Goal: Task Accomplishment & Management: Manage account settings

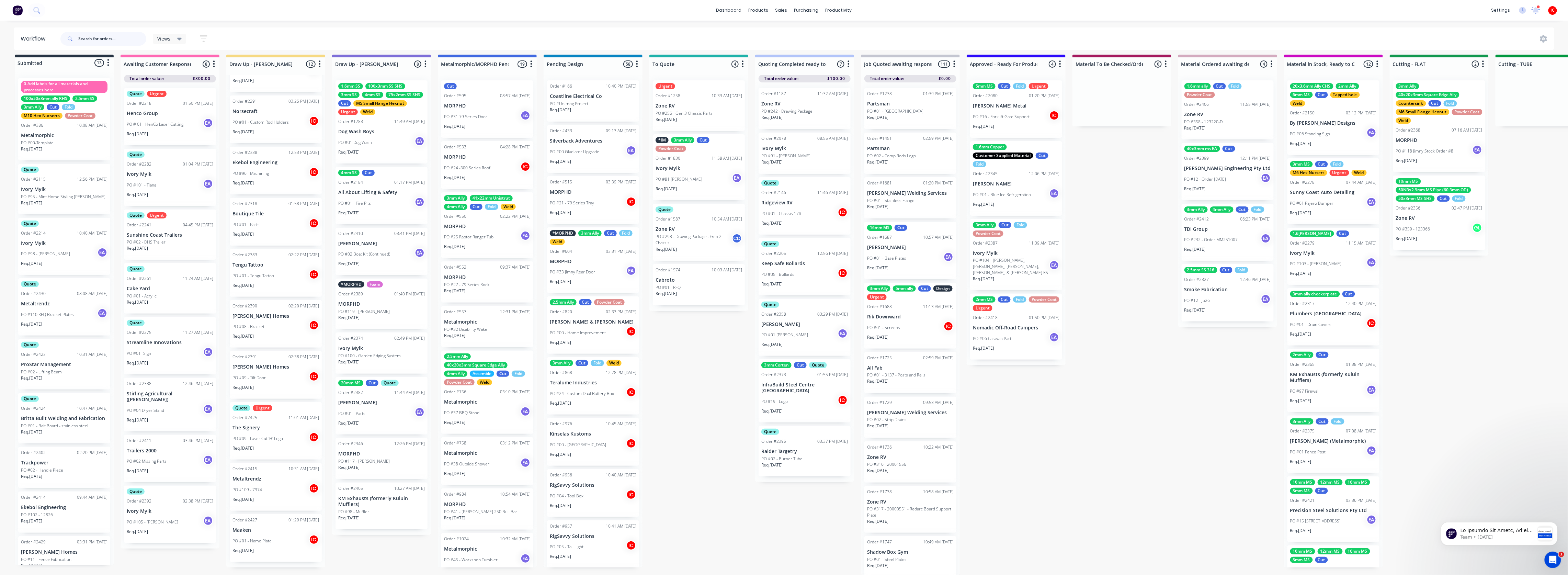
scroll to position [141, 0]
click at [273, 311] on div "PO #109 - 7974 IC" at bounding box center [276, 497] width 87 height 13
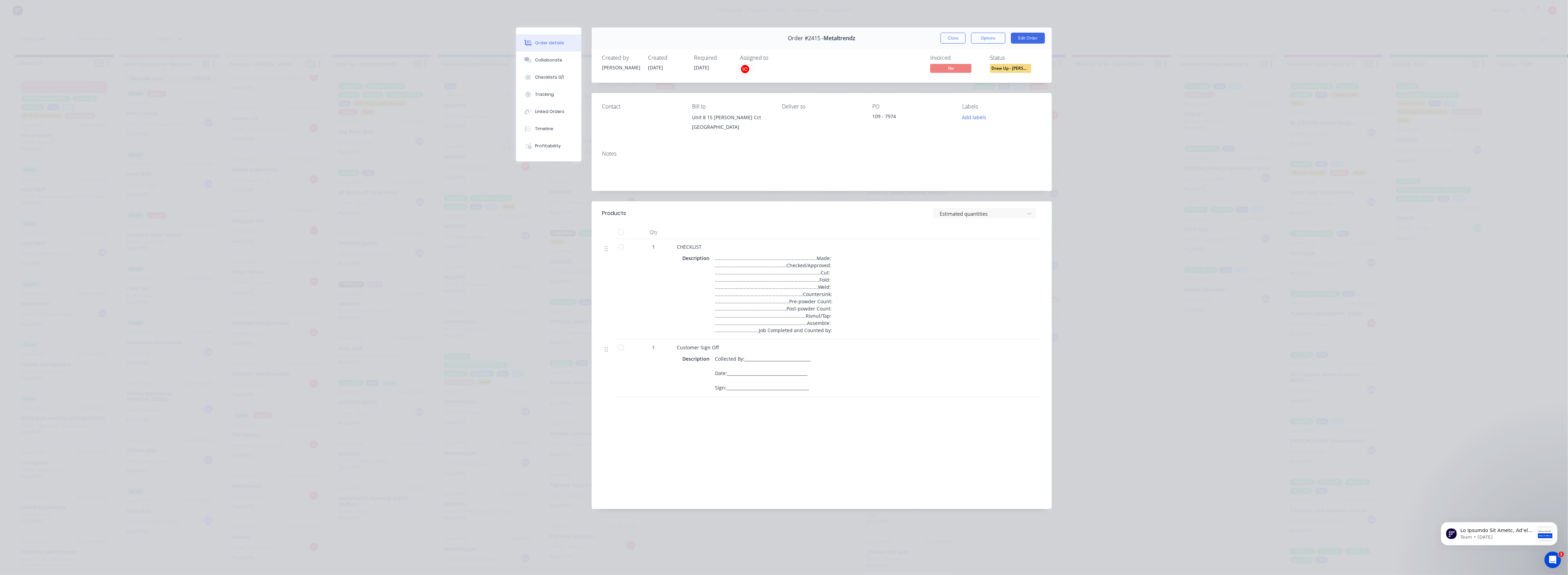
scroll to position [11, 0]
click at [696, 36] on button "Edit Order" at bounding box center [1028, 38] width 34 height 11
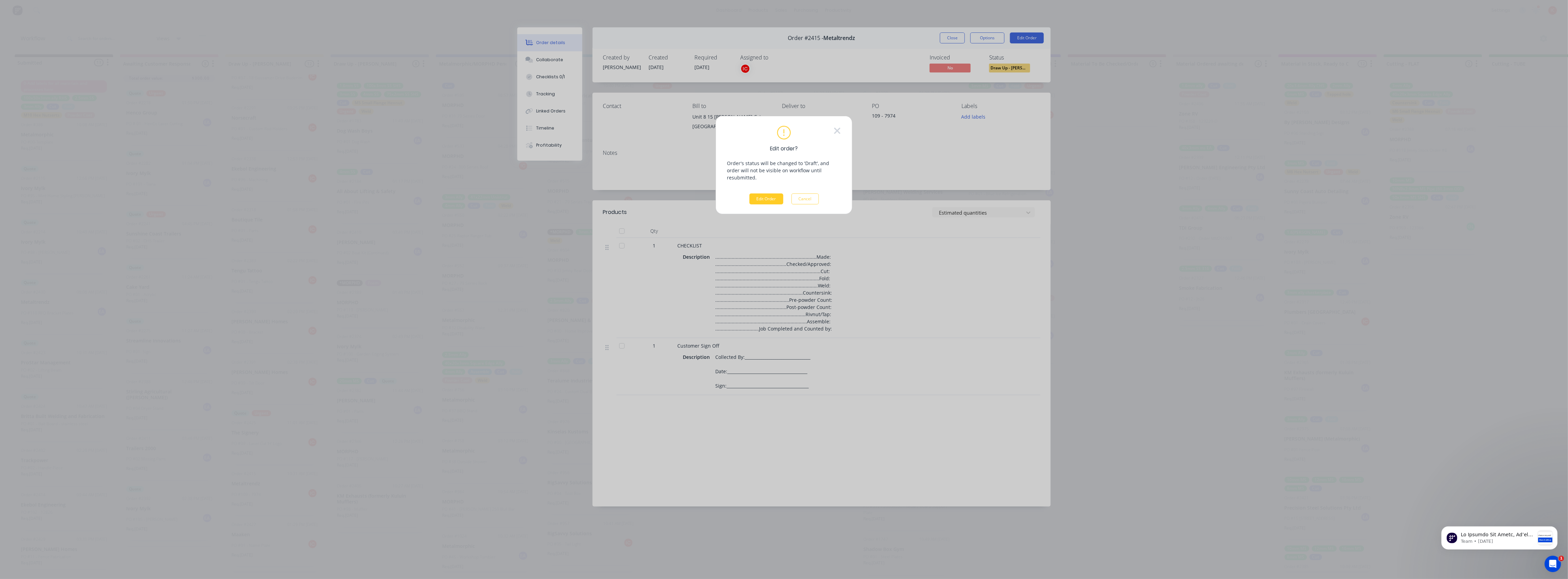
click at [693, 193] on button "Edit Order" at bounding box center [766, 199] width 34 height 11
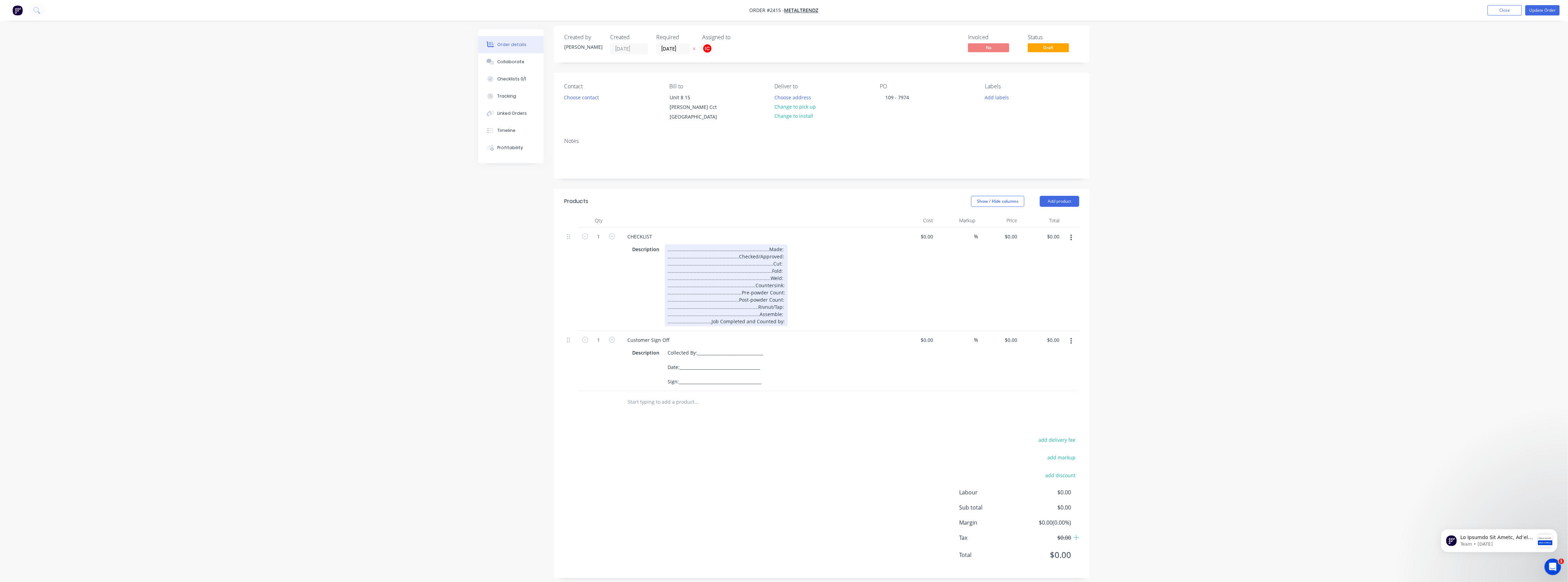
scroll to position [10, 0]
drag, startPoint x: 780, startPoint y: 262, endPoint x: 787, endPoint y: 306, distance: 44.6
click at [696, 306] on div "Description ...................................................................…" at bounding box center [755, 279] width 251 height 82
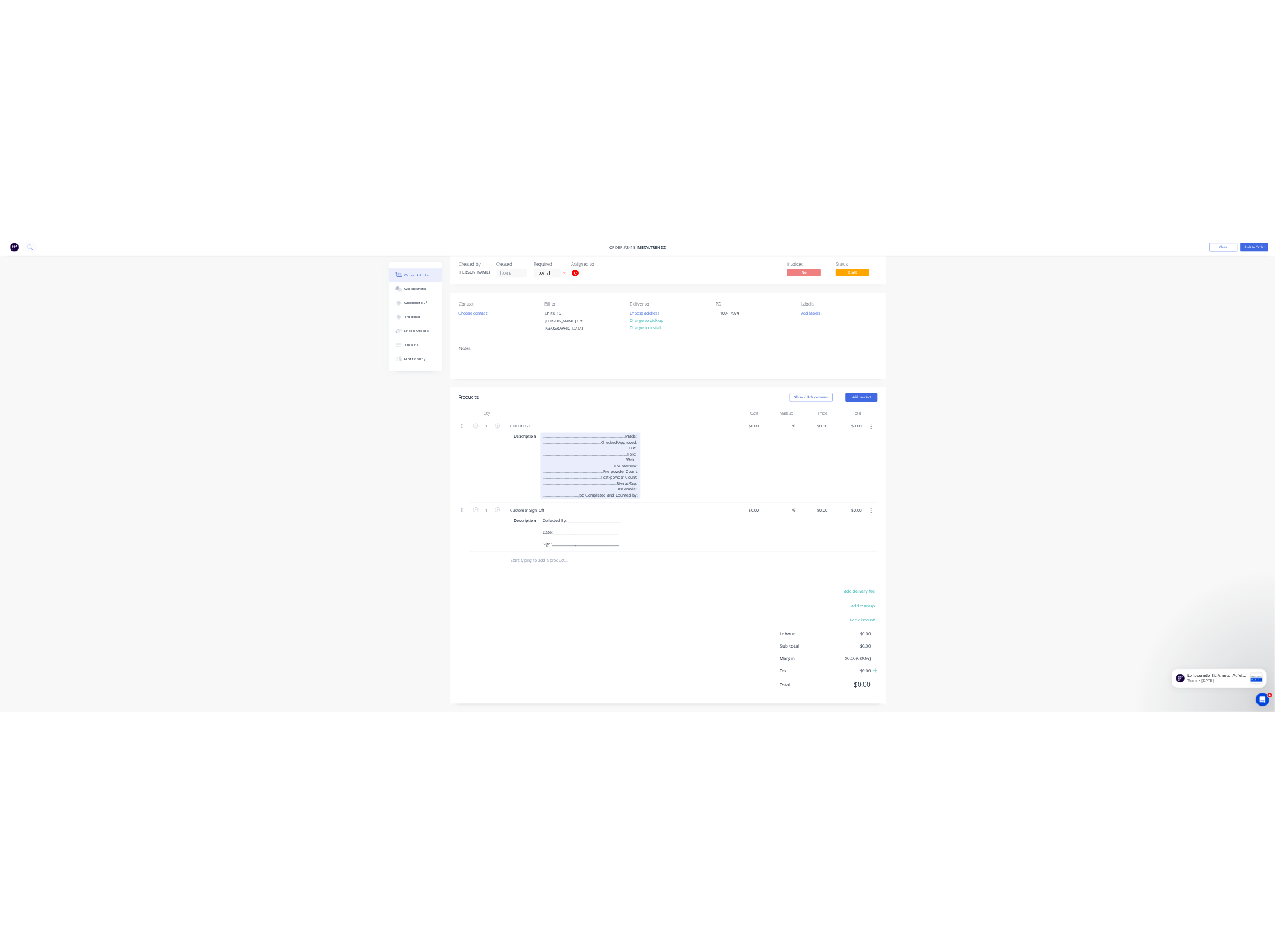
scroll to position [0, 0]
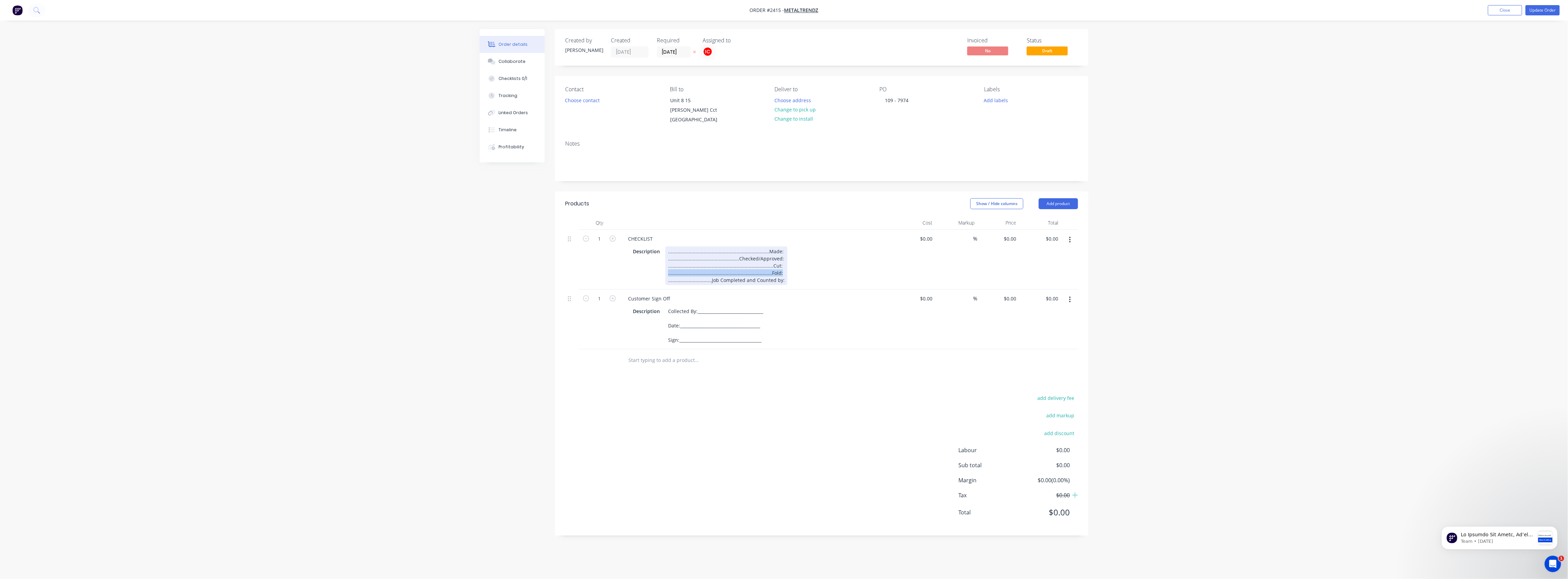
drag, startPoint x: 777, startPoint y: 272, endPoint x: 642, endPoint y: 272, distance: 135.0
click at [642, 272] on div "Description ...................................................................…" at bounding box center [755, 265] width 250 height 38
click at [693, 262] on div "Description ...................................................................…" at bounding box center [755, 262] width 250 height 32
click at [693, 309] on div "Description Collected By:________________________________ Date:________________…" at bounding box center [755, 317] width 250 height 38
click at [693, 309] on div "Products Show / Hide columns Add product Qty Cost Markup Price Total 1 CHECKLIS…" at bounding box center [822, 360] width 533 height 337
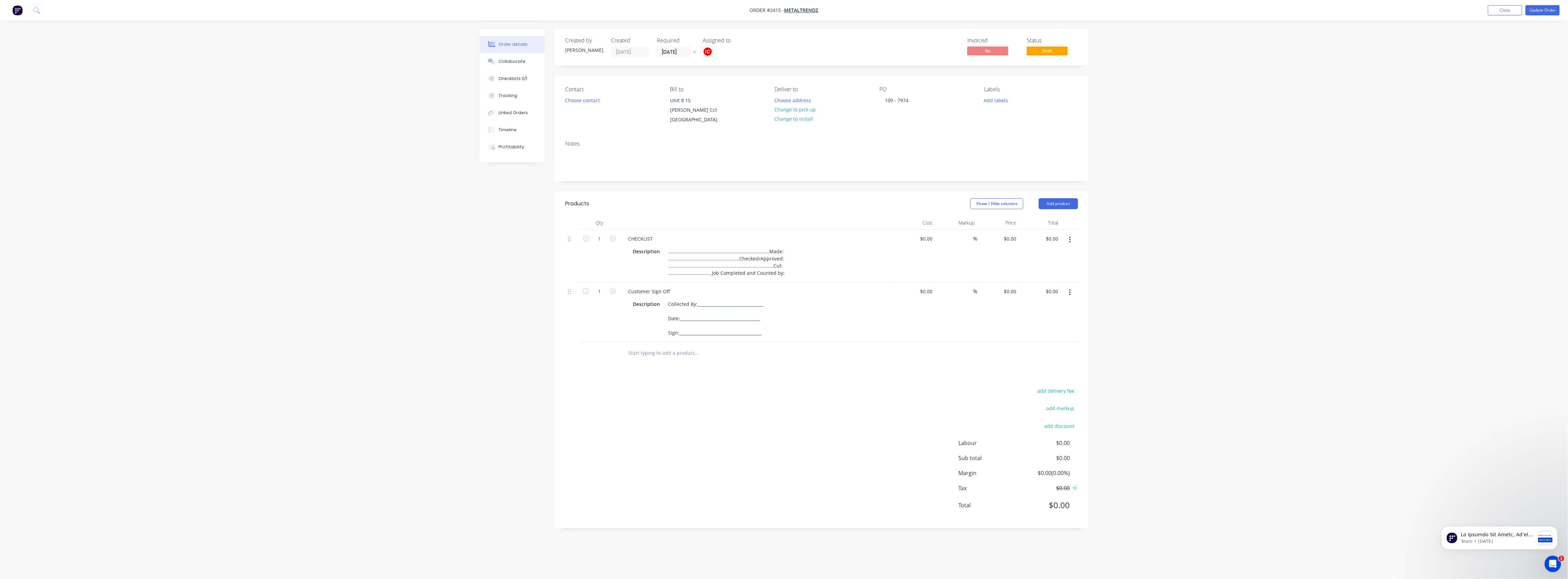
click at [693, 296] on icon "button" at bounding box center [1069, 293] width 2 height 7
click at [693, 309] on div "Duplicate" at bounding box center [1045, 324] width 53 height 10
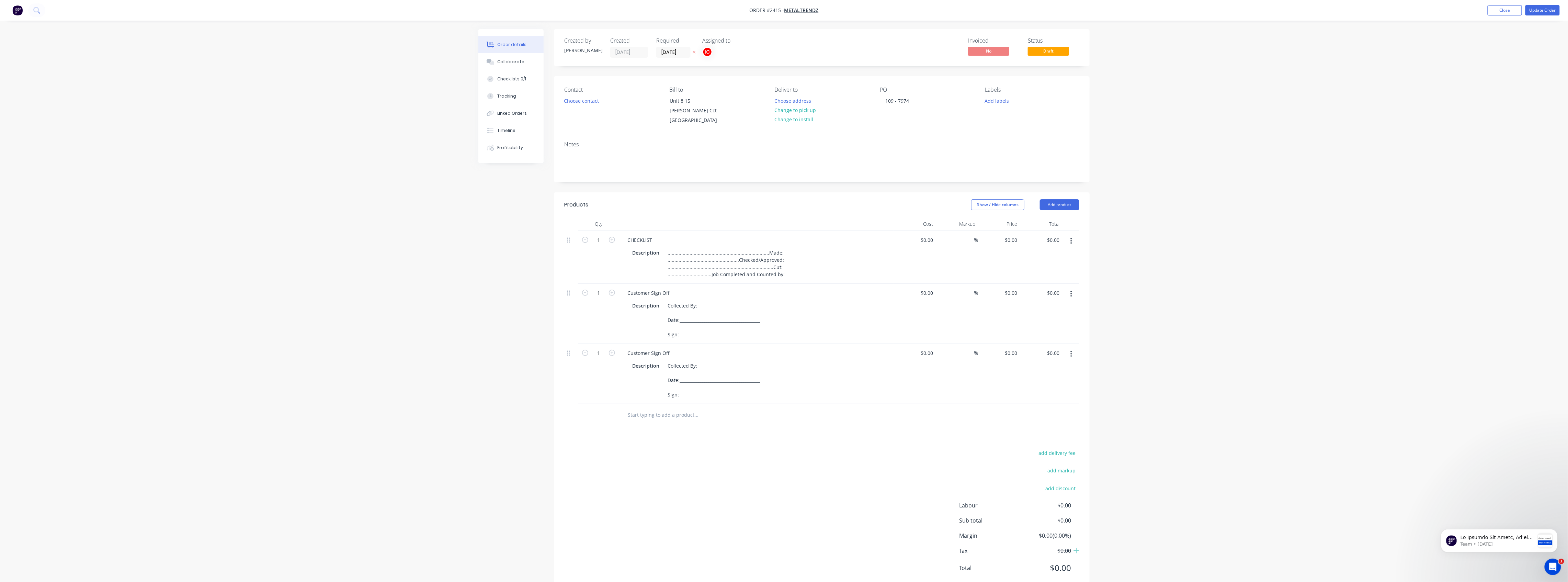
click at [696, 311] on button "button" at bounding box center [1071, 354] width 16 height 12
click at [696, 311] on div "Delete" at bounding box center [1047, 413] width 53 height 10
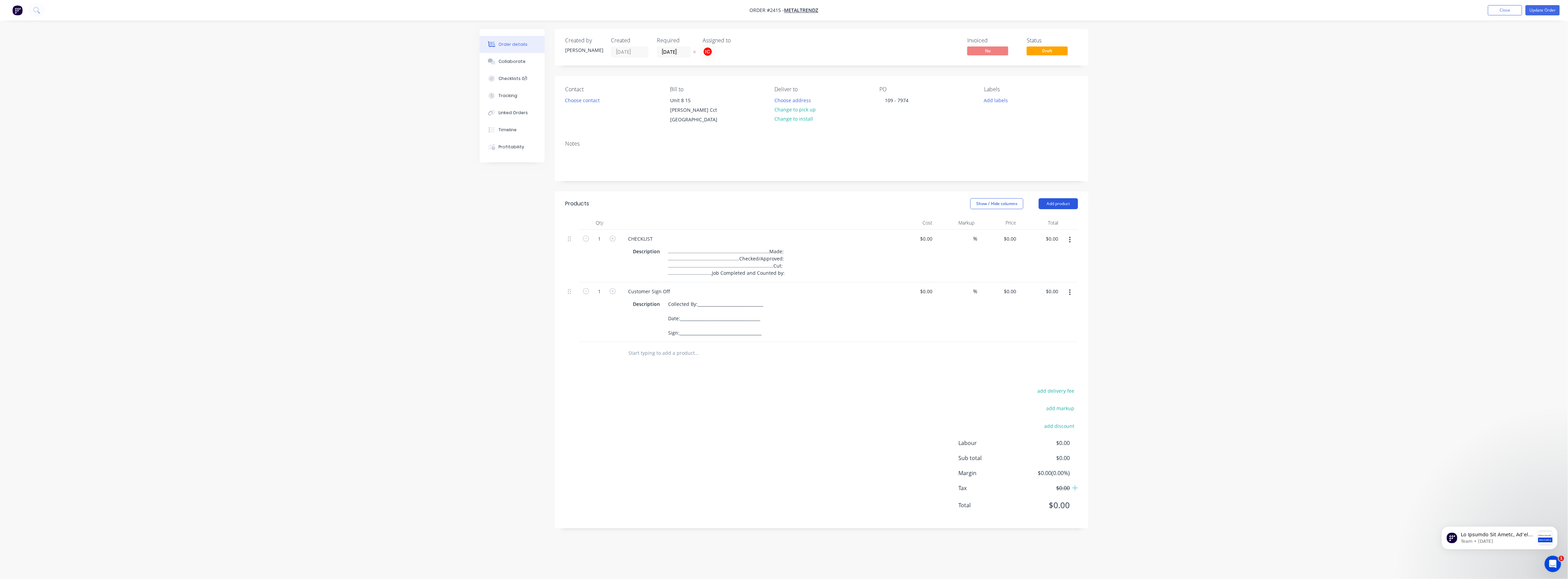
click at [693, 204] on button "Add product" at bounding box center [1058, 204] width 40 height 11
click at [693, 228] on button "Basic product" at bounding box center [1045, 235] width 65 height 13
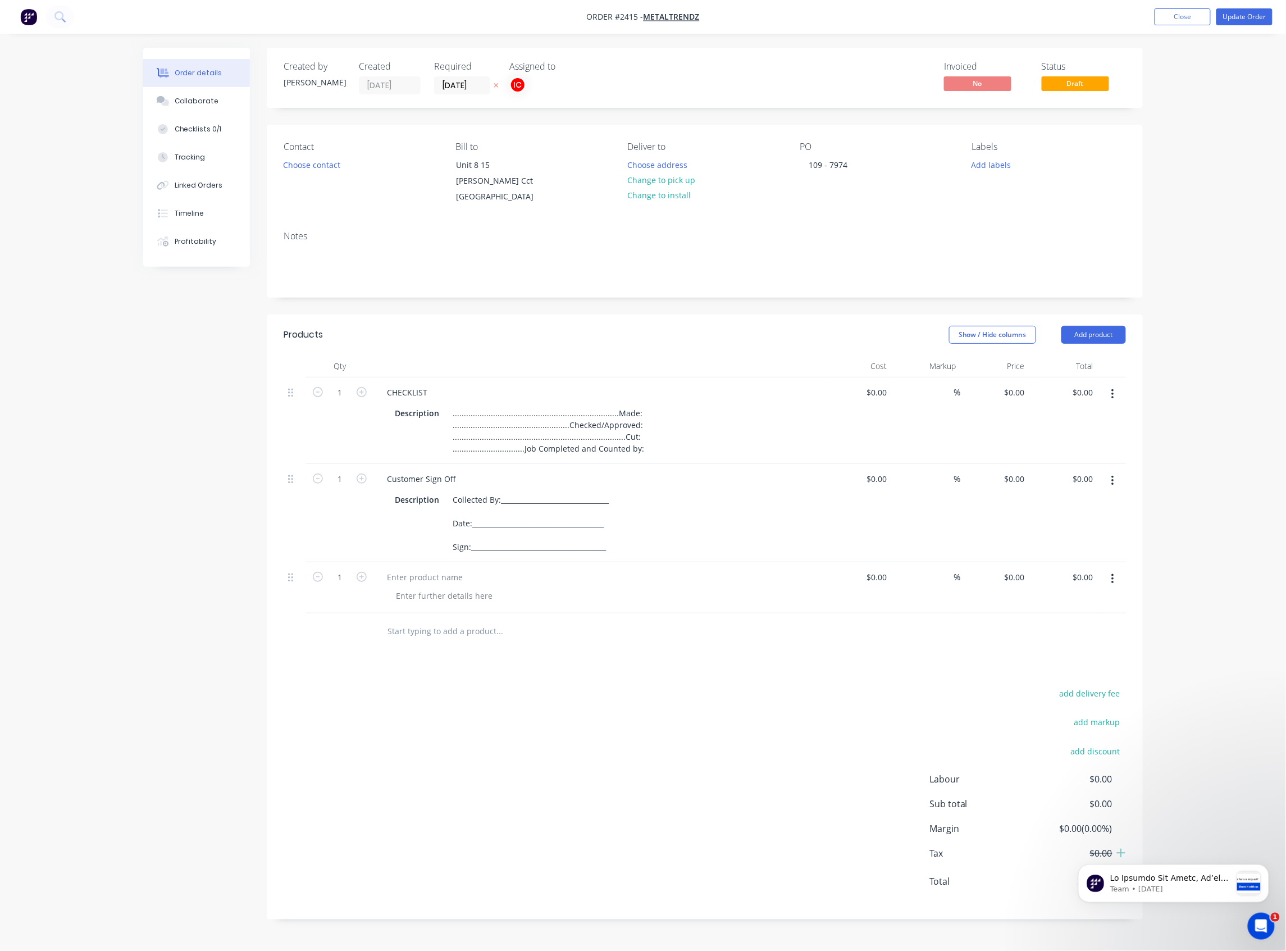
click at [196, 465] on div "Created by [PERSON_NAME] Created [DATE] Required [DATE] Assigned to IC Invoiced…" at bounding box center [643, 492] width 1000 height 889
click at [465, 508] on div at bounding box center [425, 577] width 94 height 16
paste div
click at [471, 508] on div at bounding box center [444, 596] width 115 height 16
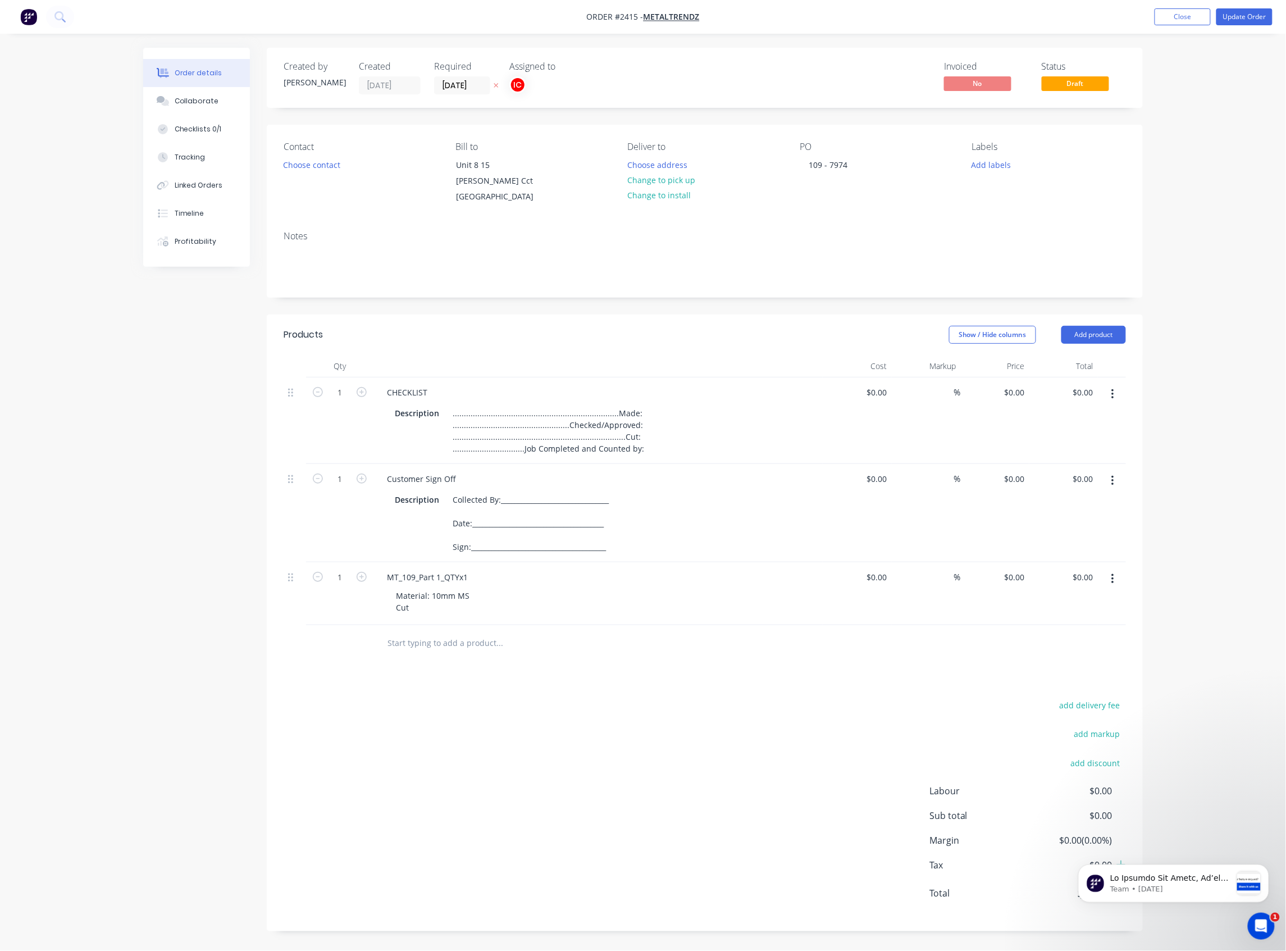
click at [1116, 508] on button "button" at bounding box center [1113, 579] width 26 height 20
click at [1073, 508] on div "Duplicate" at bounding box center [1073, 631] width 87 height 16
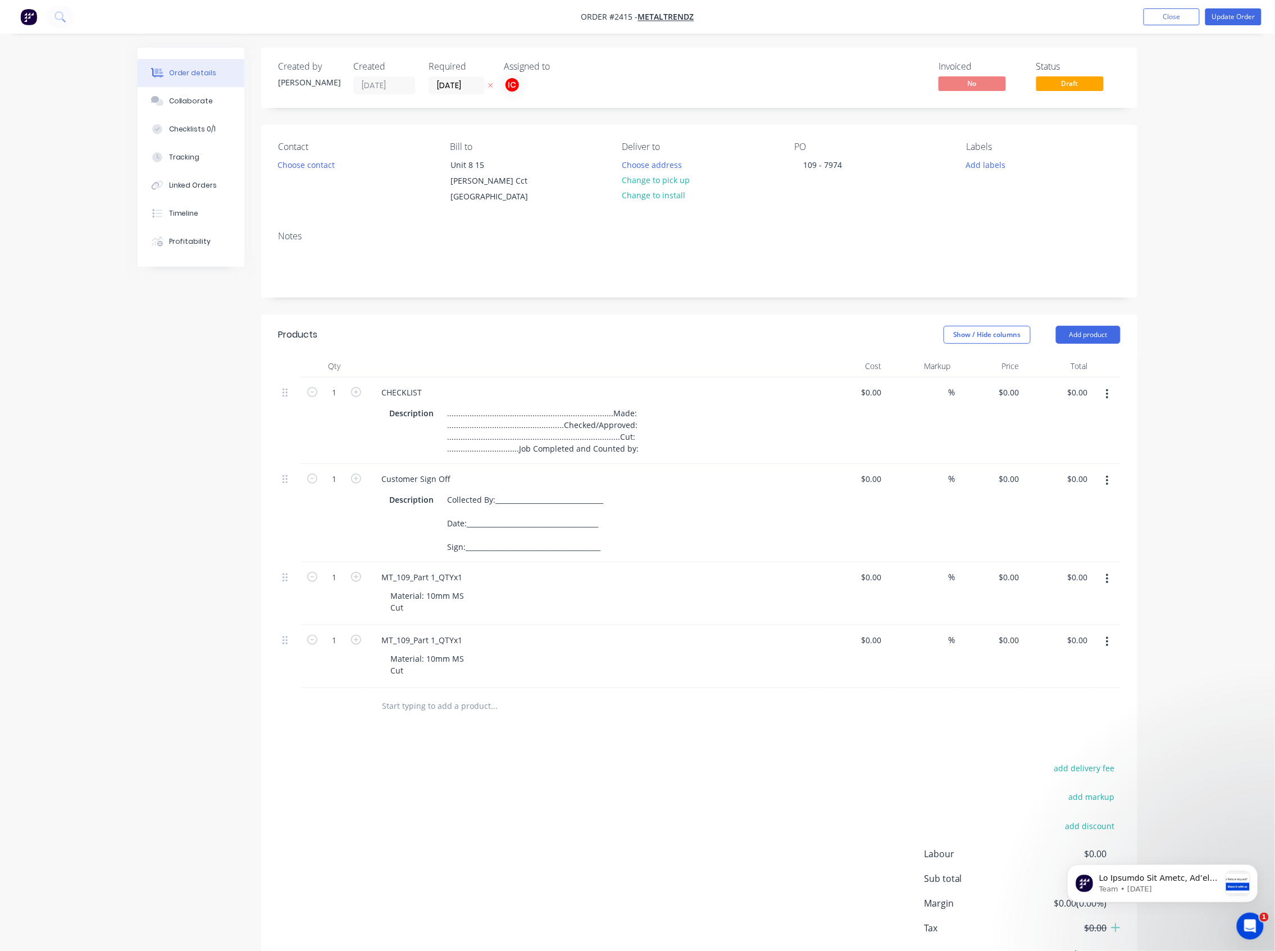
click at [1108, 508] on icon "button" at bounding box center [1107, 642] width 3 height 12
click at [1083, 508] on div "Duplicate" at bounding box center [1067, 694] width 87 height 16
click at [1106, 508] on icon "button" at bounding box center [1107, 705] width 3 height 12
click at [1091, 508] on div "Duplicate" at bounding box center [1067, 757] width 87 height 16
click at [1108, 508] on icon "button" at bounding box center [1107, 768] width 3 height 12
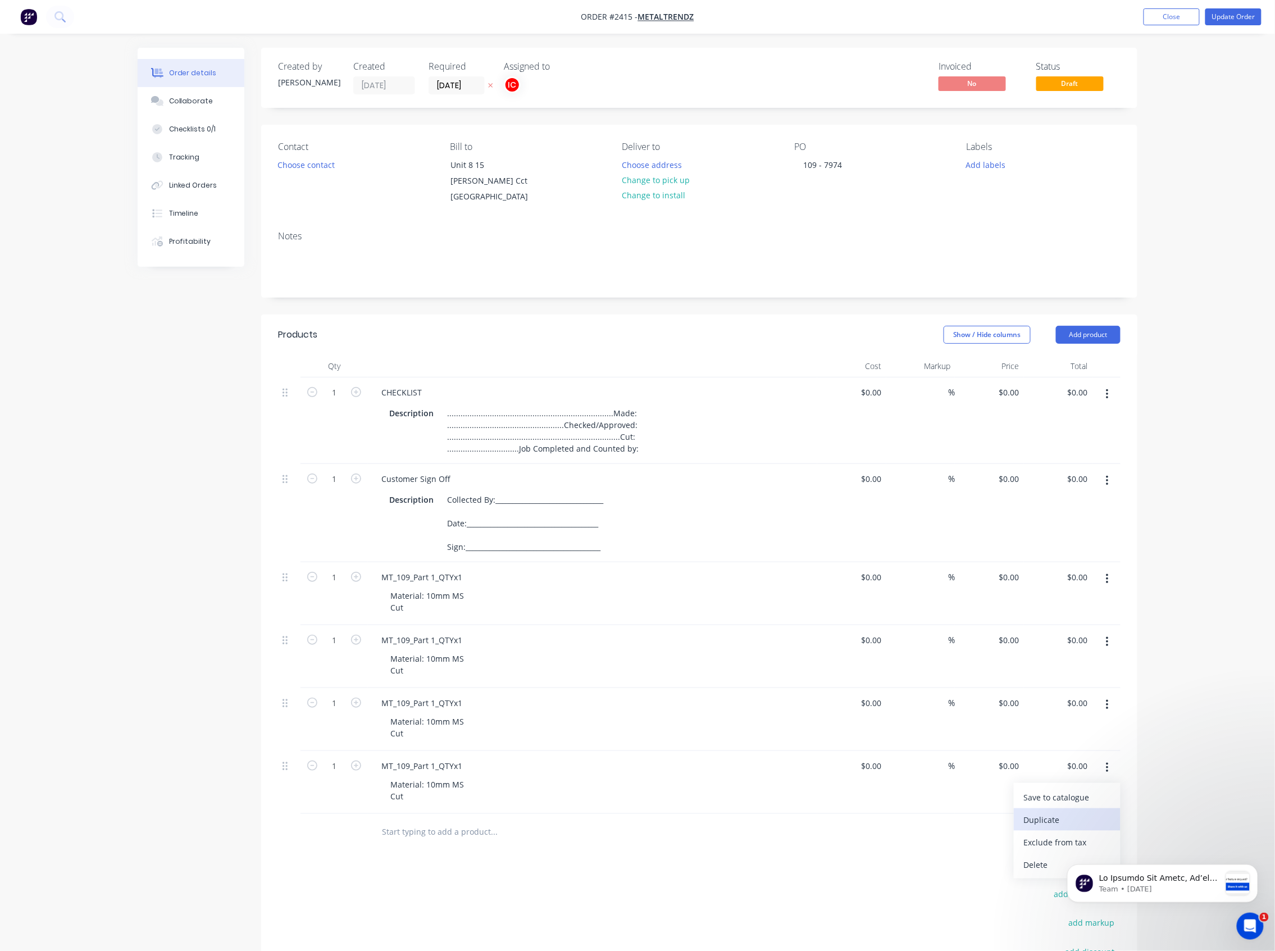
click at [1079, 508] on div "Duplicate" at bounding box center [1067, 820] width 87 height 16
click at [435, 508] on div "MT_109_Part 1_QTYx1" at bounding box center [421, 640] width 99 height 16
click at [557, 508] on div "Material: 10mm MS Cut" at bounding box center [596, 664] width 431 height 28
click at [434, 508] on div "MT_109_Part 1_QTYx1" at bounding box center [421, 703] width 99 height 16
click at [435, 508] on div "MT_109_Part 1_QTYx1" at bounding box center [421, 766] width 99 height 16
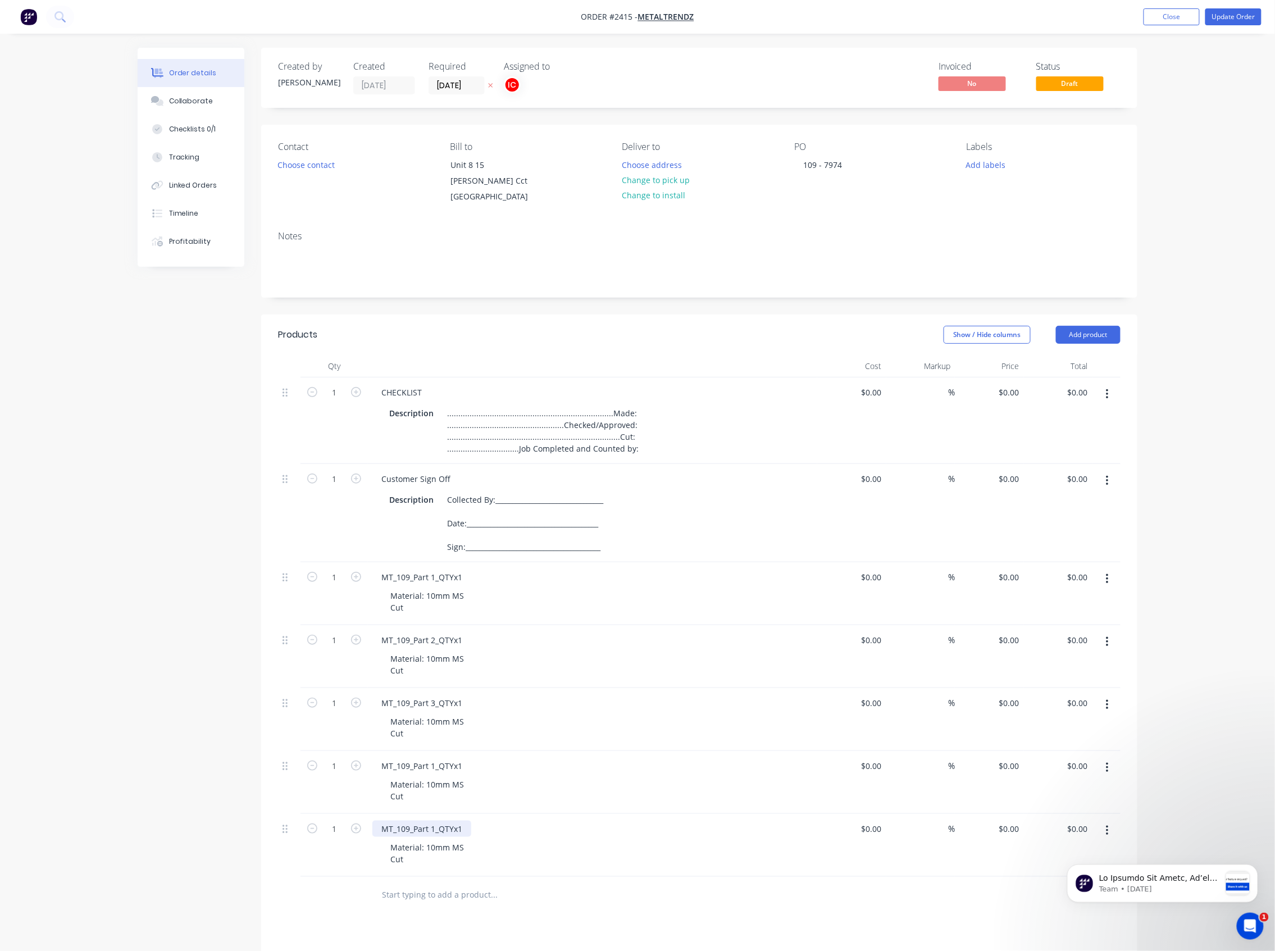
click at [434, 508] on div "MT_109_Part 1_QTYx1" at bounding box center [421, 829] width 99 height 16
click at [463, 508] on div "MT_109_Part 5_QTYx1" at bounding box center [421, 829] width 99 height 16
click at [466, 508] on div "MT_109_Part 3_QTYx1" at bounding box center [421, 703] width 99 height 16
click at [553, 508] on div "MT_109_Part 3_QTYx1" at bounding box center [592, 703] width 440 height 16
click at [356, 508] on icon "button" at bounding box center [356, 703] width 10 height 10
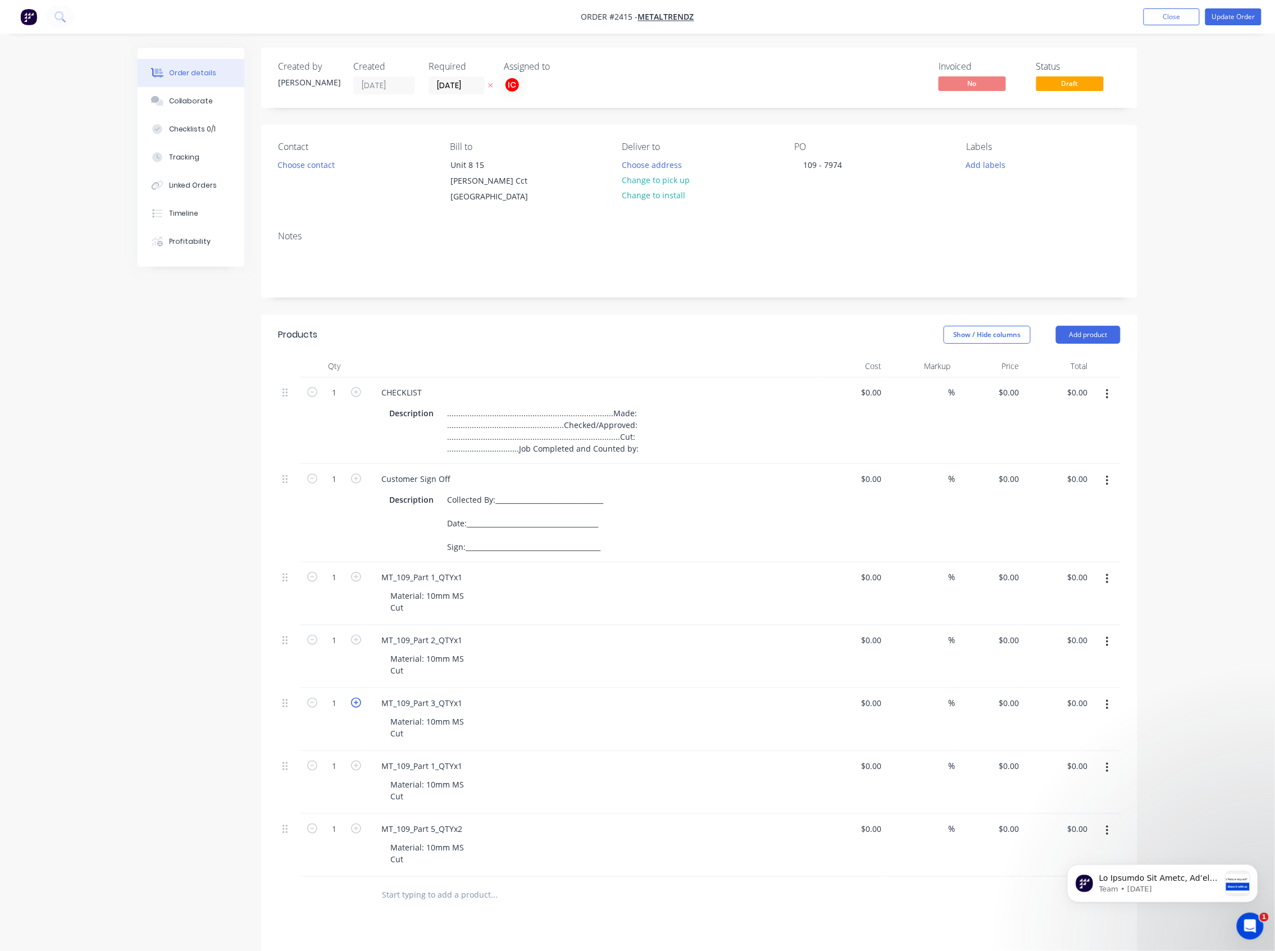
type input "2"
click at [355, 508] on form "1" at bounding box center [334, 828] width 58 height 17
click at [356, 508] on icon "button" at bounding box center [356, 828] width 10 height 10
type input "2"
click at [614, 508] on div "Material: 10mm MS Cut" at bounding box center [596, 853] width 431 height 28
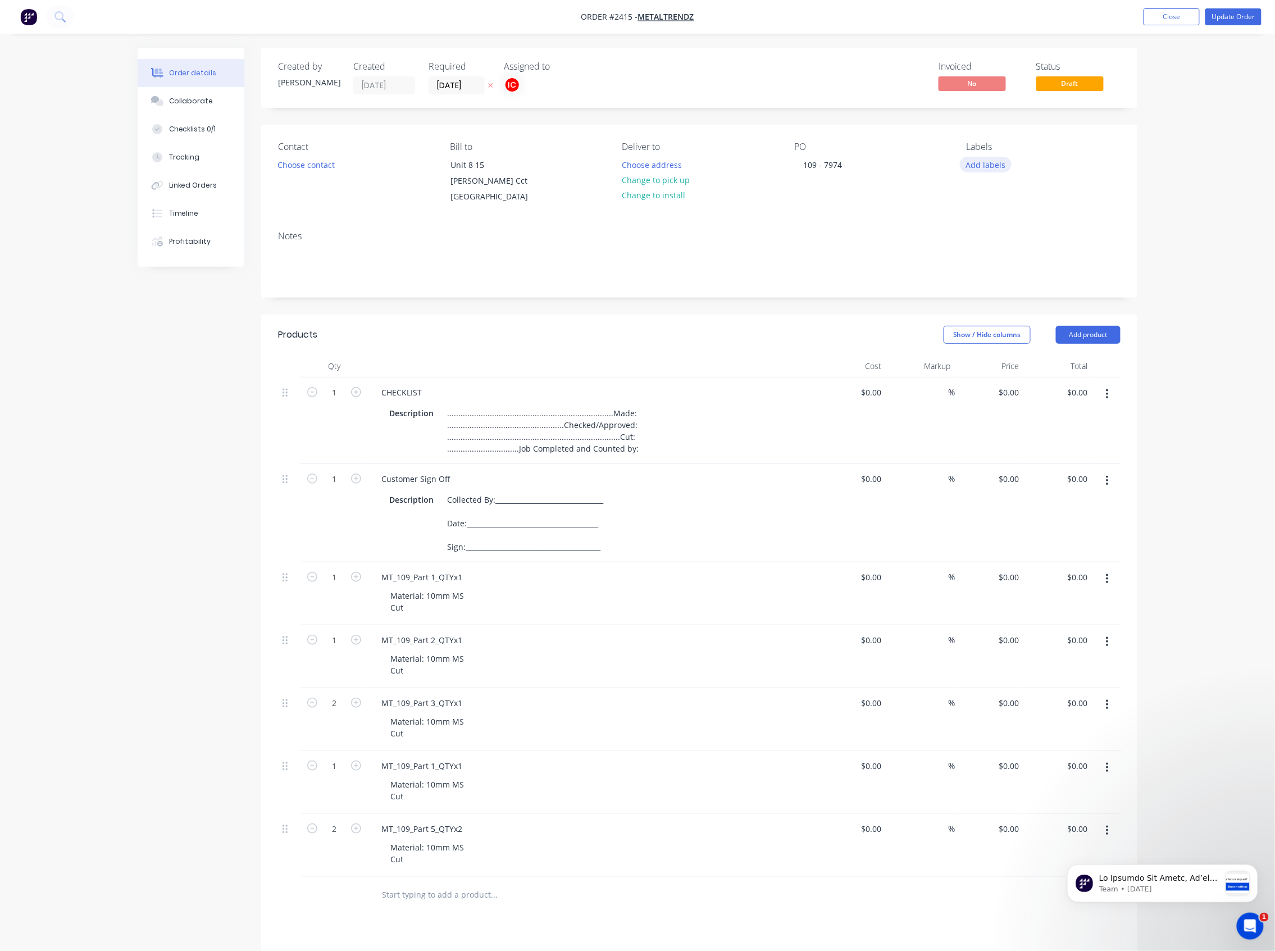
click at [991, 163] on button "Add labels" at bounding box center [986, 164] width 52 height 15
click at [1032, 201] on input "text" at bounding box center [1059, 197] width 117 height 22
click at [989, 263] on div at bounding box center [987, 265] width 22 height 22
drag, startPoint x: 1027, startPoint y: 195, endPoint x: 991, endPoint y: 196, distance: 36.5
click at [991, 196] on div "cut" at bounding box center [1051, 192] width 146 height 22
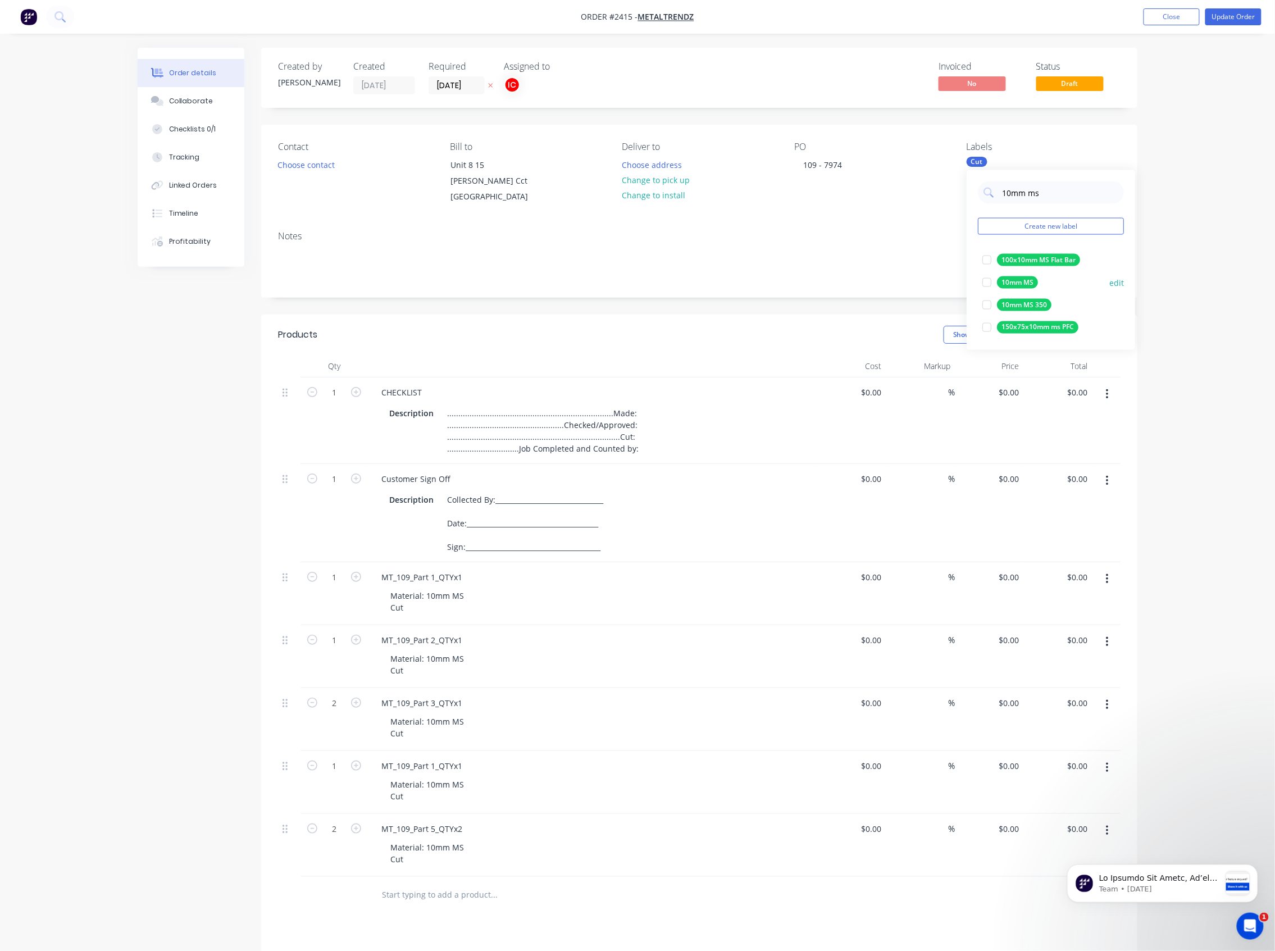
click at [987, 284] on div at bounding box center [987, 282] width 22 height 22
drag, startPoint x: 1054, startPoint y: 194, endPoint x: 987, endPoint y: 191, distance: 67.5
click at [987, 191] on div "10mm ms" at bounding box center [1051, 192] width 146 height 22
type input "q"
click at [857, 224] on div "Notes" at bounding box center [699, 259] width 876 height 75
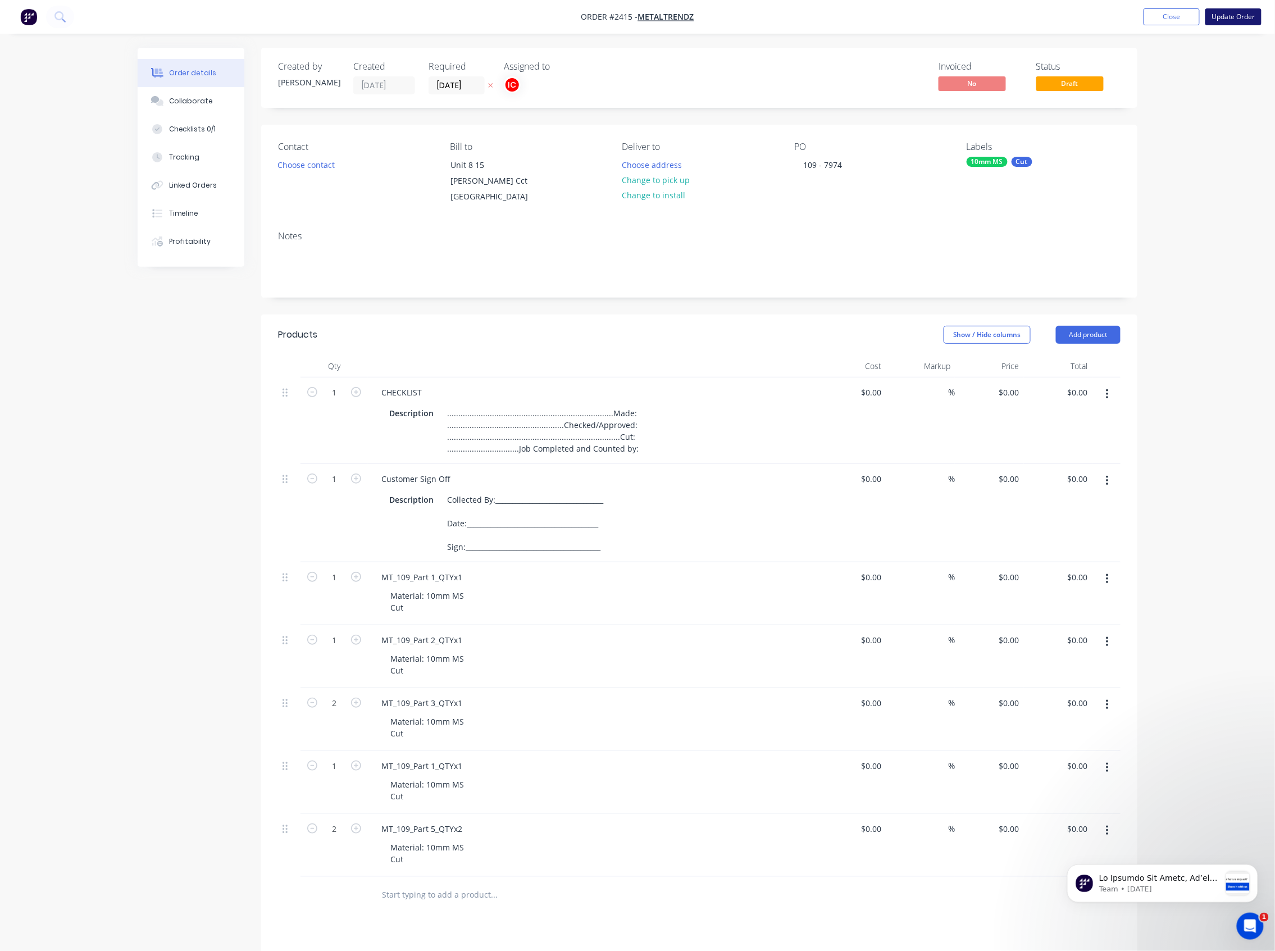
click at [1138, 17] on button "Update Order" at bounding box center [1233, 16] width 56 height 17
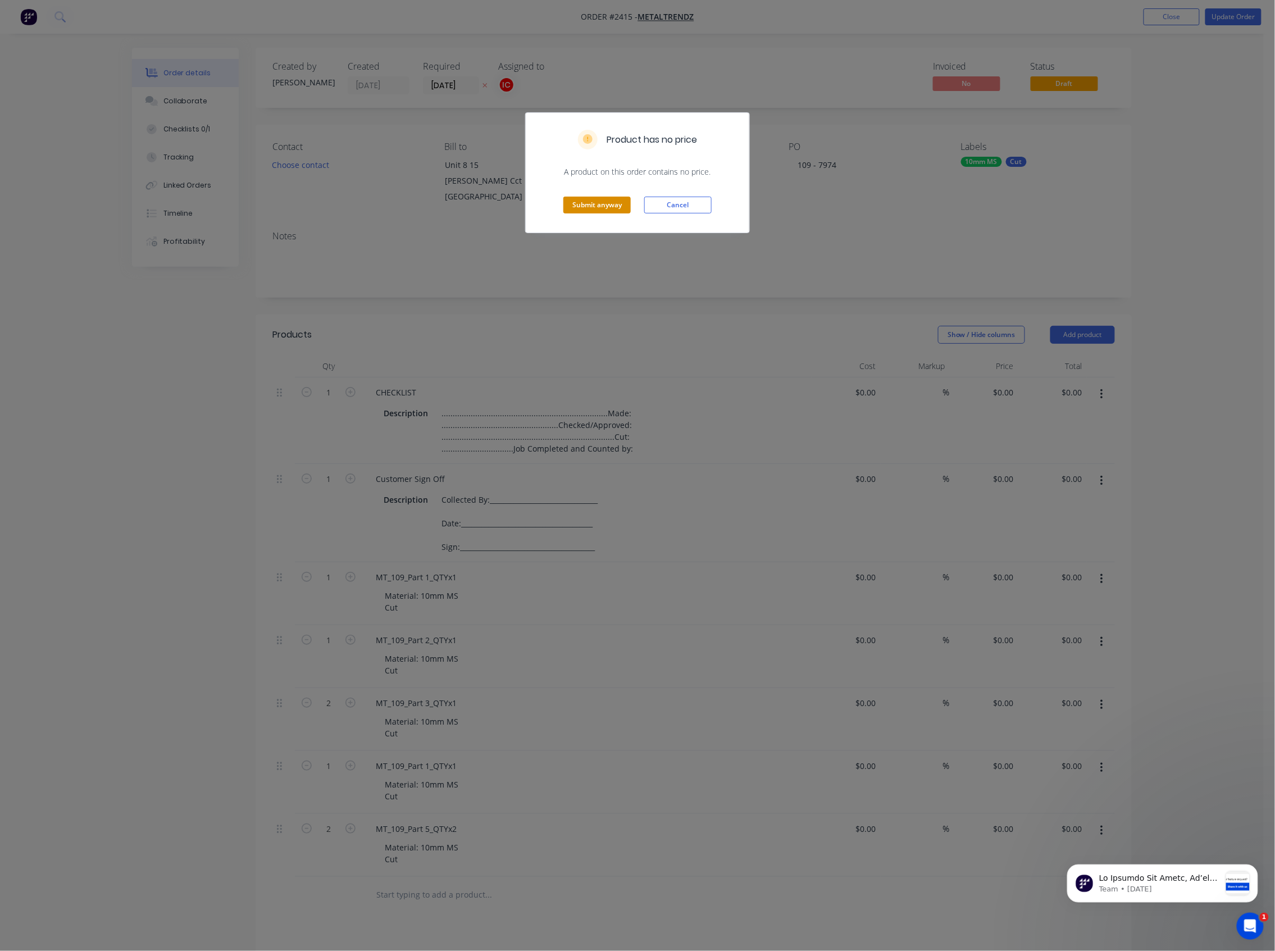
click at [607, 204] on button "Submit anyway" at bounding box center [596, 205] width 67 height 17
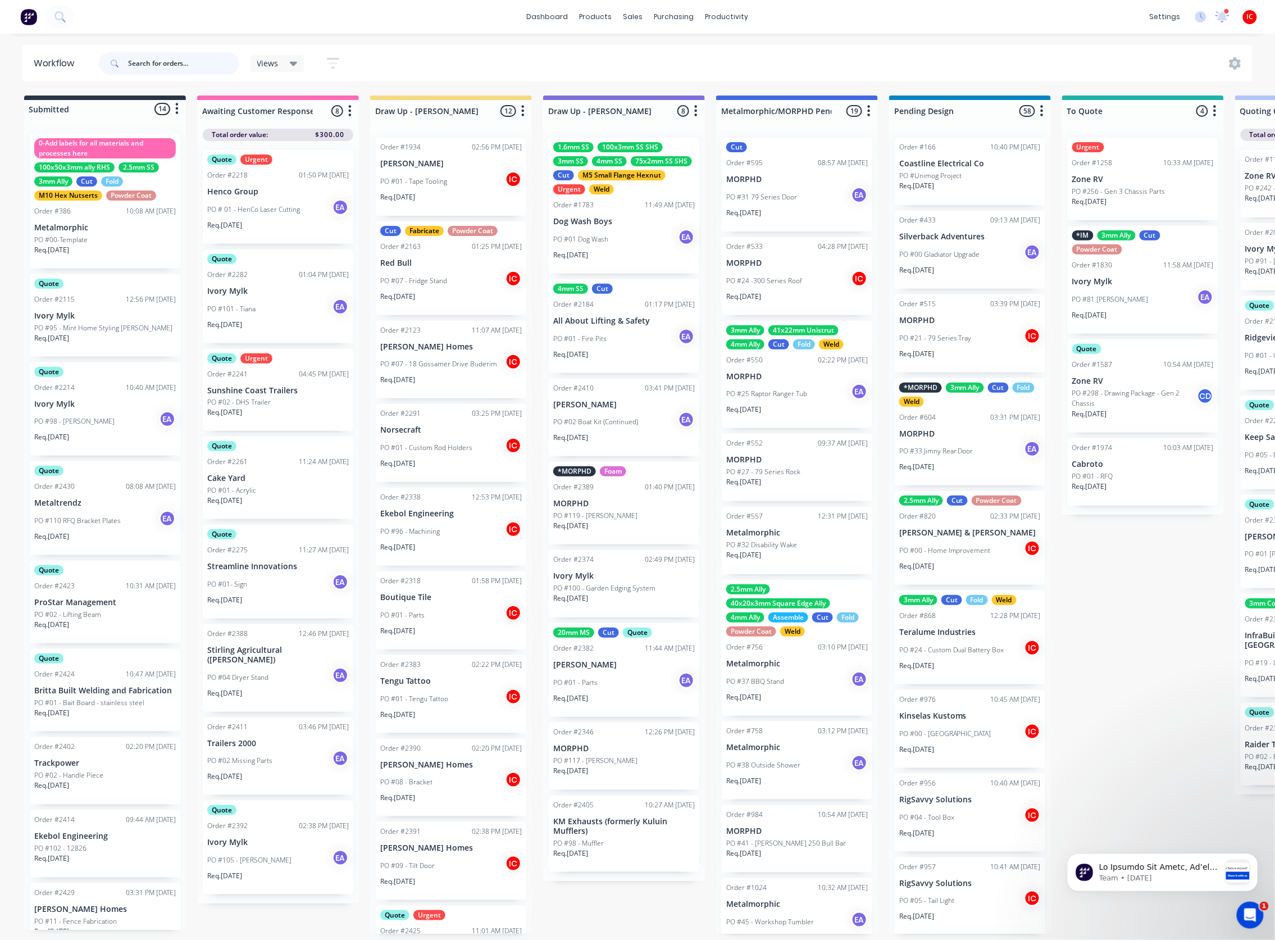
click at [191, 59] on input "text" at bounding box center [183, 63] width 111 height 22
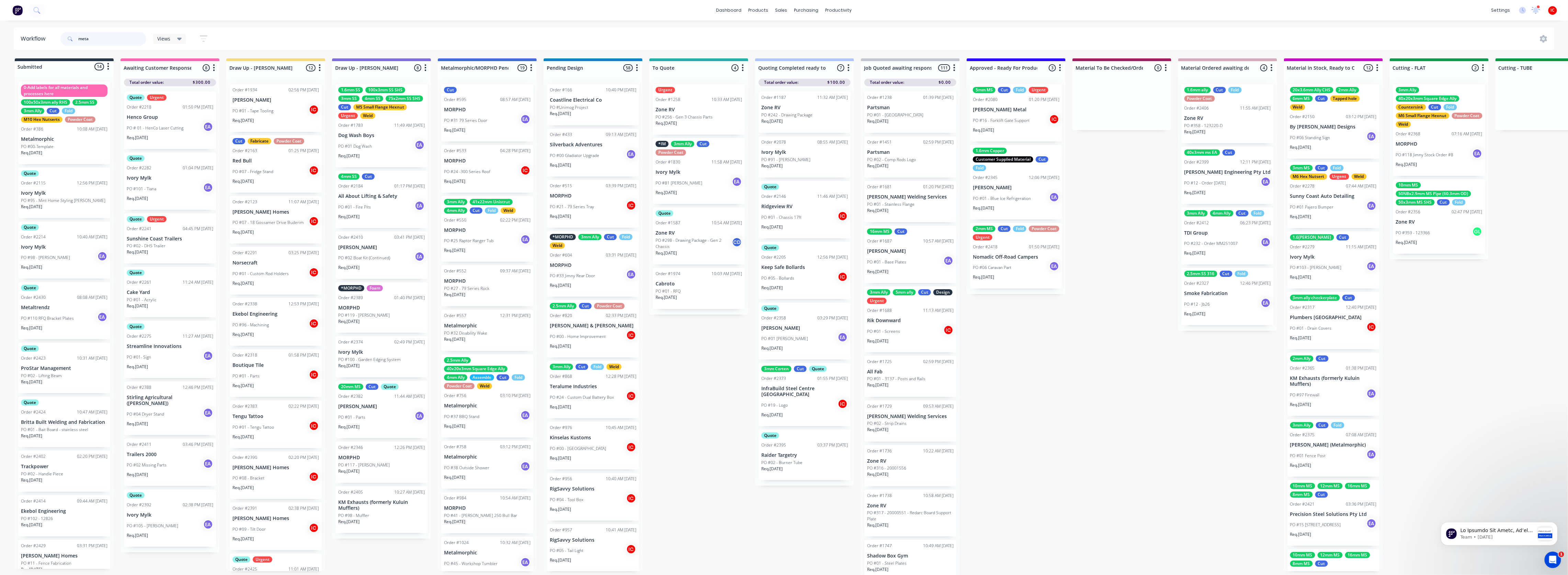
drag, startPoint x: 116, startPoint y: 39, endPoint x: 40, endPoint y: 39, distance: 76.0
click at [40, 39] on header "Workflow meta Views Save new view None (Default) edit [PERSON_NAME] edit [PERSO…" at bounding box center [784, 39] width 1540 height 23
type input "metaltrendz"
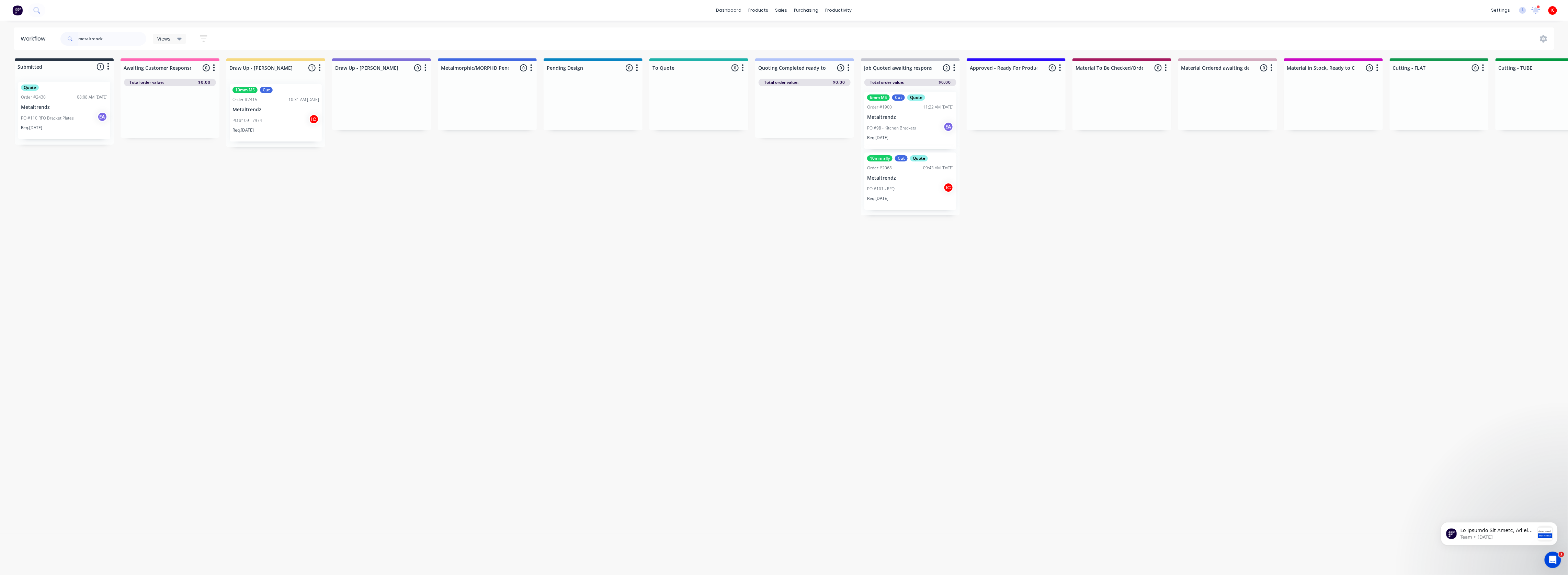
click at [285, 124] on div "PO #109 - 7974 IC" at bounding box center [276, 120] width 87 height 13
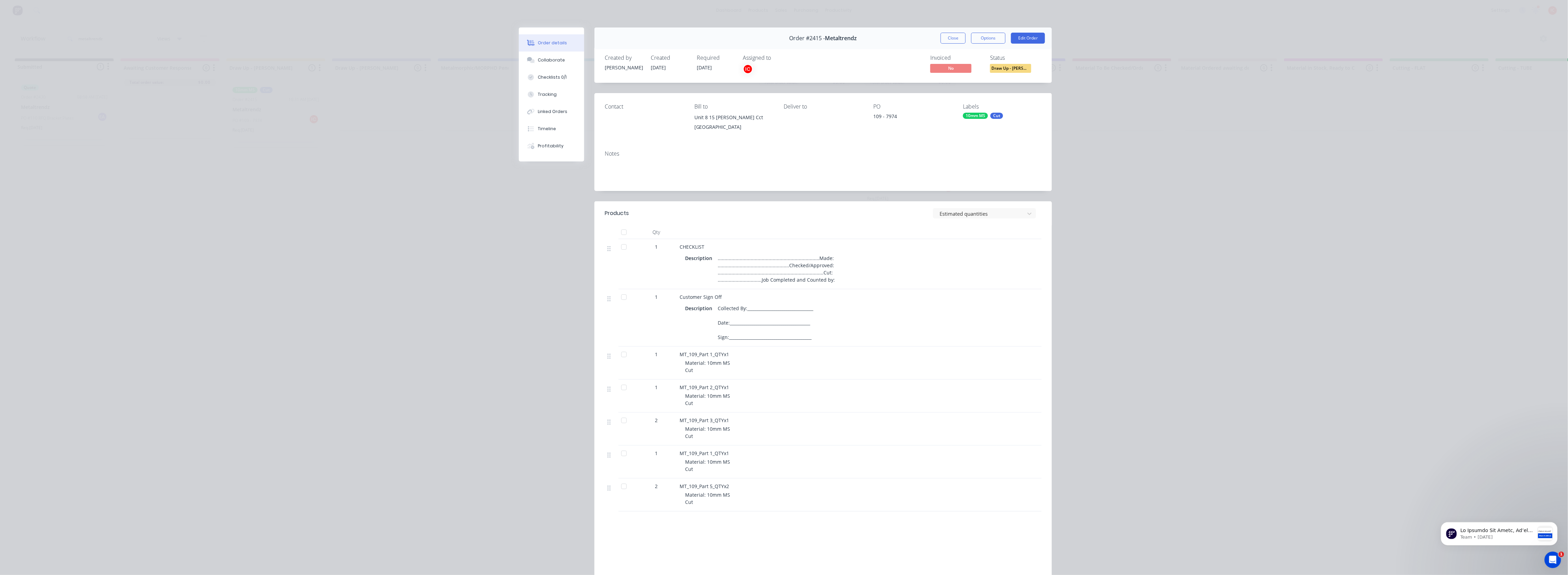
click at [394, 195] on div "Order details Collaborate Checklists 0/1 Tracking Linked Orders Timeline Profit…" at bounding box center [784, 288] width 1568 height 575
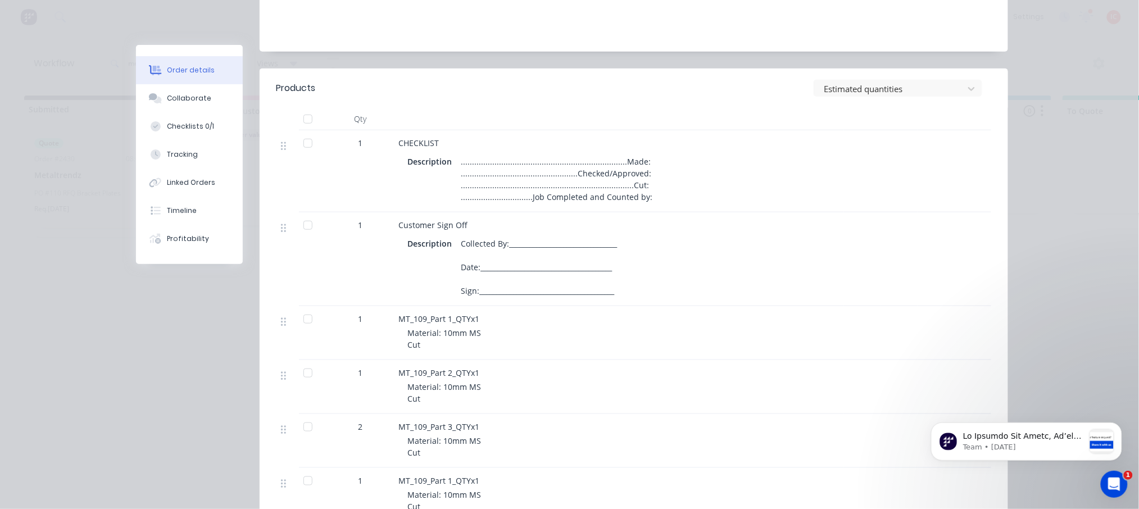
scroll to position [374, 0]
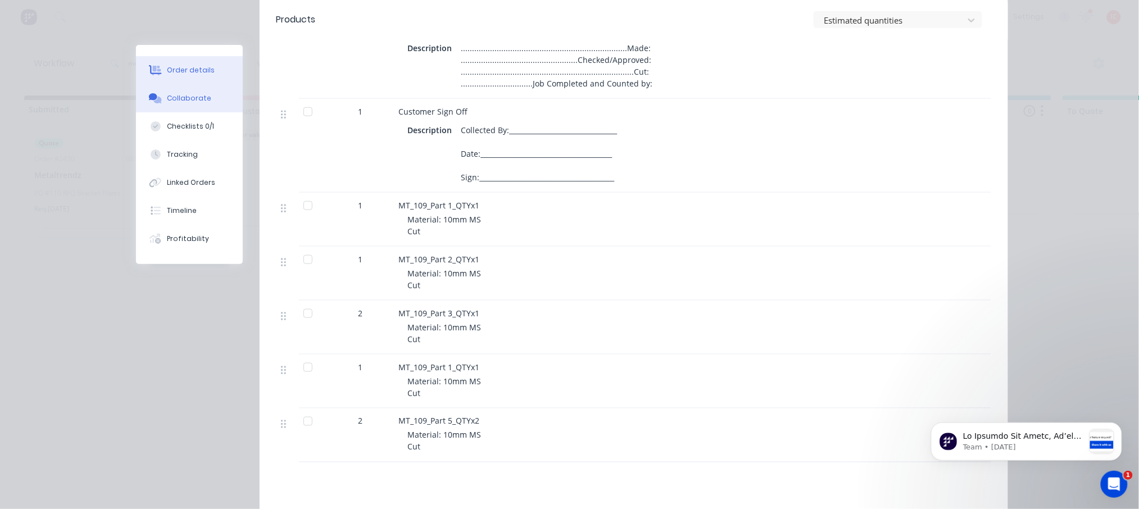
click at [190, 89] on button "Collaborate" at bounding box center [189, 98] width 107 height 28
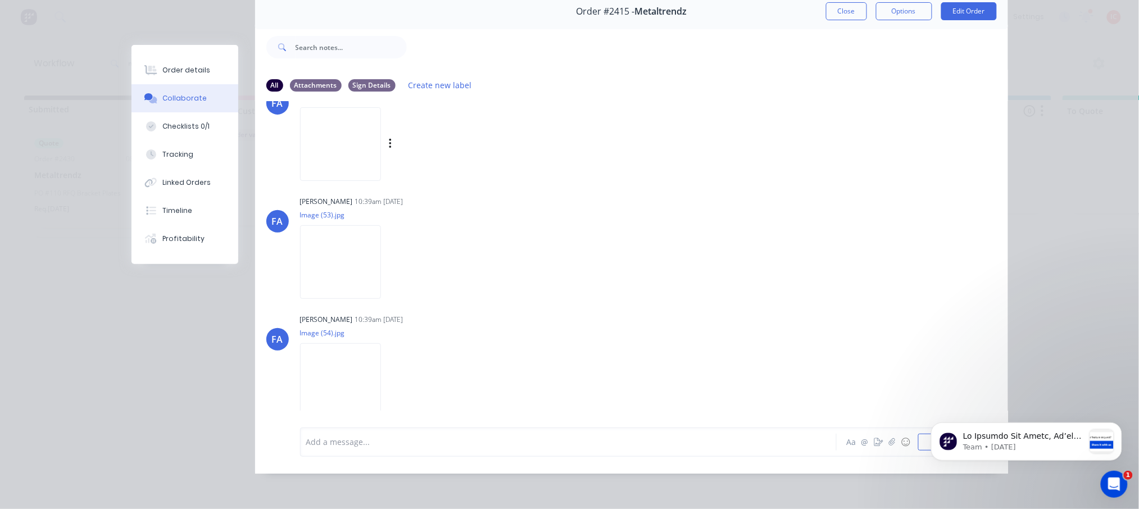
scroll to position [0, 0]
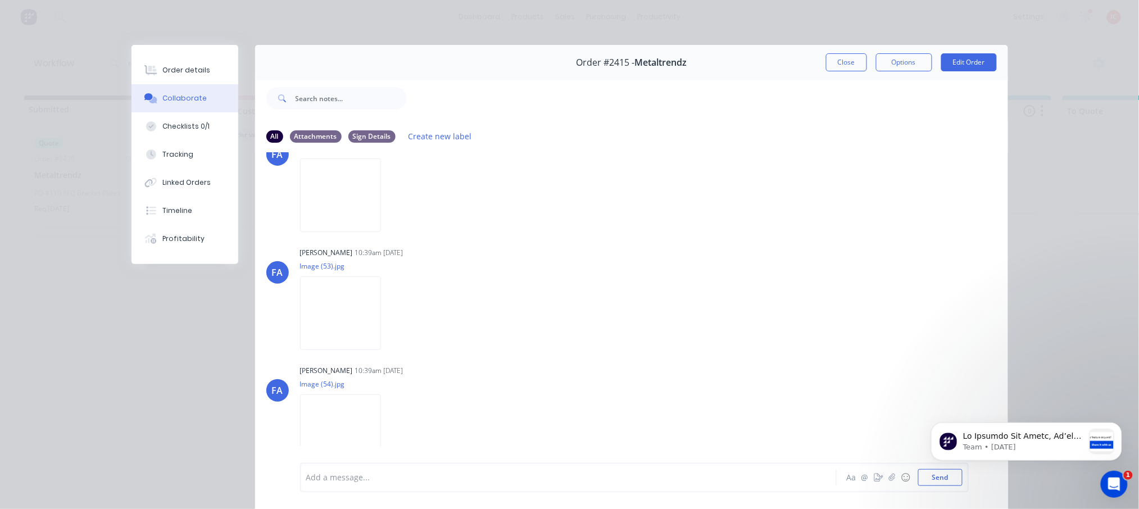
drag, startPoint x: 839, startPoint y: 63, endPoint x: 822, endPoint y: 65, distance: 17.0
click at [839, 63] on button "Close" at bounding box center [846, 62] width 41 height 18
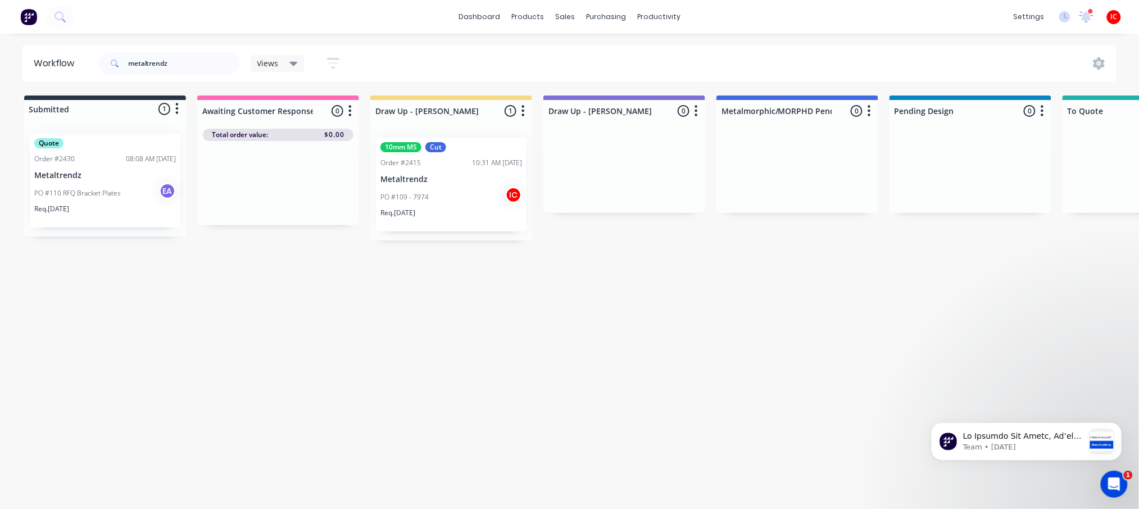
click at [442, 190] on div "PO #109 - 7974 IC" at bounding box center [451, 196] width 142 height 21
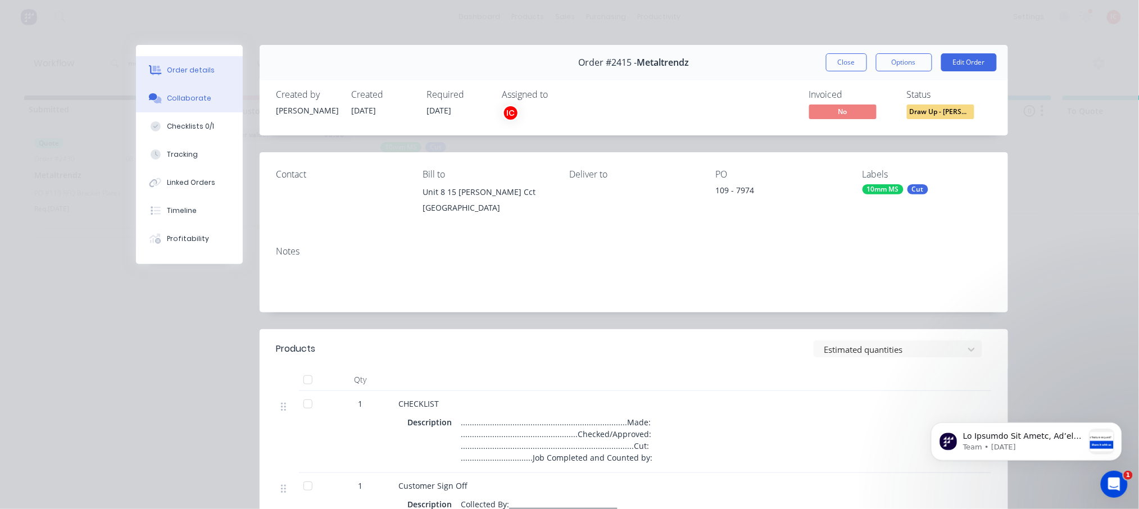
click at [185, 102] on div "Collaborate" at bounding box center [189, 98] width 44 height 10
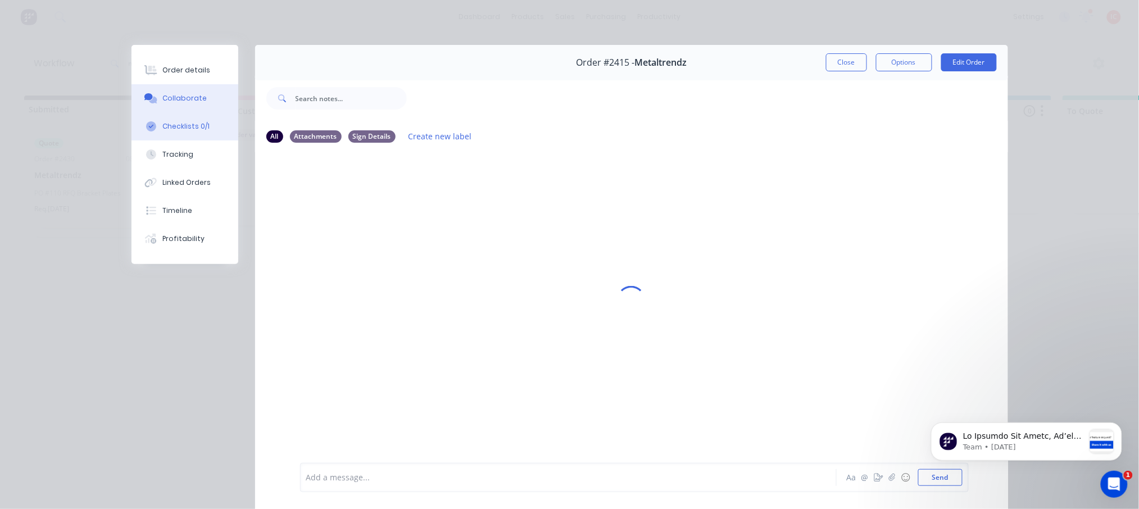
click at [186, 123] on div "Checklists 0/1" at bounding box center [185, 126] width 47 height 10
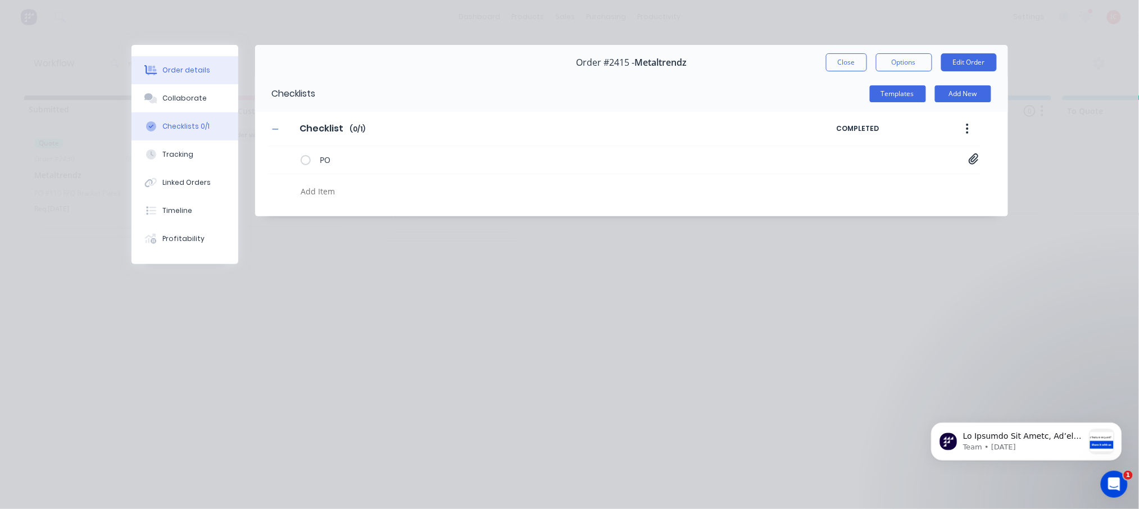
click at [200, 70] on div "Order details" at bounding box center [186, 70] width 48 height 10
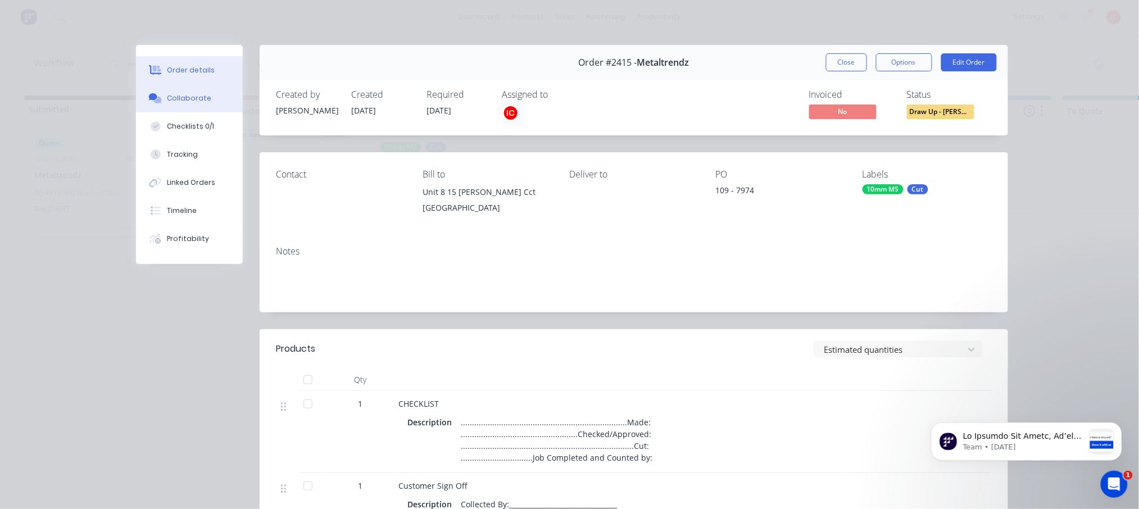
click at [189, 100] on div "Collaborate" at bounding box center [189, 98] width 44 height 10
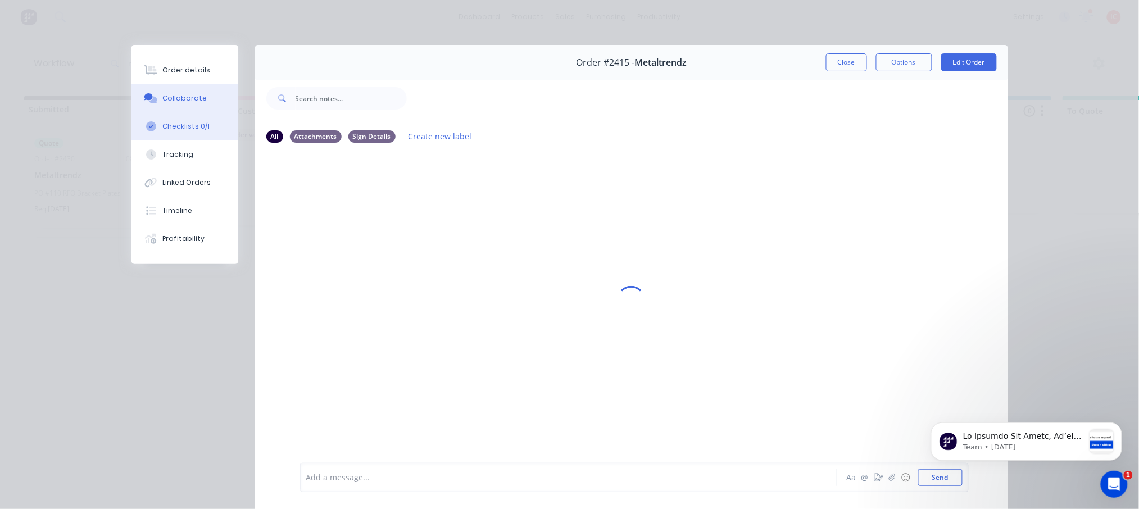
click at [183, 133] on button "Checklists 0/1" at bounding box center [184, 126] width 107 height 28
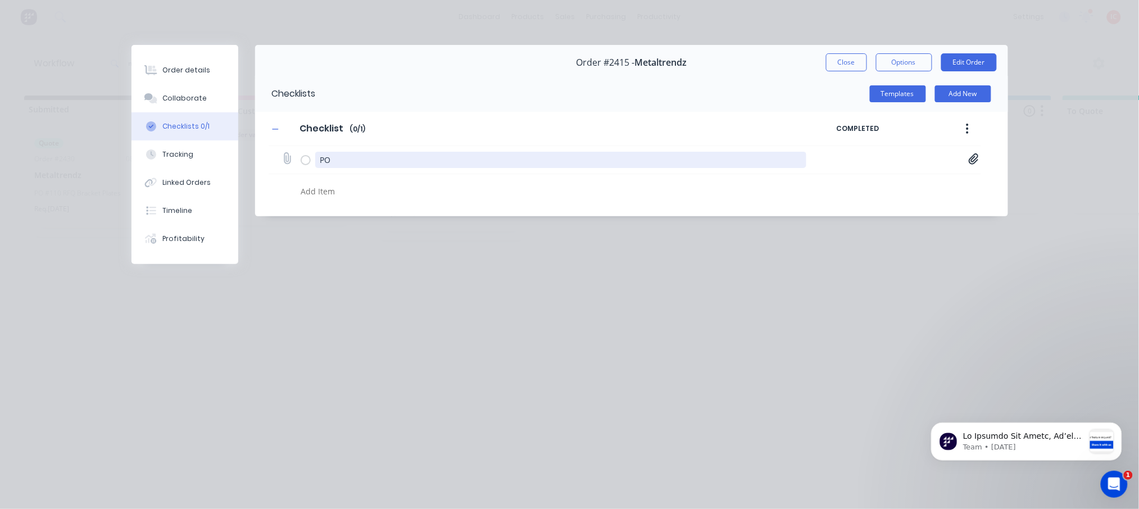
click at [376, 159] on textarea "PO" at bounding box center [560, 160] width 491 height 16
click at [306, 200] on div at bounding box center [523, 193] width 454 height 20
click at [312, 193] on textarea at bounding box center [523, 191] width 454 height 16
type textarea "x"
type textarea "C"
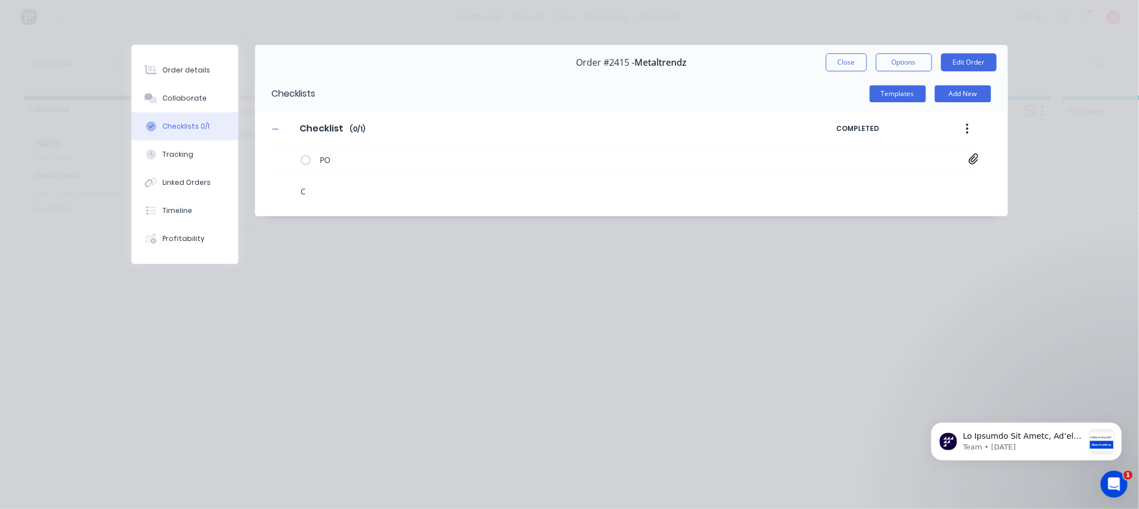
type textarea "x"
type textarea "CU"
type textarea "x"
type textarea "CUT"
type textarea "x"
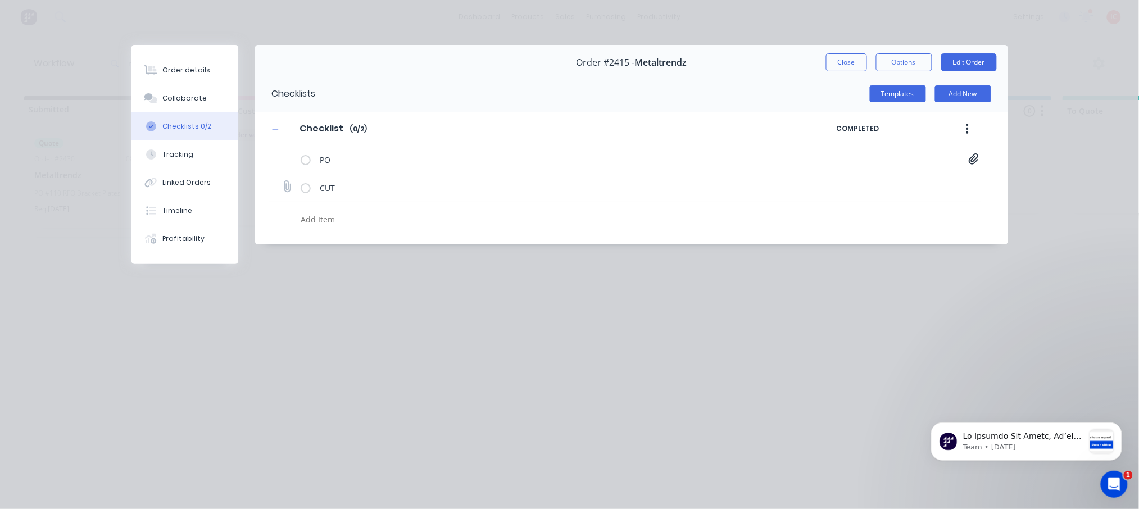
type textarea "x"
click at [290, 187] on icon at bounding box center [286, 186] width 15 height 15
click at [282, 181] on input "file" at bounding box center [282, 181] width 0 height 0
type input "C:\fakepath\MT_109_Master.pdf"
type textarea "x"
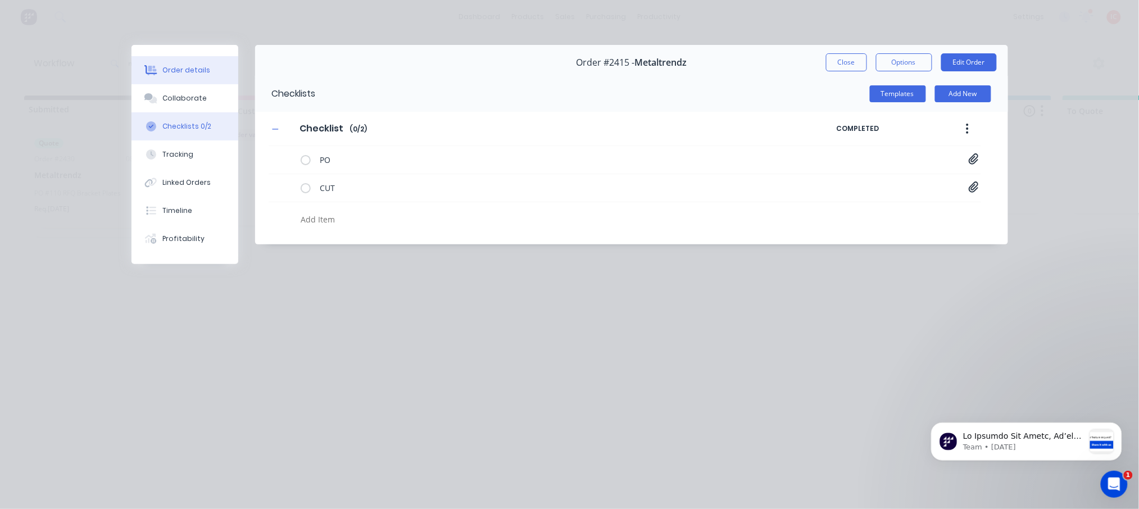
click at [195, 70] on div "Order details" at bounding box center [186, 70] width 48 height 10
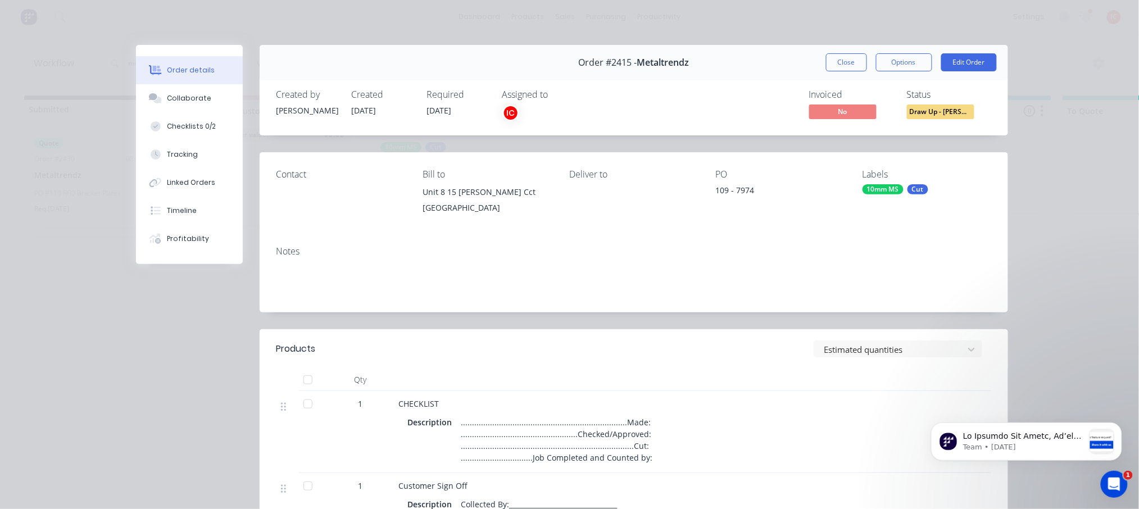
click at [940, 115] on span "Draw Up - [PERSON_NAME]" at bounding box center [940, 111] width 67 height 14
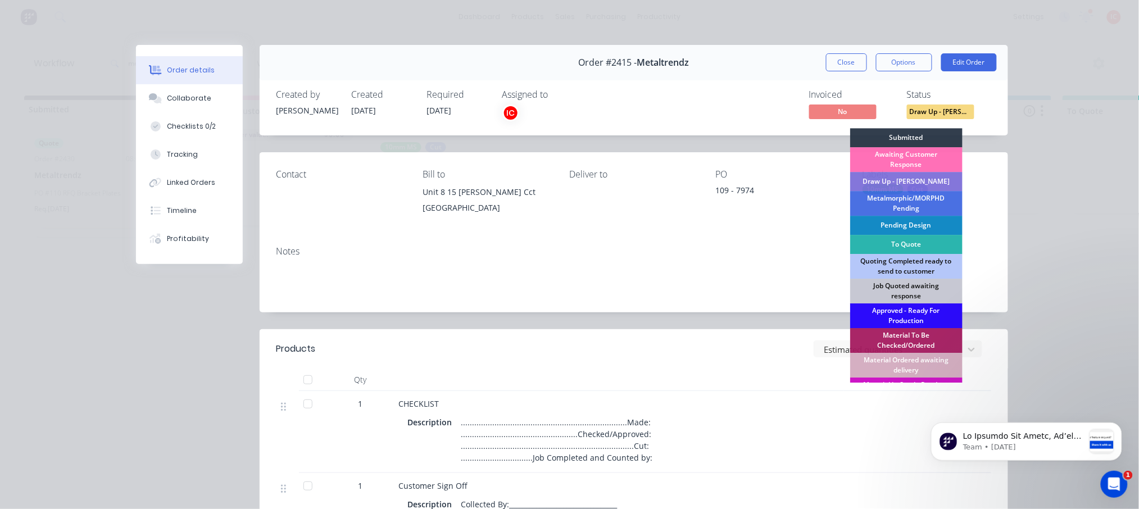
click at [911, 317] on div "Approved - Ready For Production" at bounding box center [906, 315] width 112 height 25
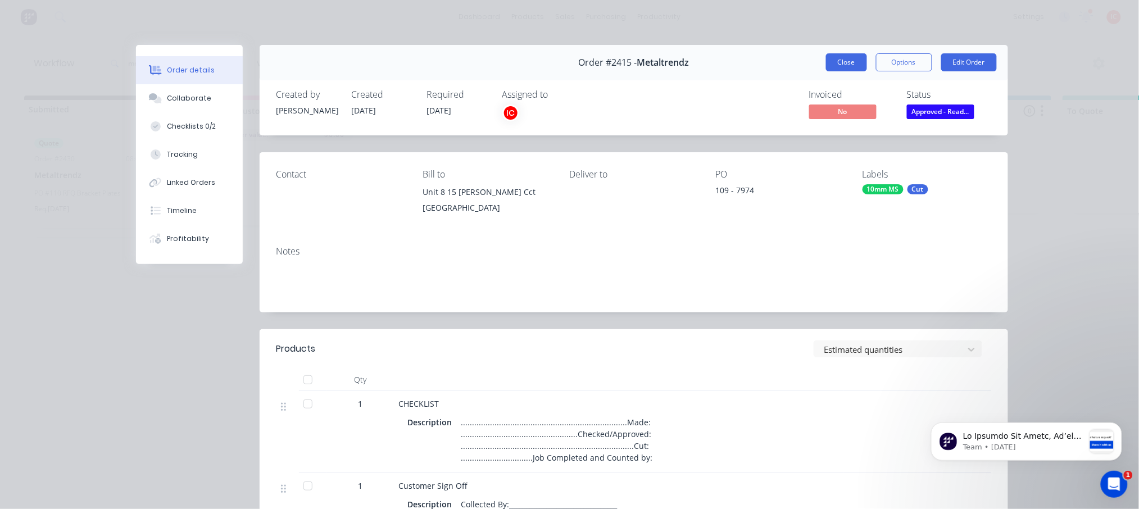
click at [838, 57] on button "Close" at bounding box center [846, 62] width 41 height 18
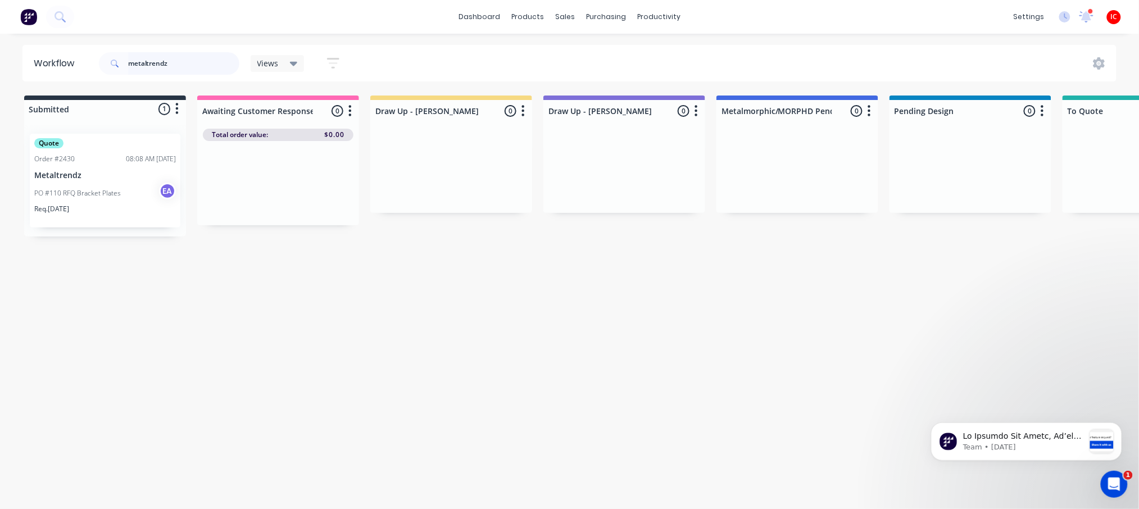
drag, startPoint x: 181, startPoint y: 64, endPoint x: 28, endPoint y: 61, distance: 153.4
click at [28, 61] on header "Workflow metaltrendz Views Save new view None (Default) edit [PERSON_NAME] edit…" at bounding box center [569, 63] width 1094 height 37
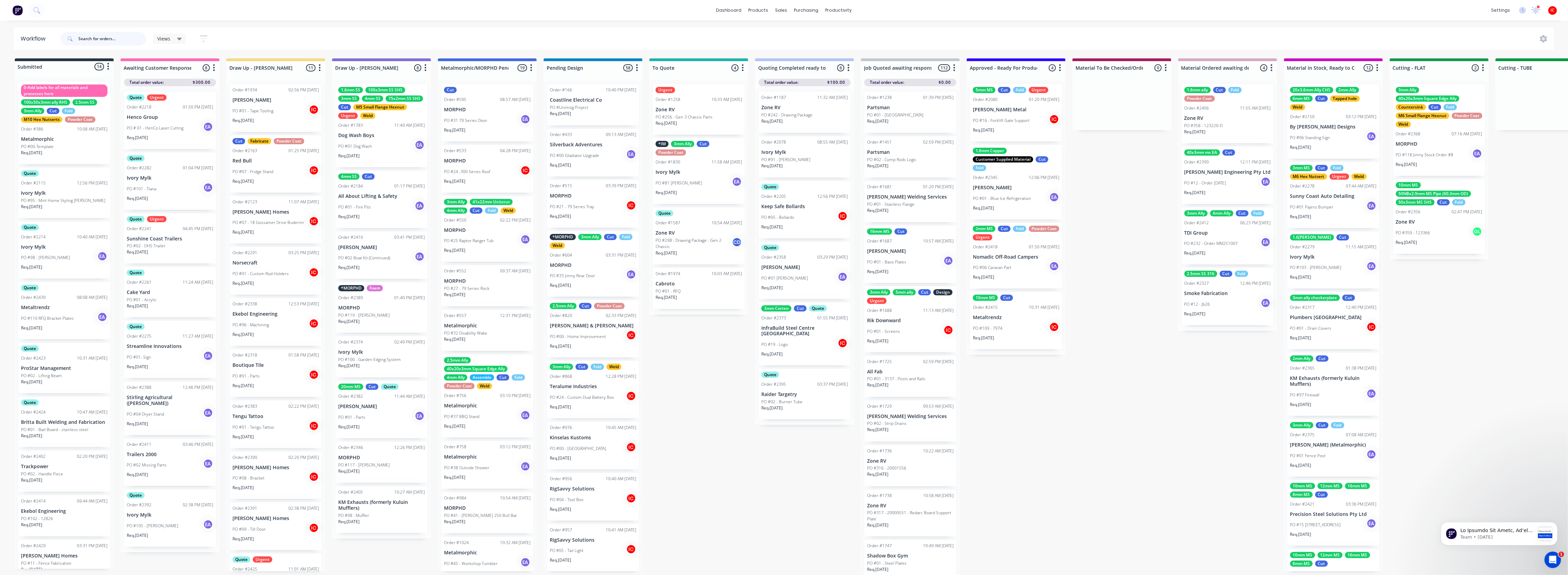
click at [88, 38] on input "text" at bounding box center [112, 39] width 68 height 13
type input "KA"
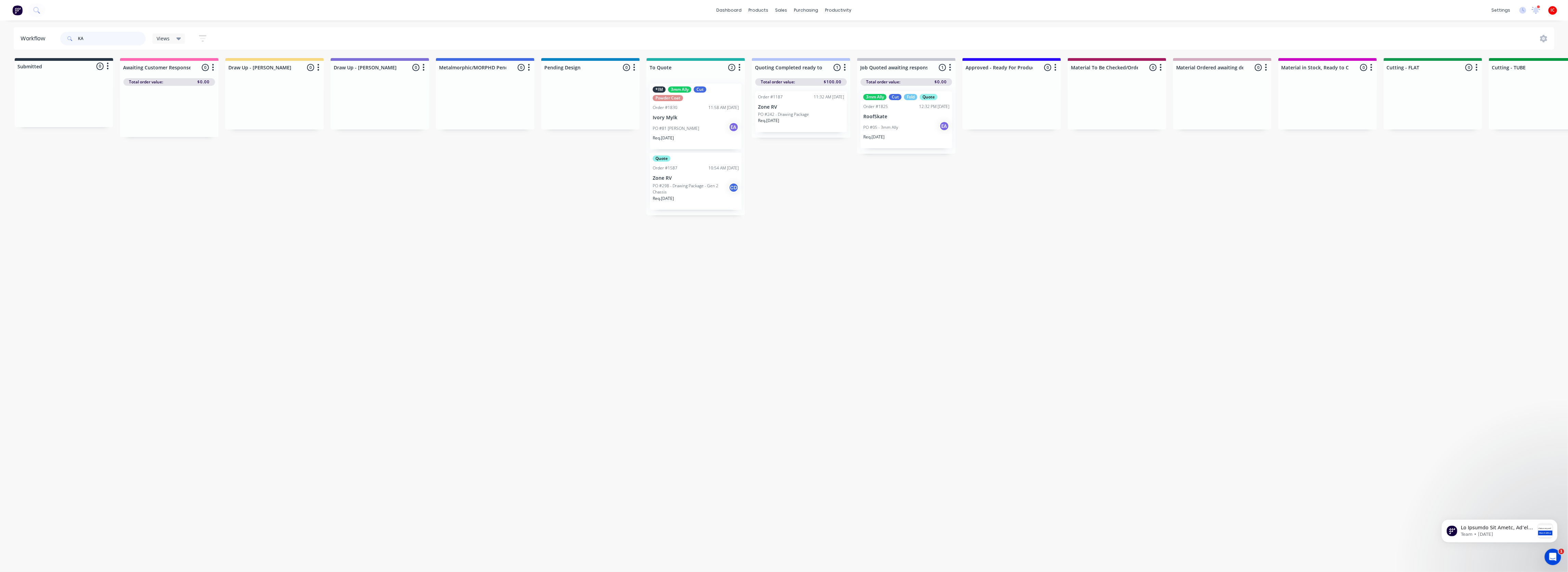
drag, startPoint x: 113, startPoint y: 43, endPoint x: 7, endPoint y: 38, distance: 106.1
click at [7, 38] on div "Workflow KA Views Save new view None (Default) edit [PERSON_NAME] edit [PERSON_…" at bounding box center [784, 38] width 1568 height 23
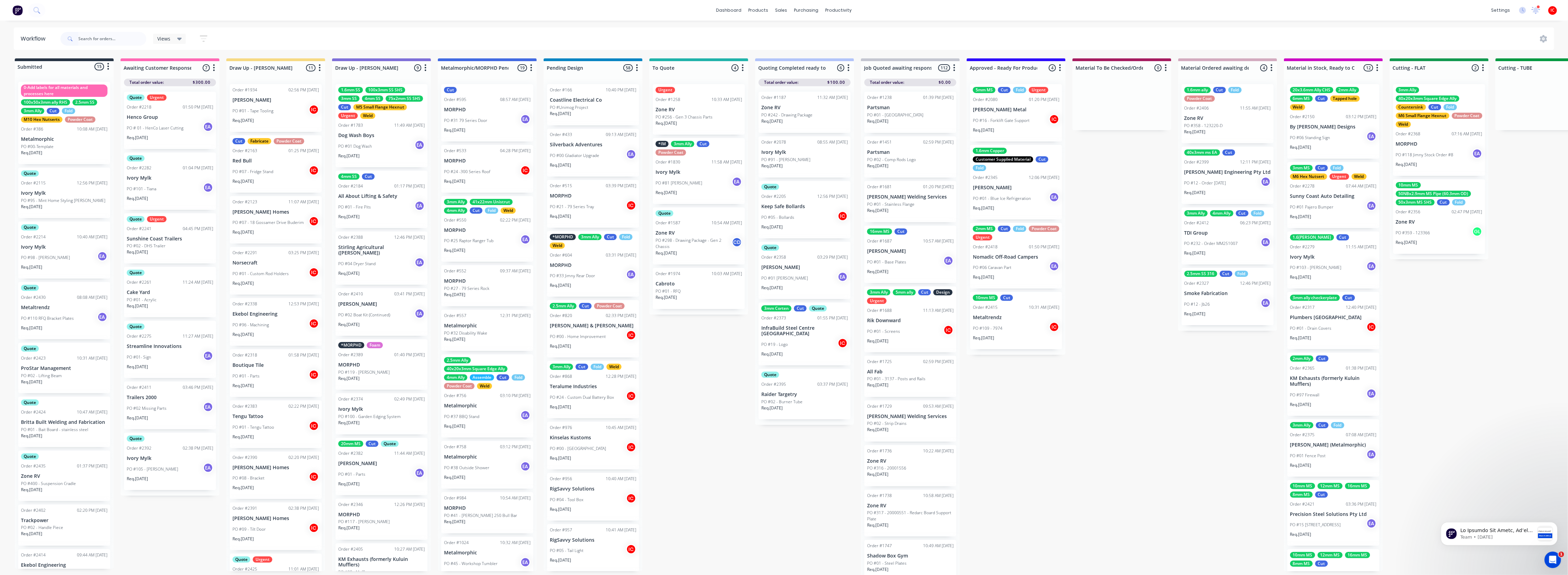
click at [279, 311] on div "PO #01 - Tengu Tattoo IC" at bounding box center [276, 427] width 87 height 13
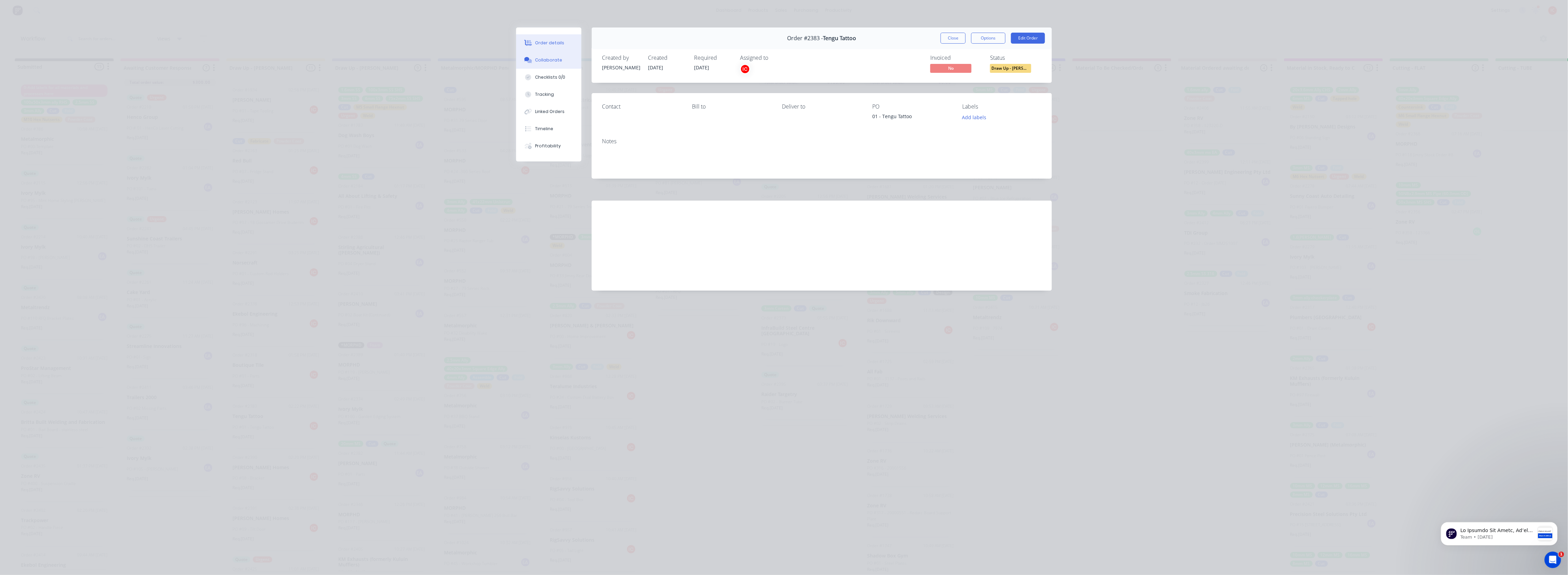
click at [539, 61] on div "Collaborate" at bounding box center [549, 60] width 27 height 6
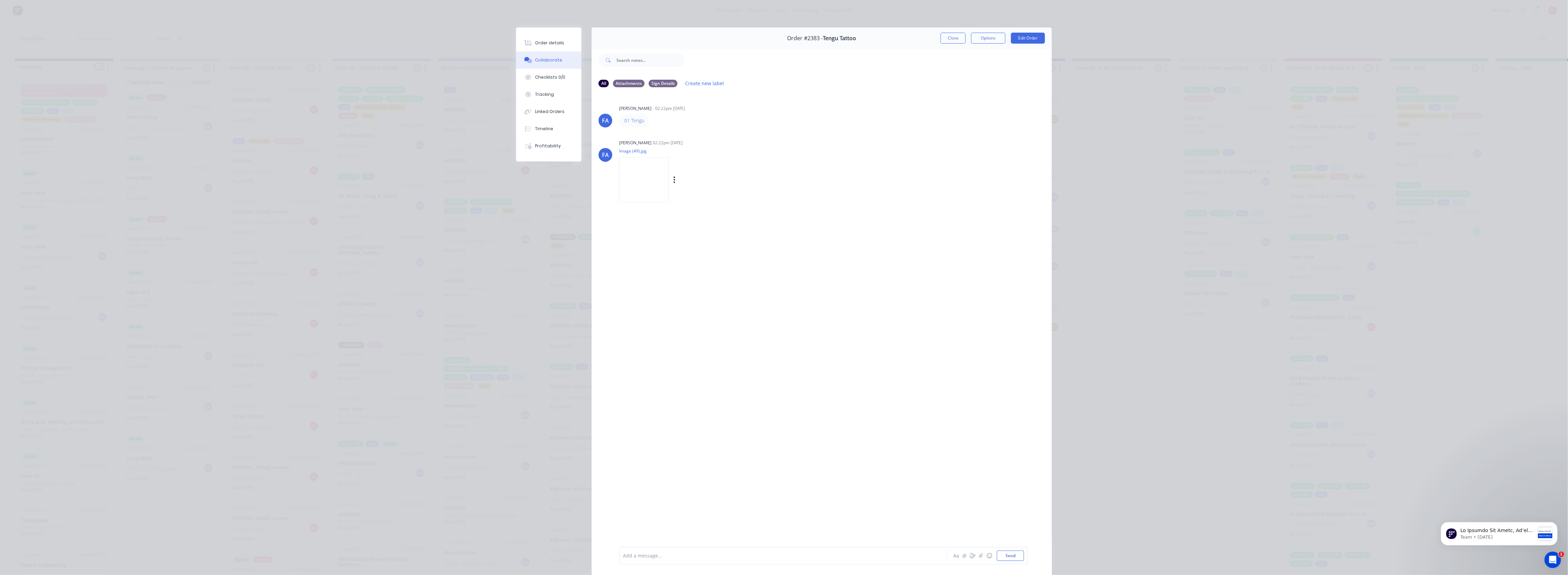
click at [647, 177] on img at bounding box center [644, 180] width 50 height 45
click at [554, 78] on div "Checklists 0/0" at bounding box center [550, 77] width 30 height 6
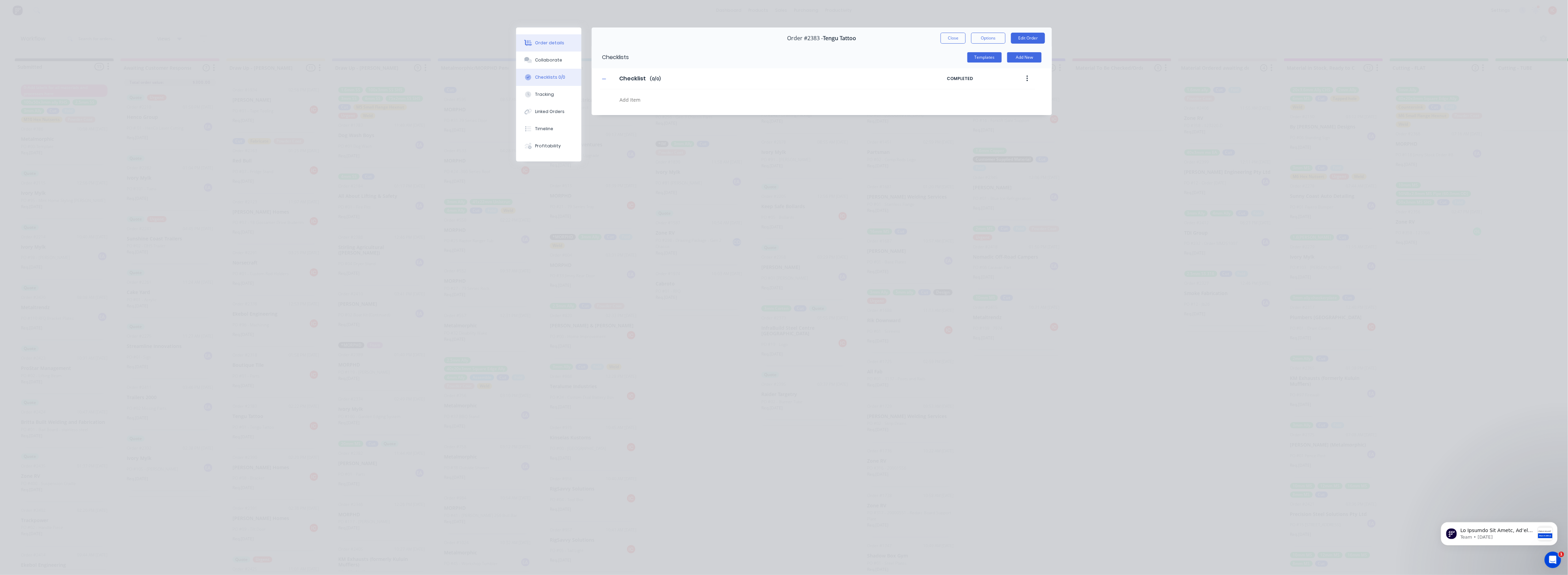
click at [560, 41] on div "Order details" at bounding box center [550, 43] width 29 height 6
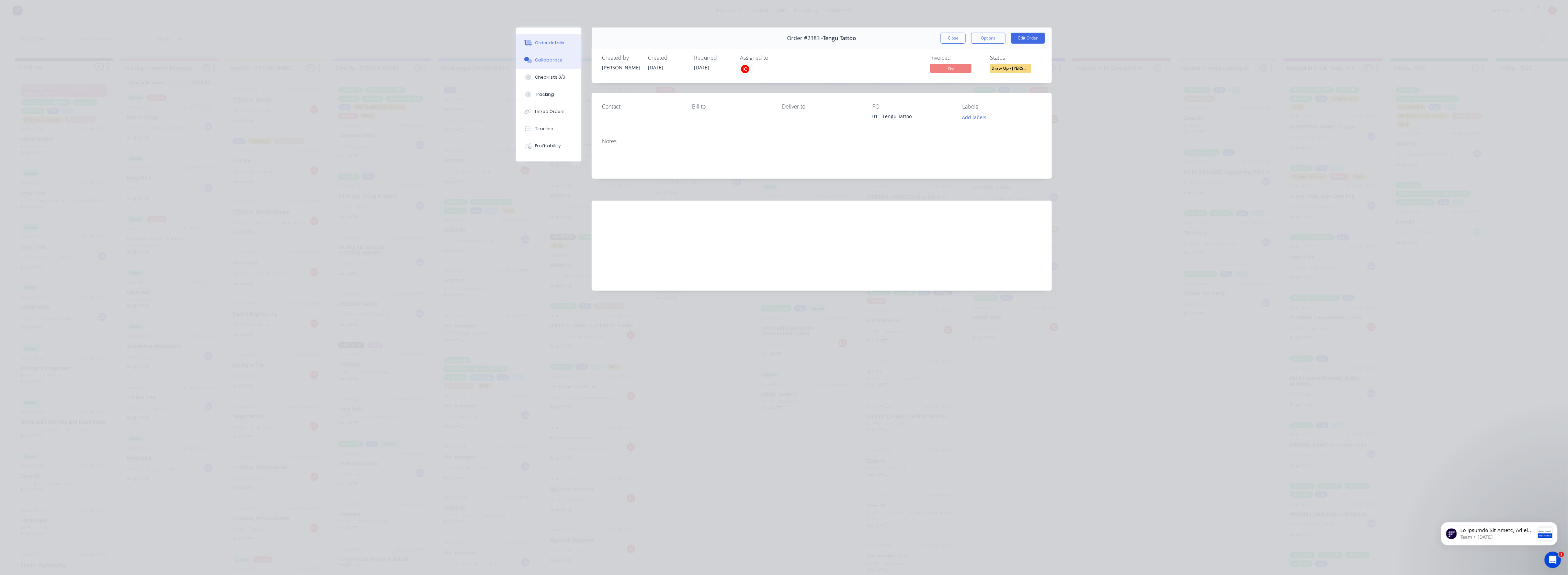
click at [563, 60] on button "Collaborate" at bounding box center [548, 60] width 65 height 17
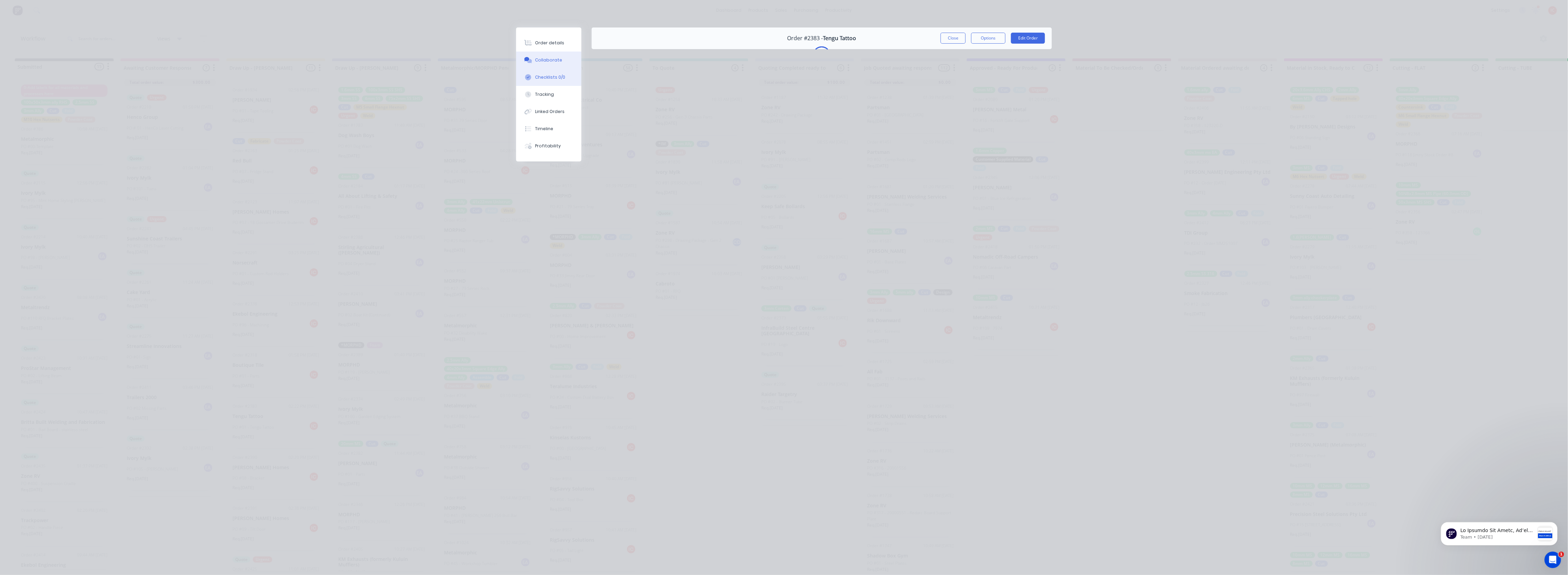
click at [569, 76] on button "Checklists 0/0" at bounding box center [548, 77] width 65 height 17
type textarea "x"
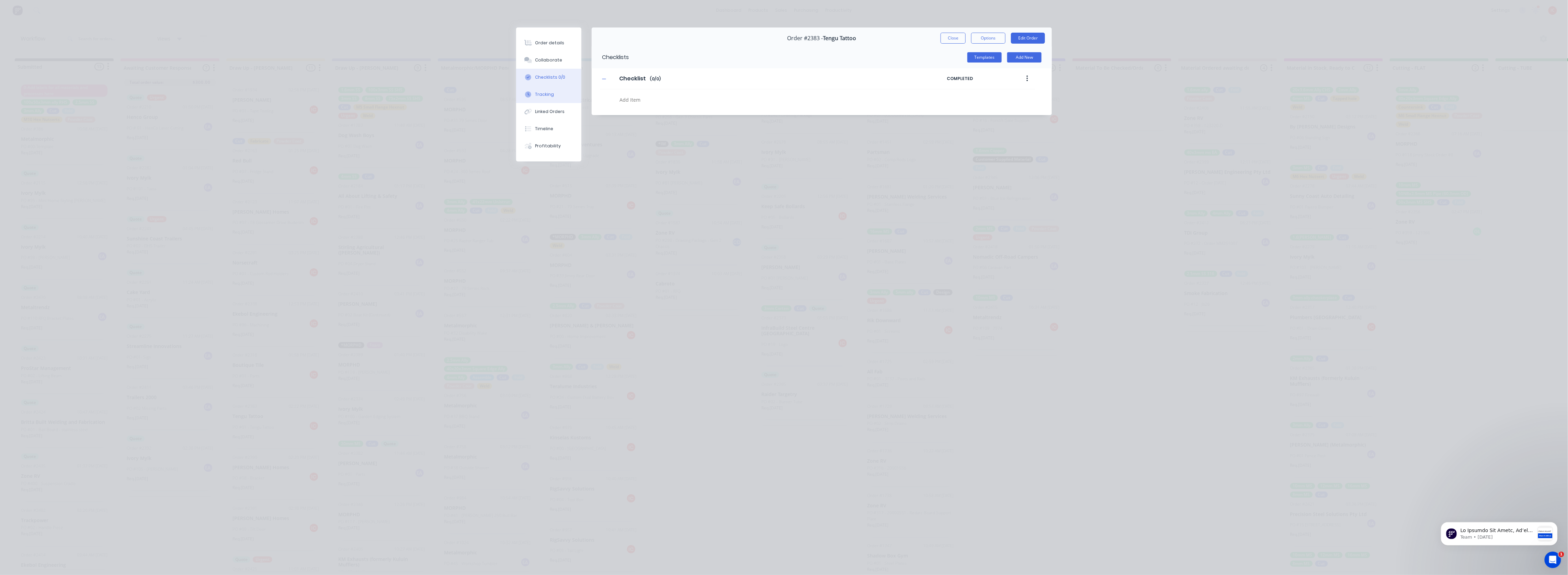
click at [566, 95] on button "Tracking" at bounding box center [548, 94] width 65 height 17
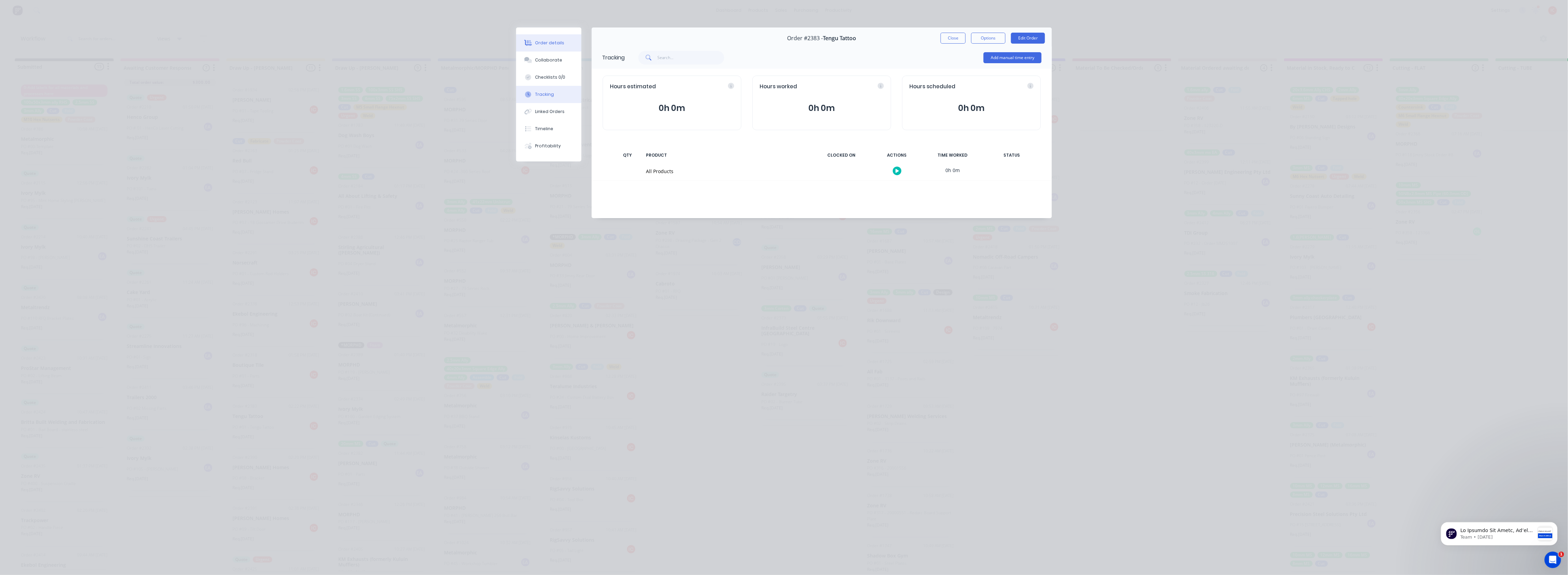
click at [569, 44] on button "Order details" at bounding box center [548, 43] width 65 height 17
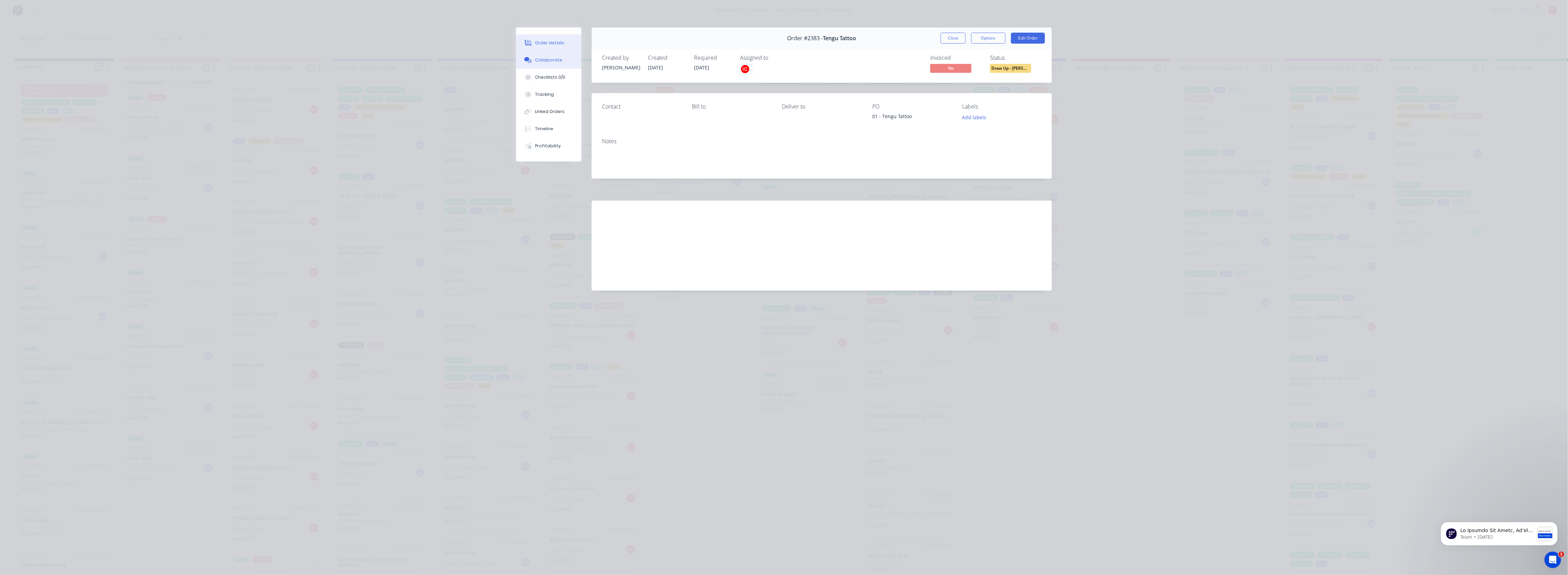
drag, startPoint x: 557, startPoint y: 58, endPoint x: 562, endPoint y: 65, distance: 8.6
click at [557, 58] on div "Collaborate" at bounding box center [549, 60] width 27 height 6
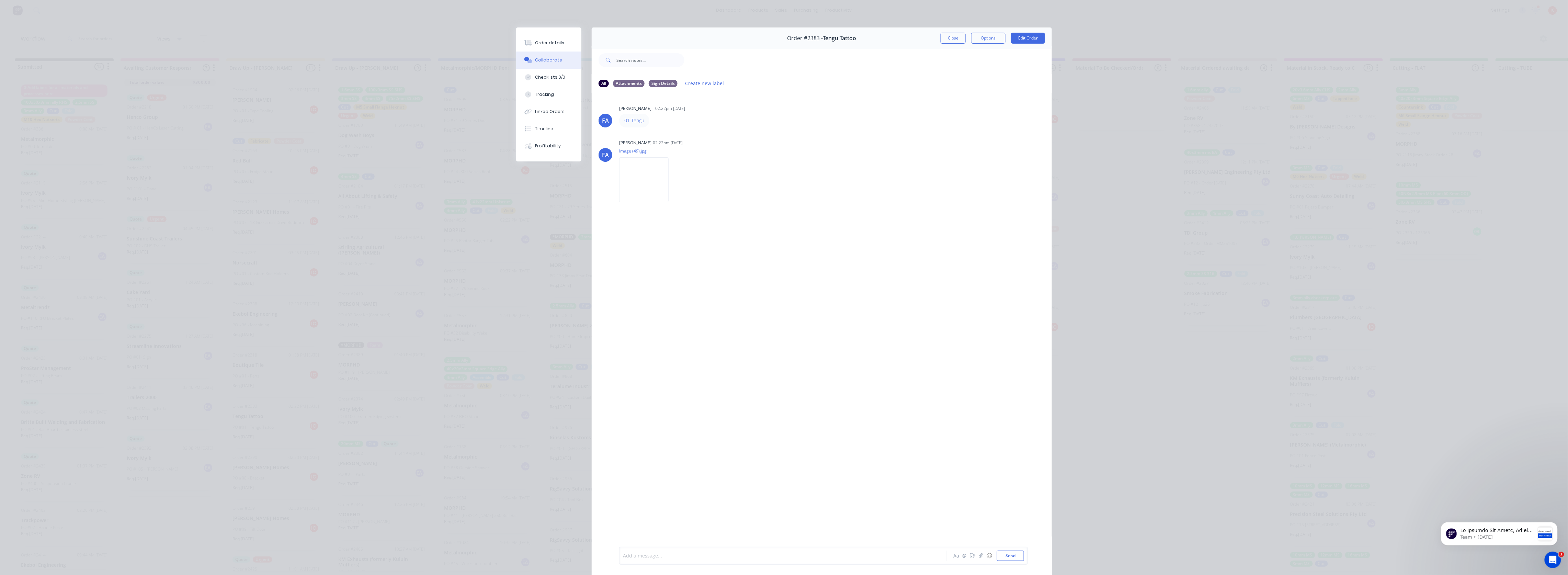
click at [696, 311] on div at bounding box center [773, 556] width 300 height 7
click at [696, 40] on button "Close" at bounding box center [953, 38] width 25 height 11
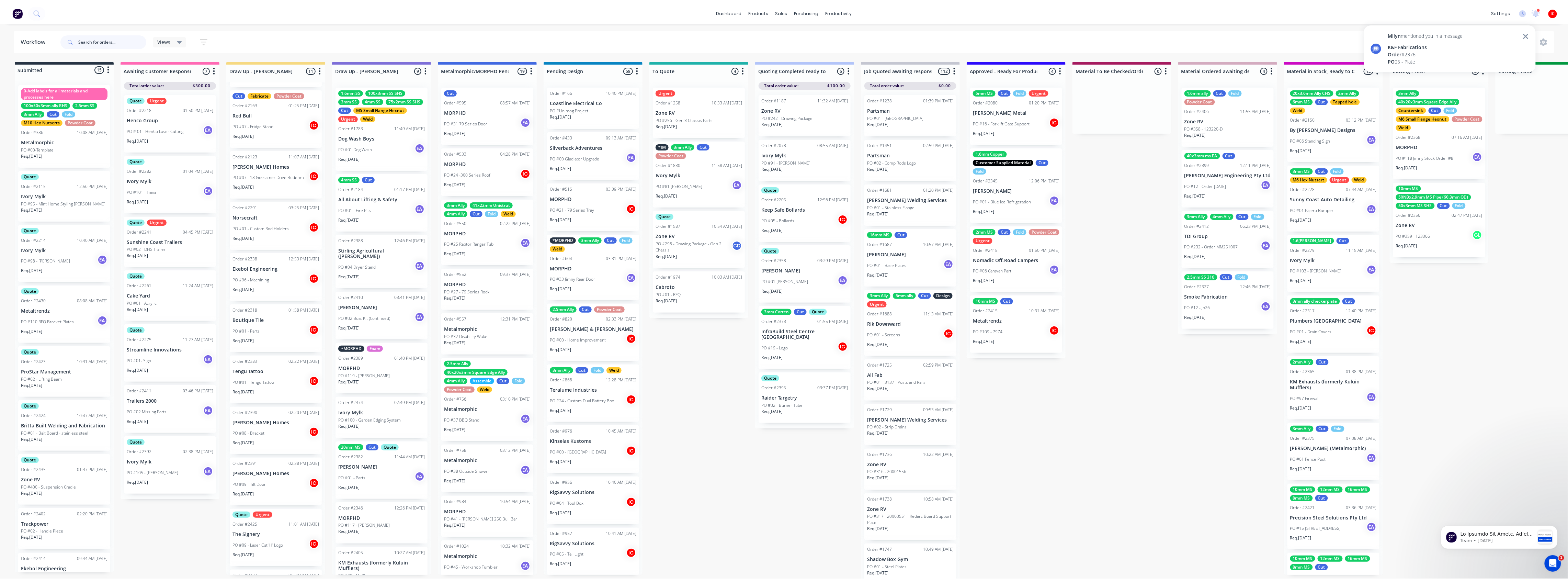
scroll to position [89, 0]
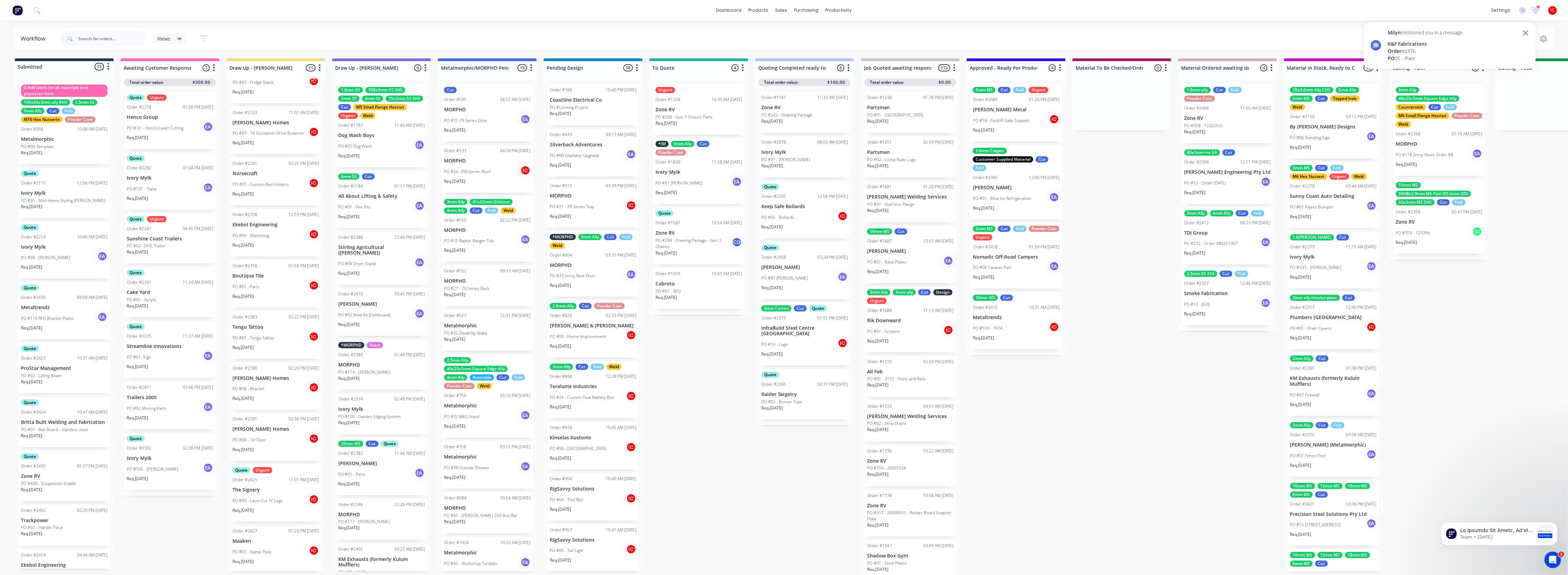
click at [283, 311] on p "The Signery" at bounding box center [276, 491] width 87 height 6
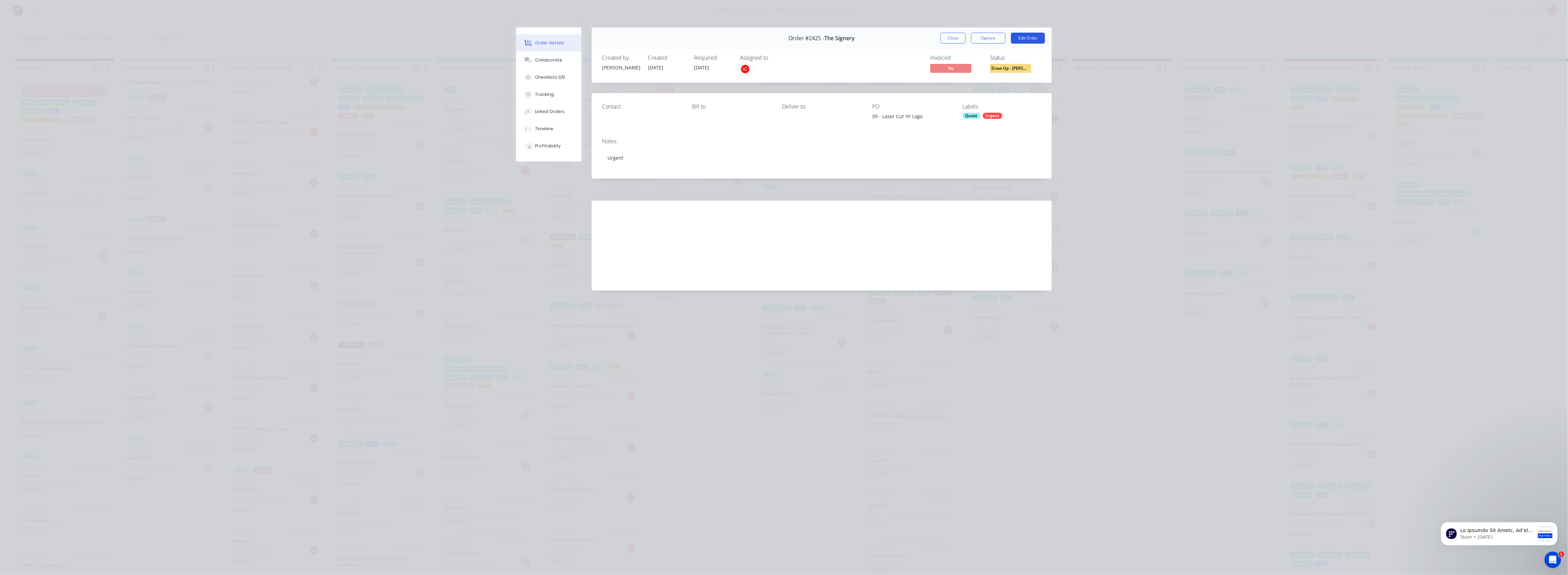
click at [696, 40] on button "Edit Order" at bounding box center [1028, 38] width 34 height 11
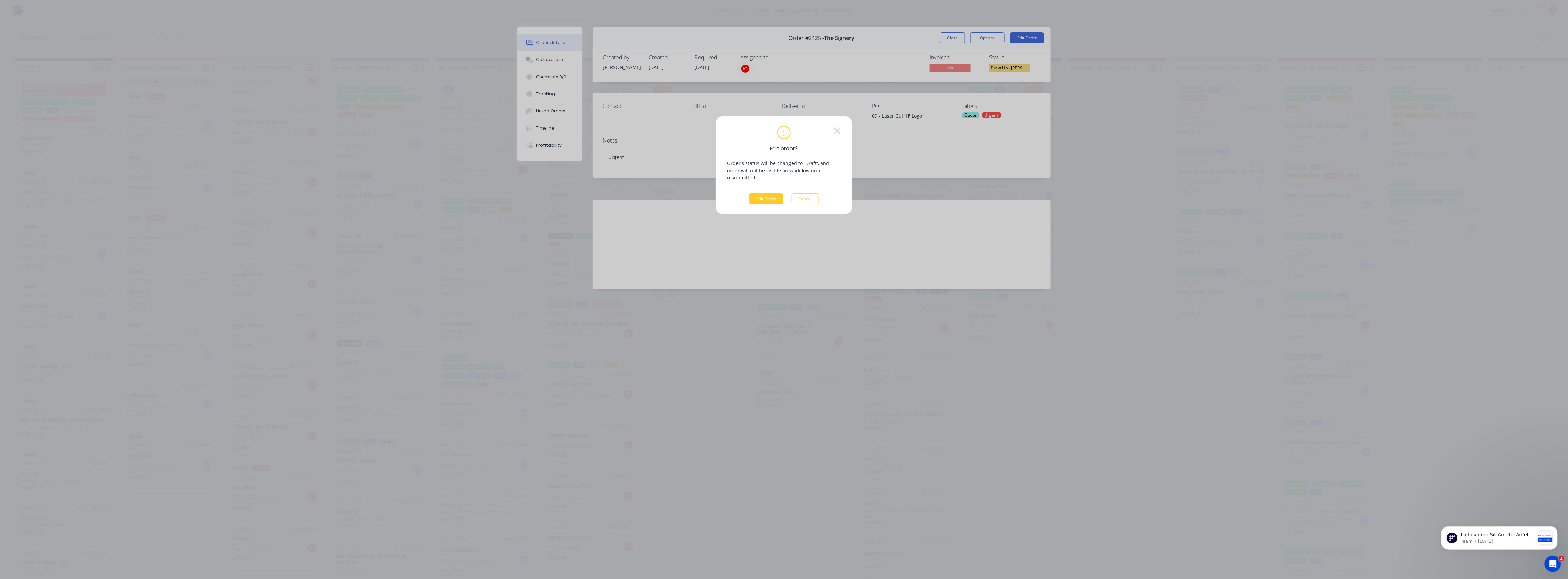
click at [693, 193] on button "Edit Order" at bounding box center [766, 199] width 34 height 11
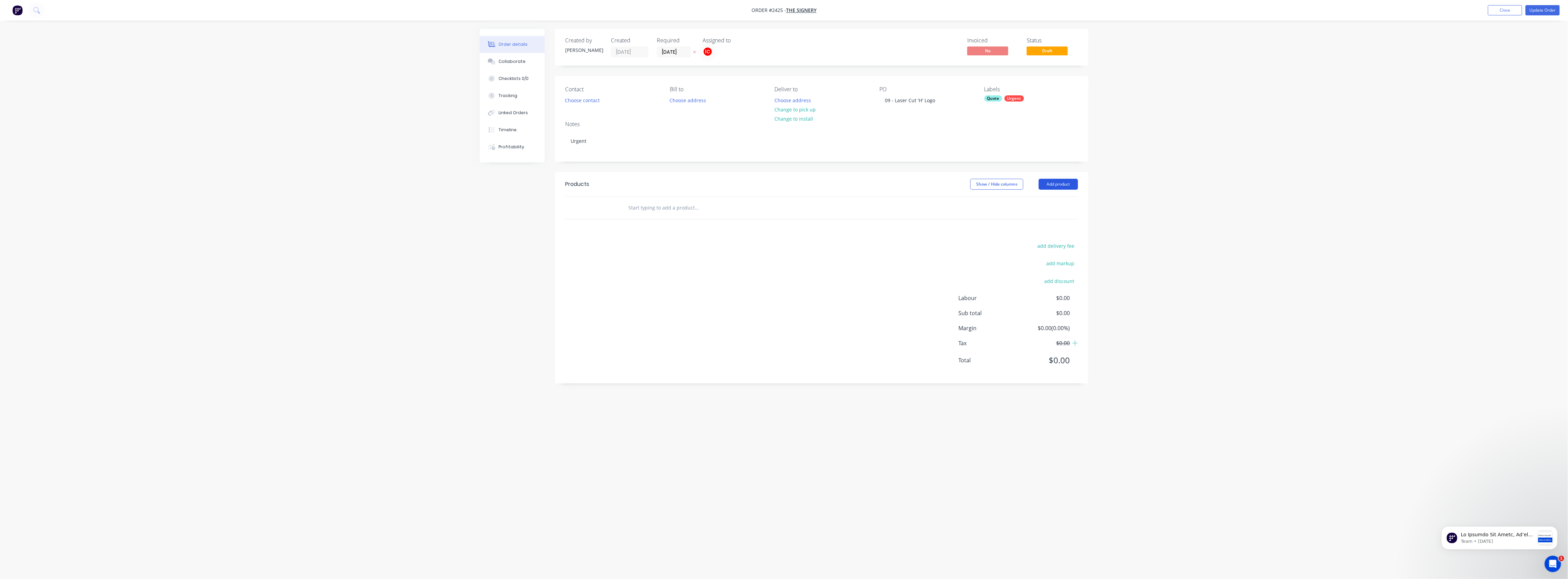
click at [693, 187] on button "Add product" at bounding box center [1058, 184] width 40 height 11
click at [693, 201] on div "Product catalogue" at bounding box center [1045, 201] width 53 height 10
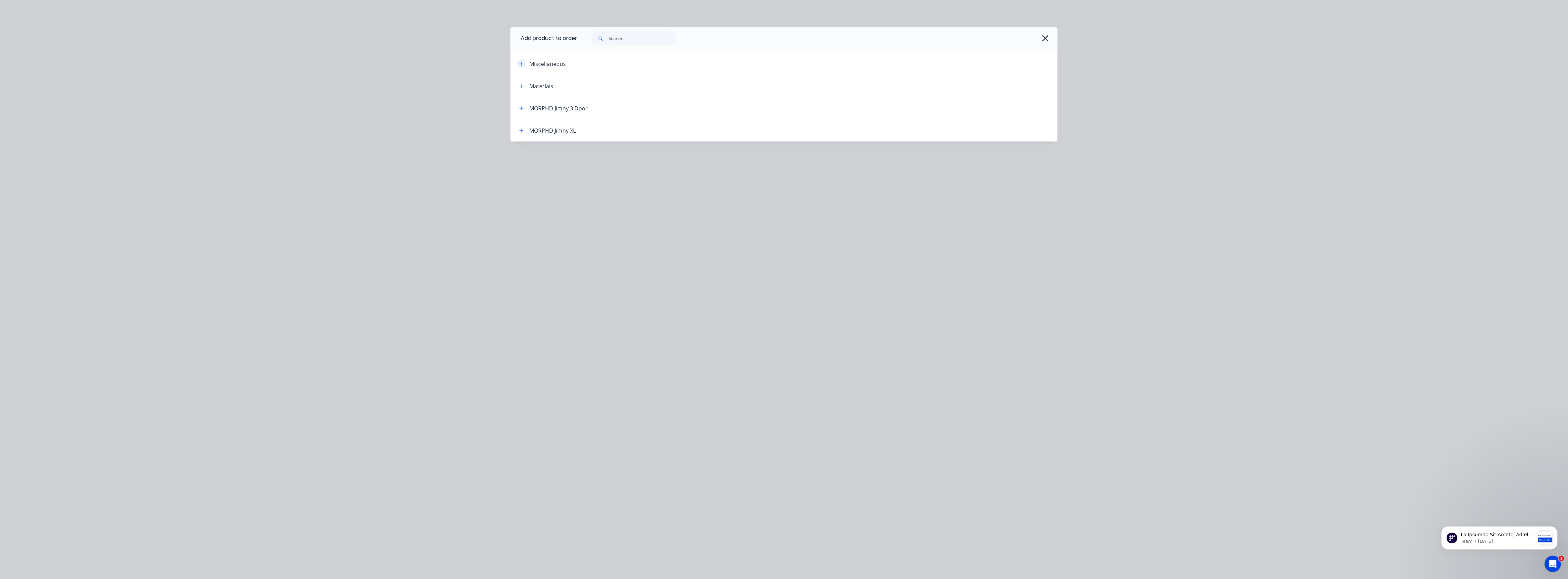
click at [523, 65] on icon "button" at bounding box center [521, 64] width 4 height 5
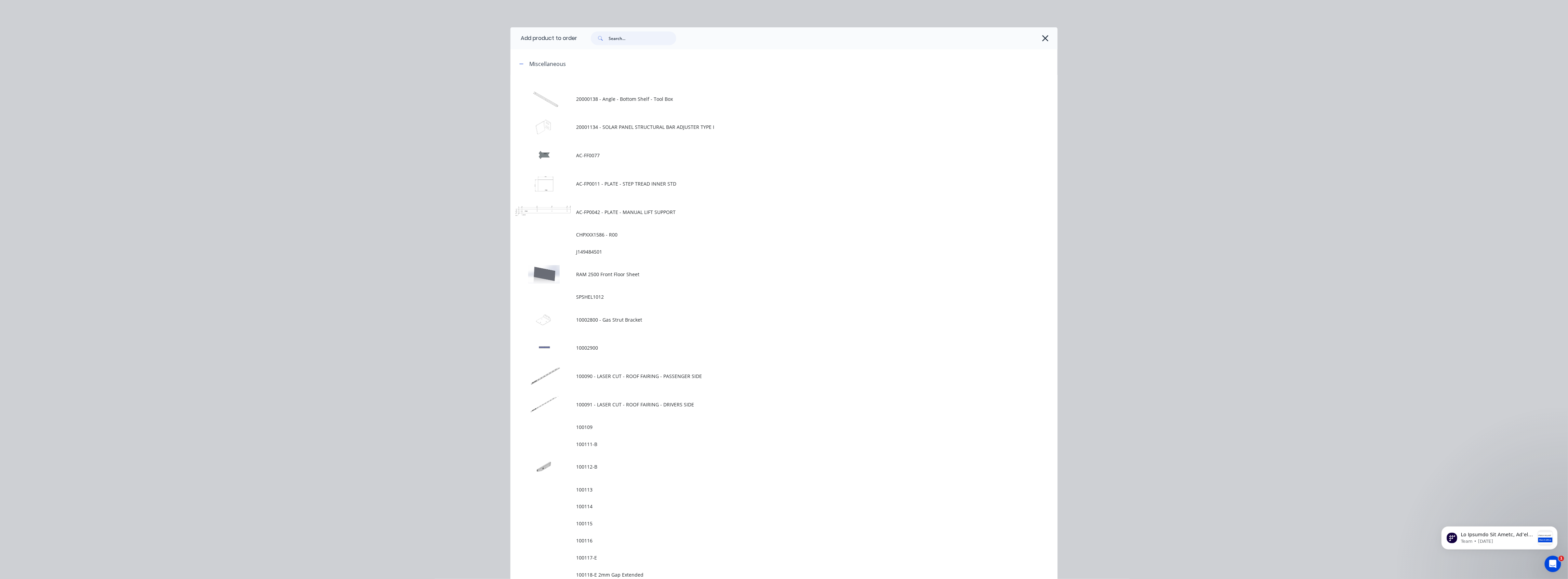
click at [633, 38] on input "text" at bounding box center [642, 38] width 68 height 13
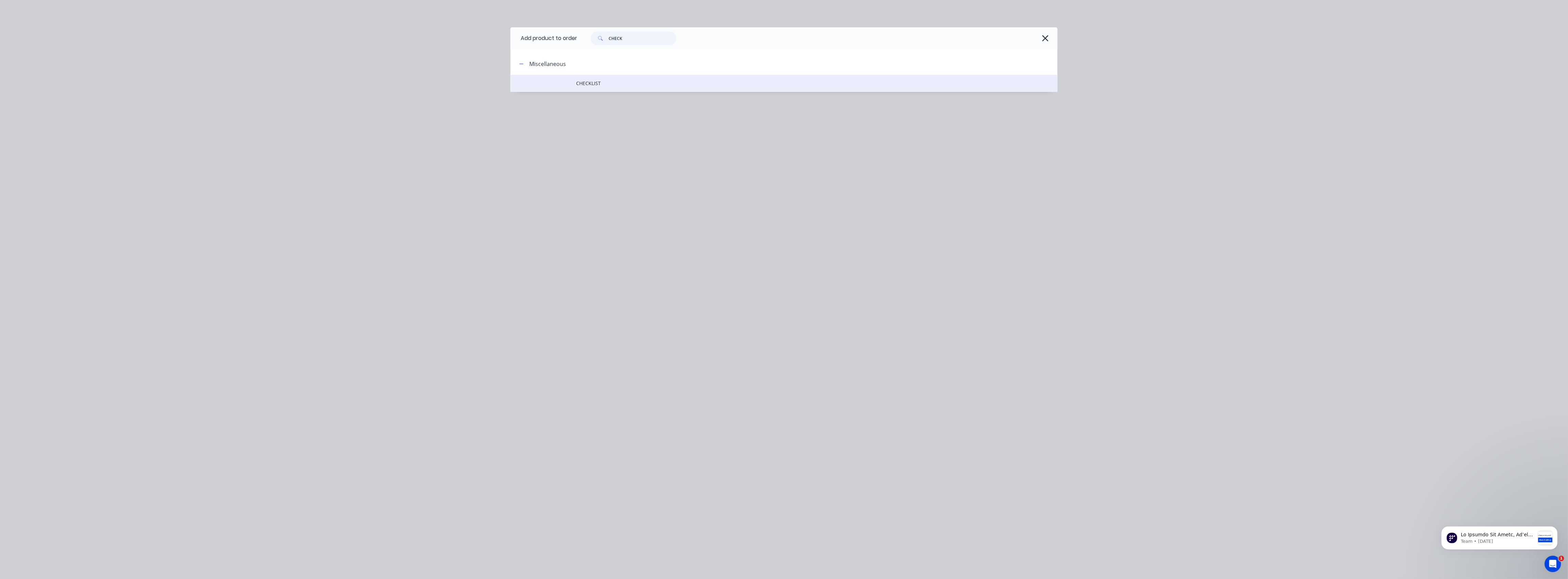
type input "CHECK"
click at [575, 85] on td at bounding box center [544, 83] width 66 height 17
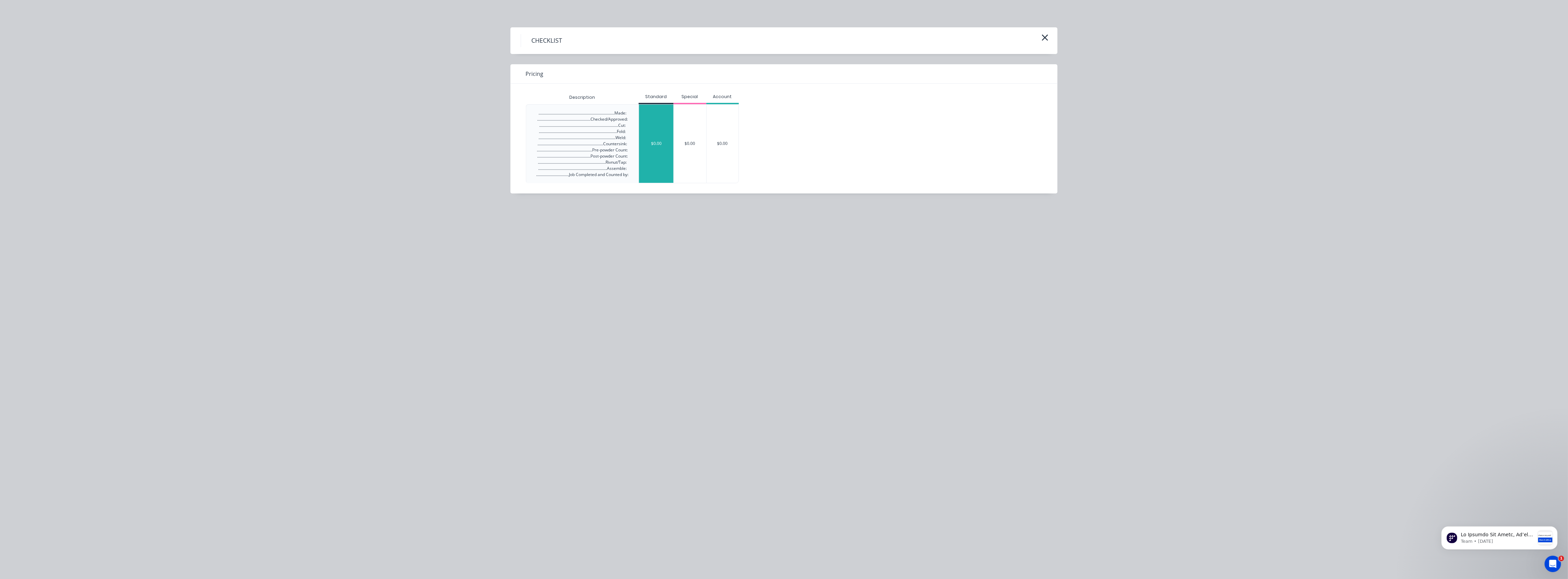
click at [653, 129] on div "$0.00" at bounding box center [656, 144] width 35 height 78
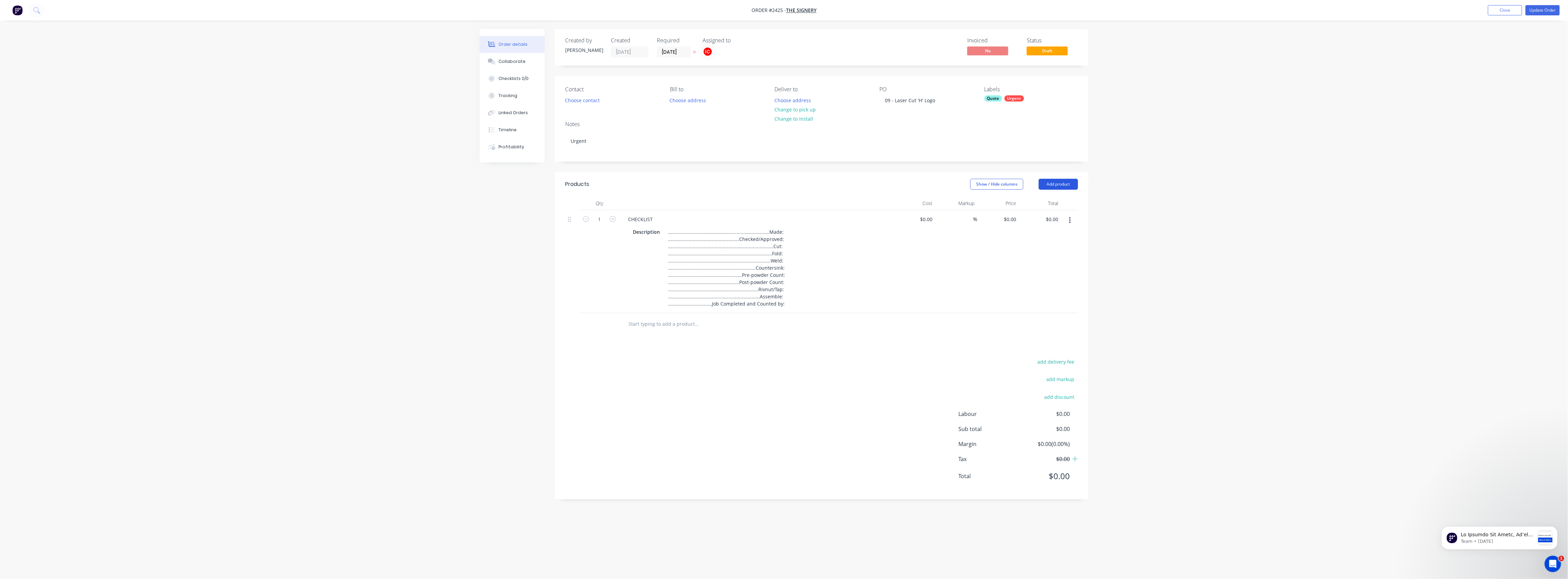
click at [693, 187] on button "Add product" at bounding box center [1058, 184] width 40 height 11
click at [693, 201] on div "Product catalogue" at bounding box center [1045, 201] width 53 height 10
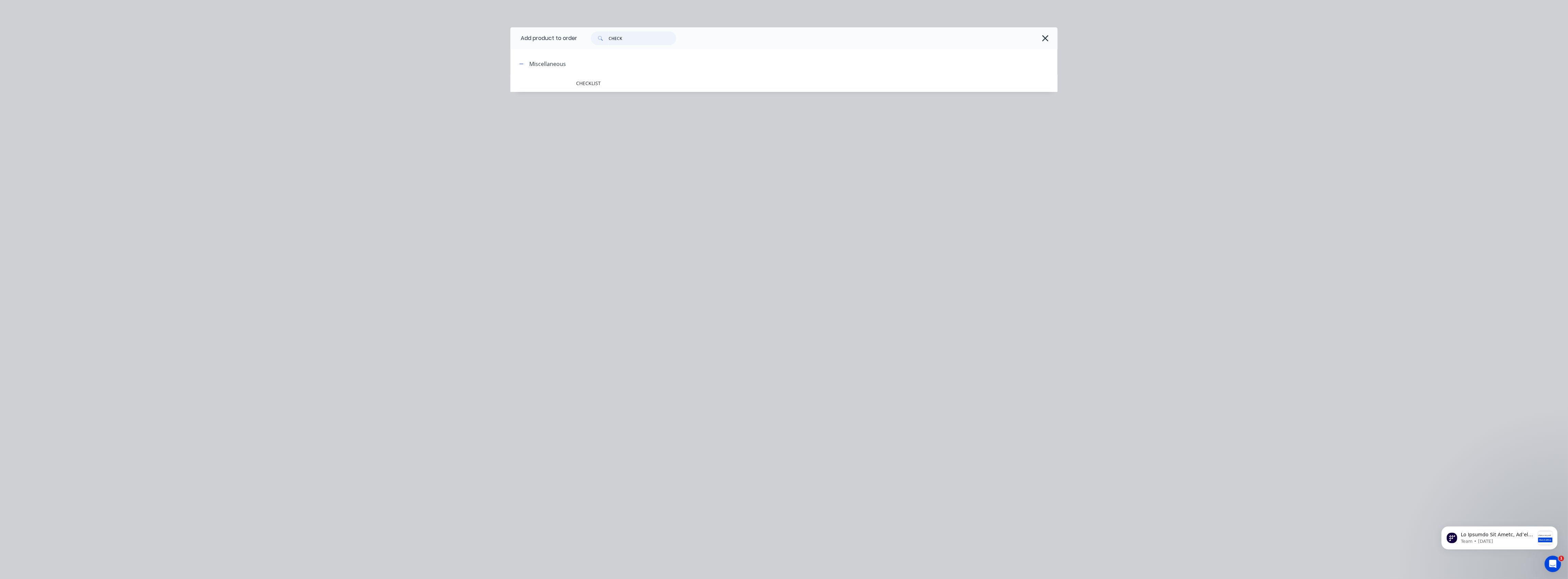
drag, startPoint x: 634, startPoint y: 35, endPoint x: 601, endPoint y: 36, distance: 33.0
click at [601, 33] on div "CHECK" at bounding box center [634, 38] width 85 height 13
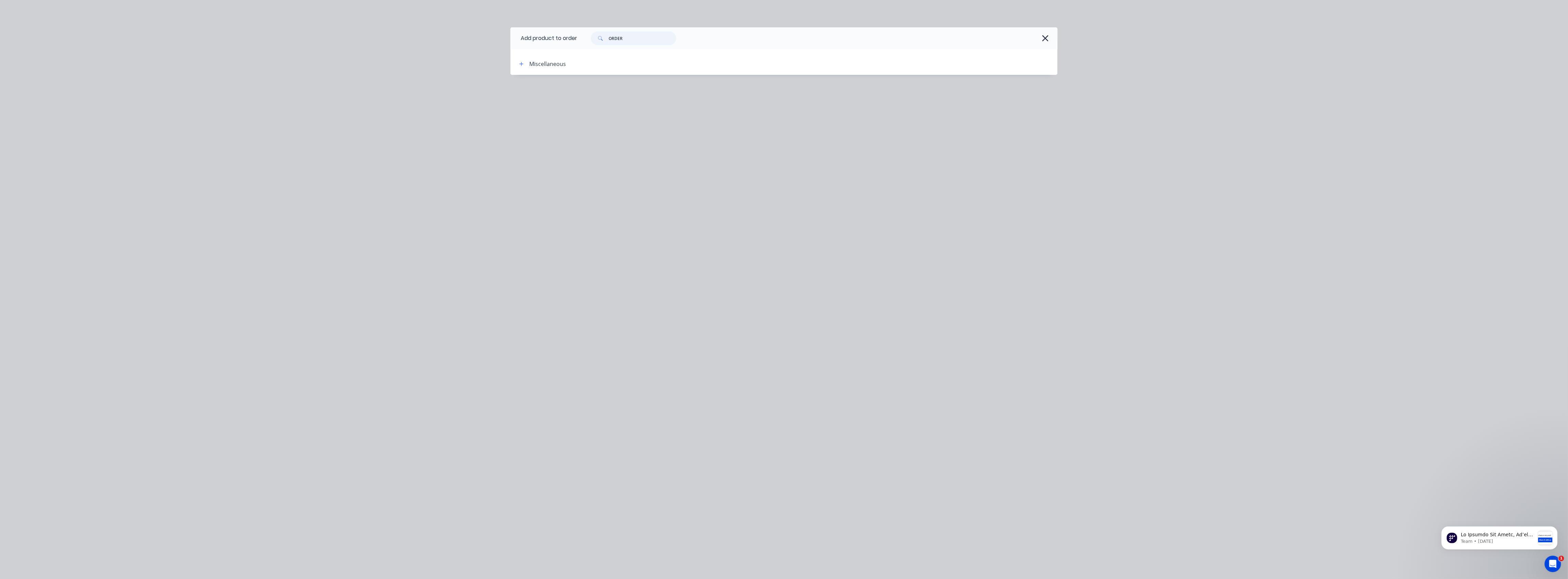
drag, startPoint x: 637, startPoint y: 37, endPoint x: 605, endPoint y: 36, distance: 32.0
click at [605, 36] on div "ORDER" at bounding box center [634, 38] width 85 height 13
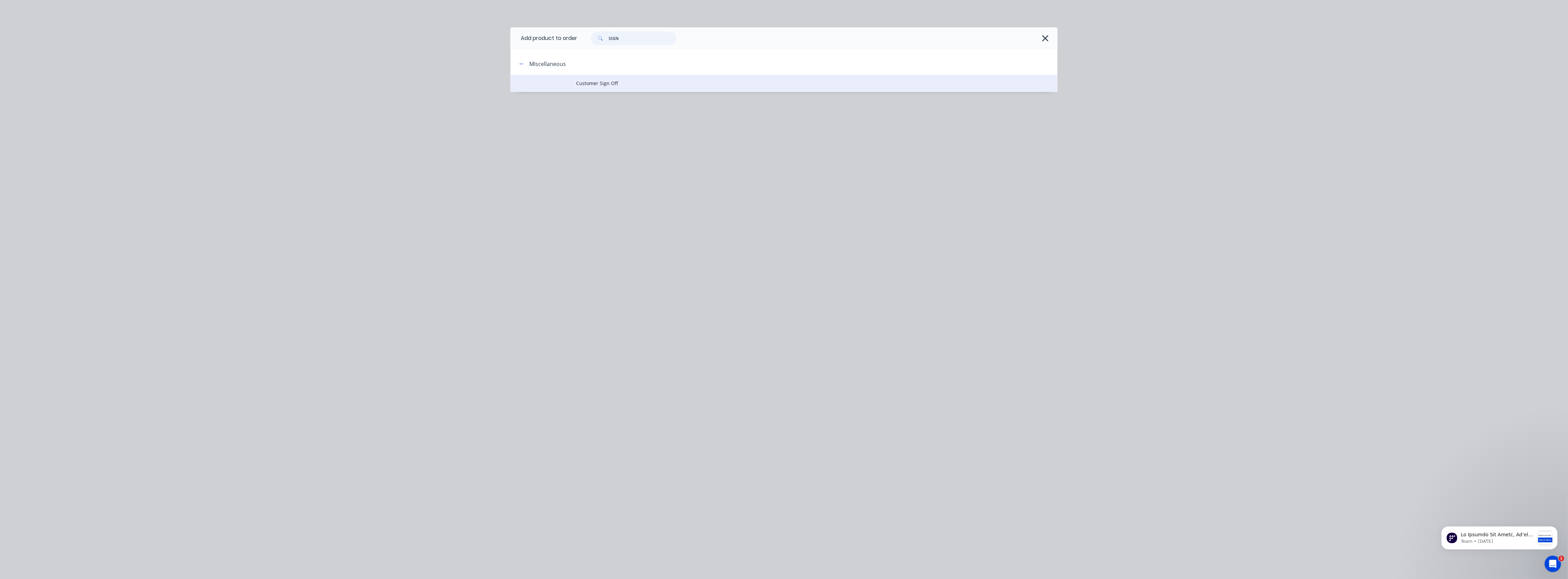
type input "SIGN"
click at [606, 87] on td "Customer Sign Off" at bounding box center [816, 83] width 481 height 17
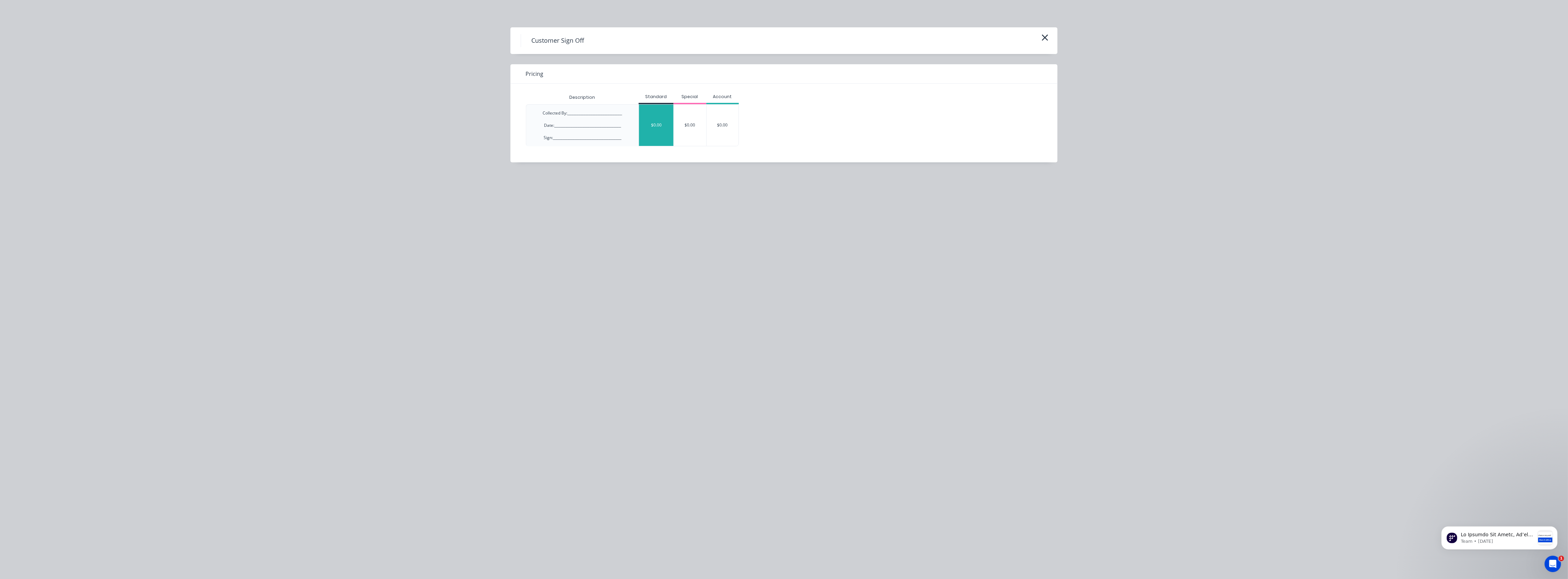
click at [663, 123] on div "$0.00" at bounding box center [656, 125] width 35 height 41
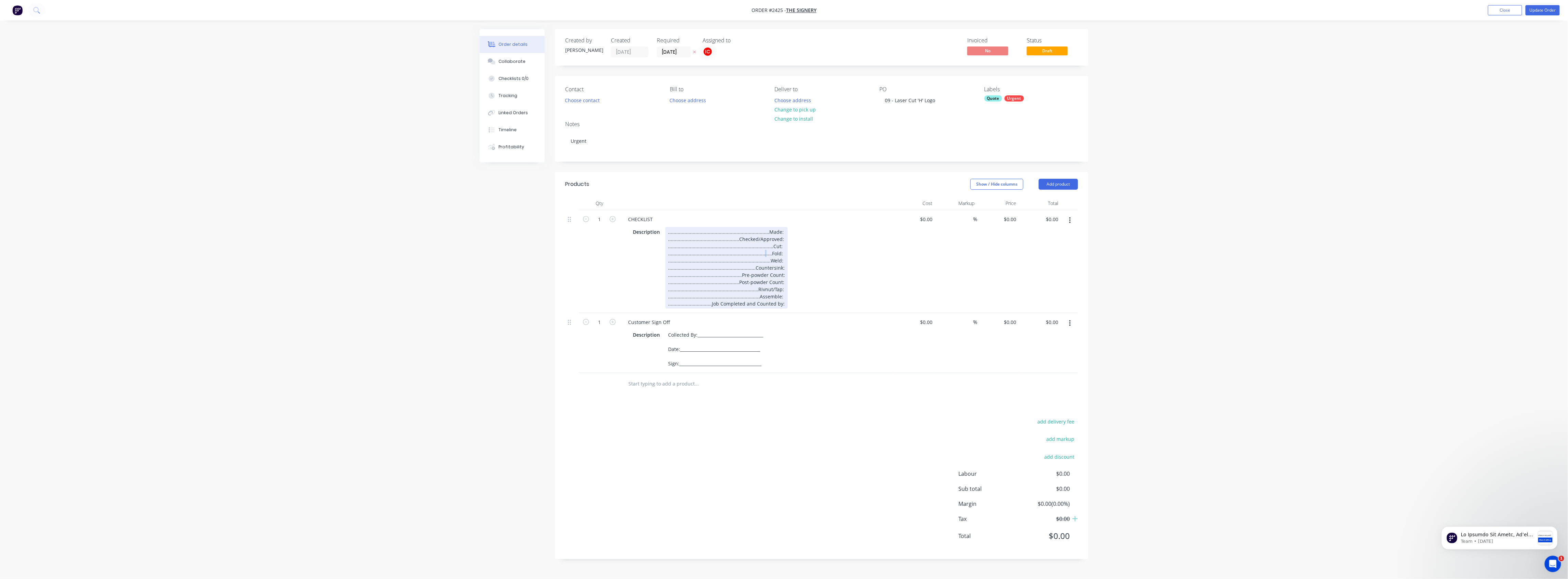
click at [693, 253] on div "..........................................................................Made:…" at bounding box center [726, 268] width 122 height 81
drag, startPoint x: 778, startPoint y: 251, endPoint x: 648, endPoint y: 255, distance: 130.1
click at [648, 255] on div "Description ...................................................................…" at bounding box center [755, 268] width 250 height 81
drag, startPoint x: 780, startPoint y: 288, endPoint x: 645, endPoint y: 260, distance: 137.9
click at [645, 260] on div "Description ...................................................................…" at bounding box center [755, 264] width 250 height 74
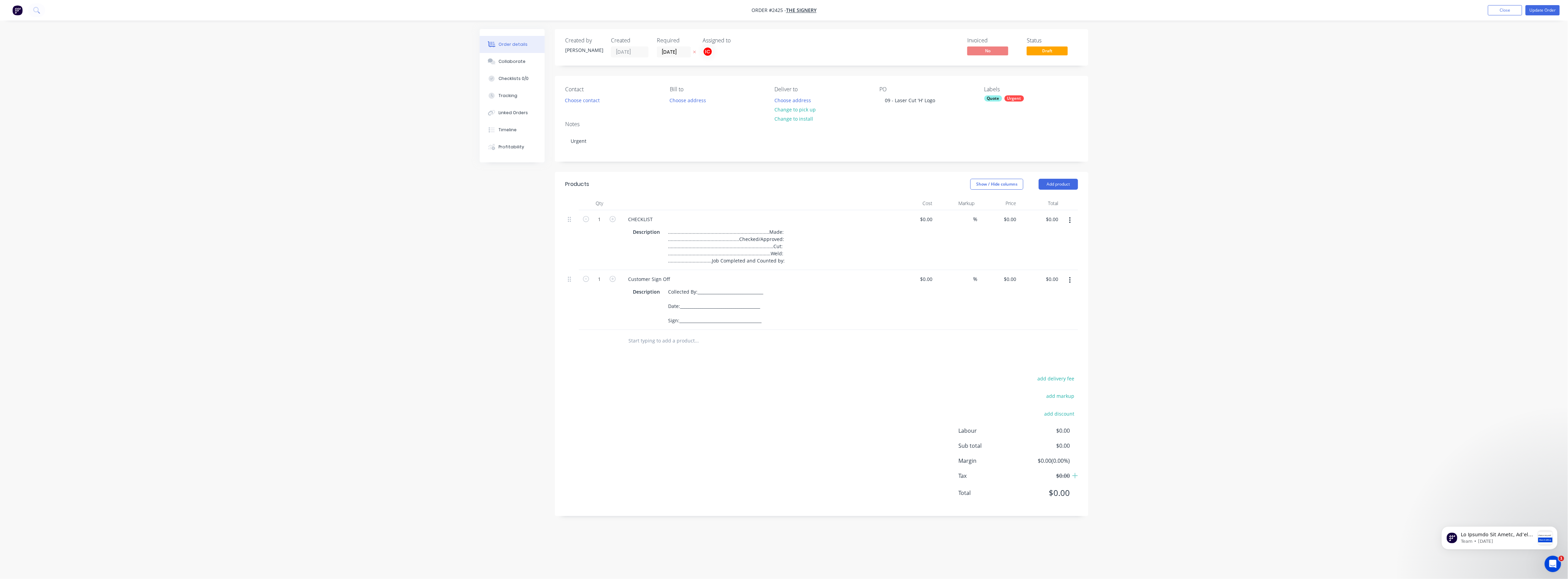
click at [693, 256] on div "Description ...................................................................…" at bounding box center [755, 246] width 250 height 38
click at [693, 309] on div "Products Show / Hide columns Add product Qty Cost Markup Price Total 1 CHECKLIS…" at bounding box center [822, 344] width 533 height 344
click at [693, 285] on button "button" at bounding box center [1070, 280] width 16 height 12
click at [693, 309] on div "Duplicate" at bounding box center [1045, 311] width 53 height 10
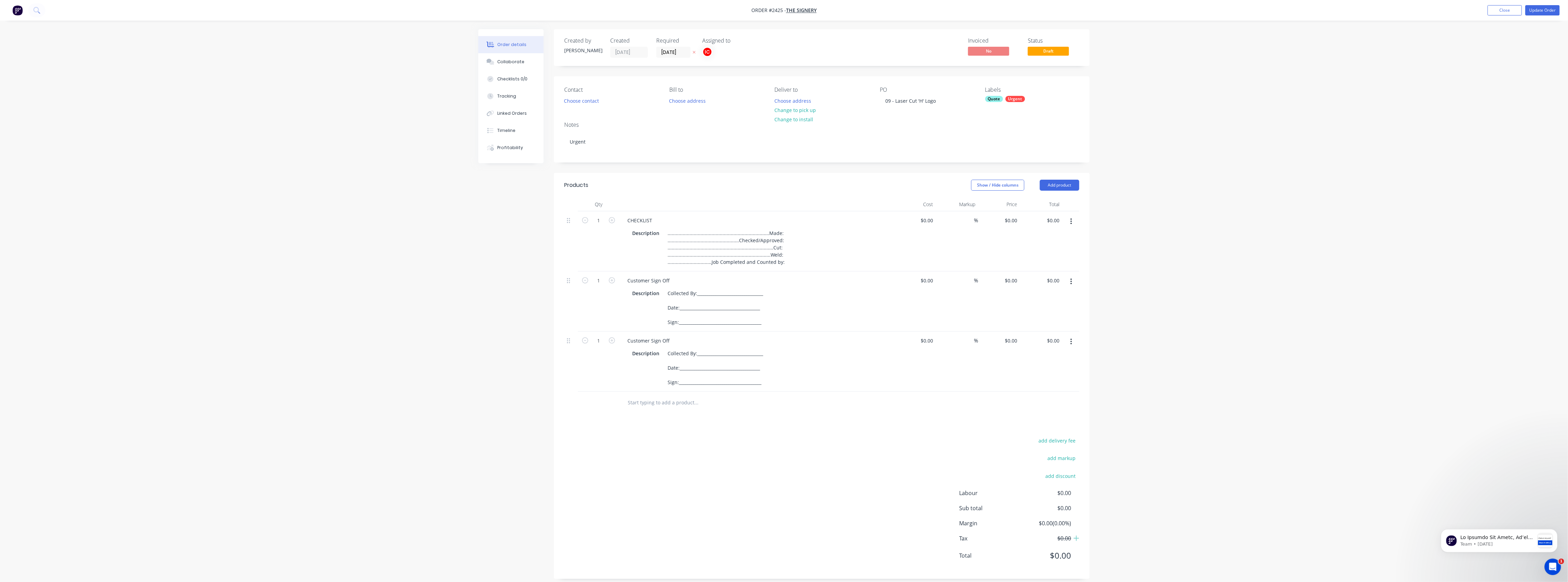
click at [696, 311] on button "button" at bounding box center [1071, 342] width 16 height 12
click at [696, 311] on div "Delete" at bounding box center [1047, 401] width 53 height 10
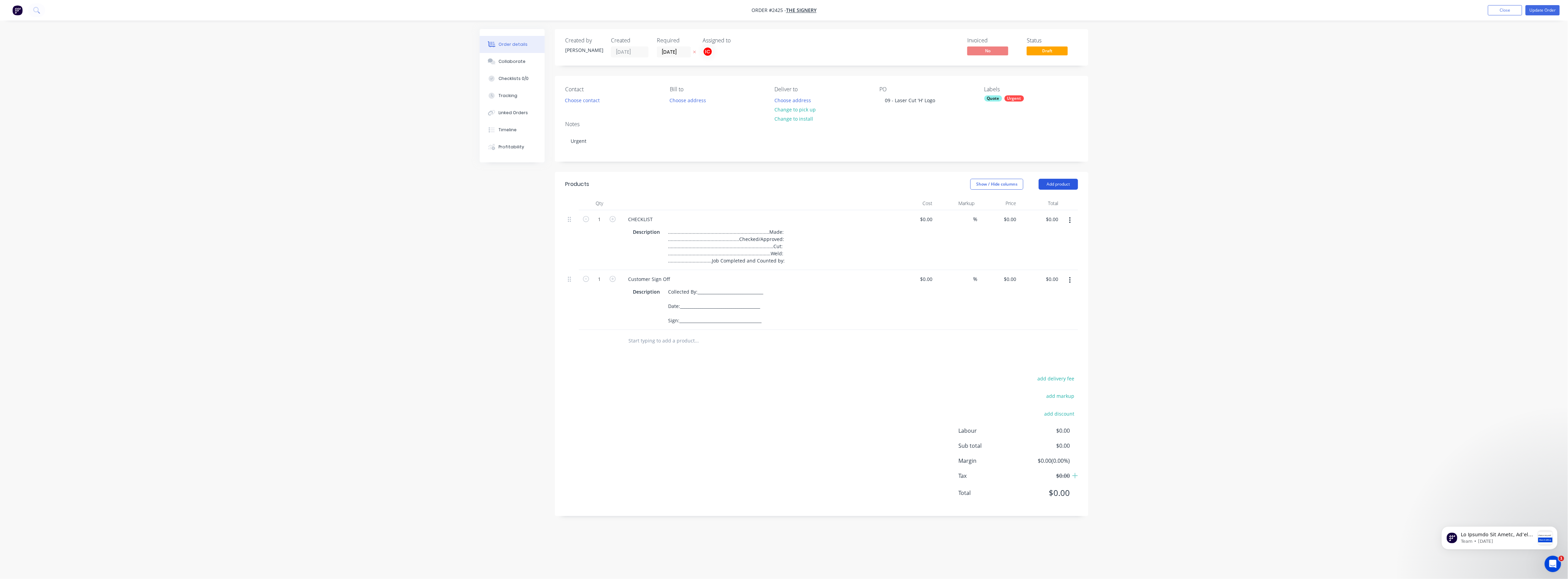
click at [693, 179] on button "Add product" at bounding box center [1058, 184] width 40 height 11
click at [693, 212] on div "Basic product" at bounding box center [1045, 215] width 53 height 10
click at [663, 309] on div at bounding box center [651, 339] width 57 height 10
paste div
click at [667, 309] on div at bounding box center [663, 350] width 70 height 10
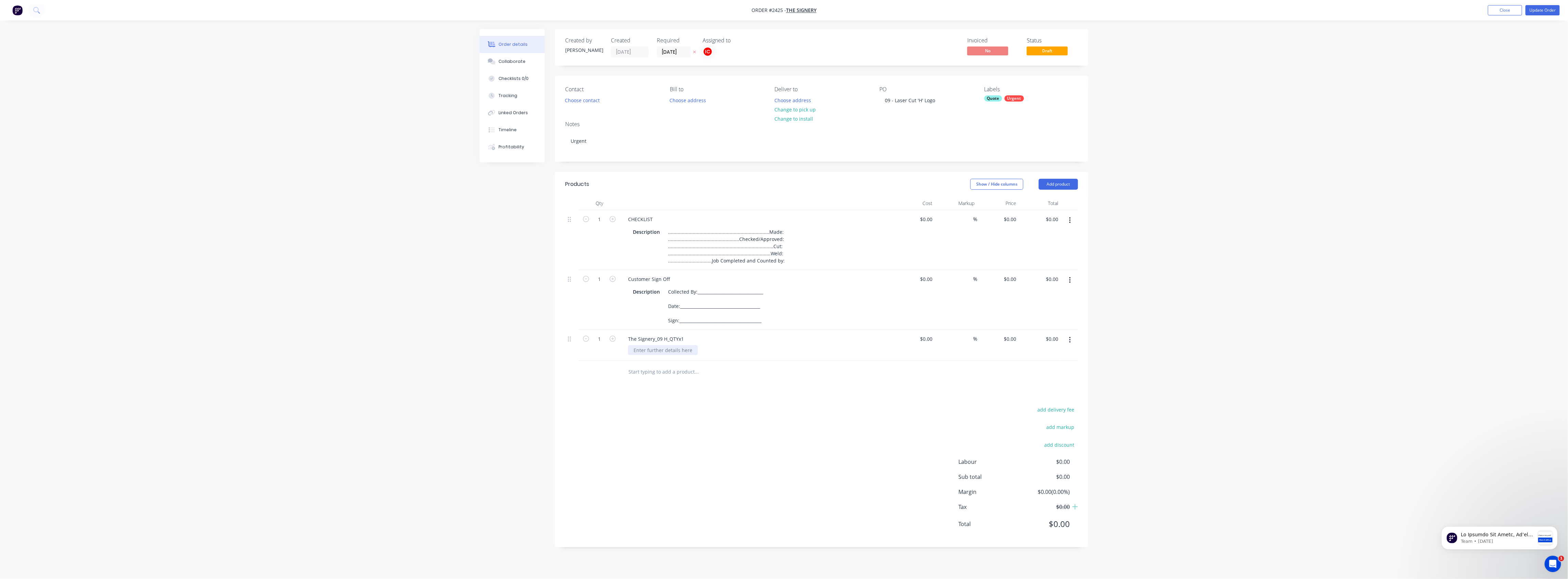
click at [667, 309] on div at bounding box center [663, 350] width 70 height 10
click at [693, 309] on div "add delivery fee add markup add discount Labour $0.00 Sub total $0.00 Margin $0…" at bounding box center [822, 477] width 513 height 132
click at [693, 309] on button "button" at bounding box center [1070, 340] width 16 height 12
click at [693, 309] on div "Duplicate" at bounding box center [1045, 372] width 53 height 10
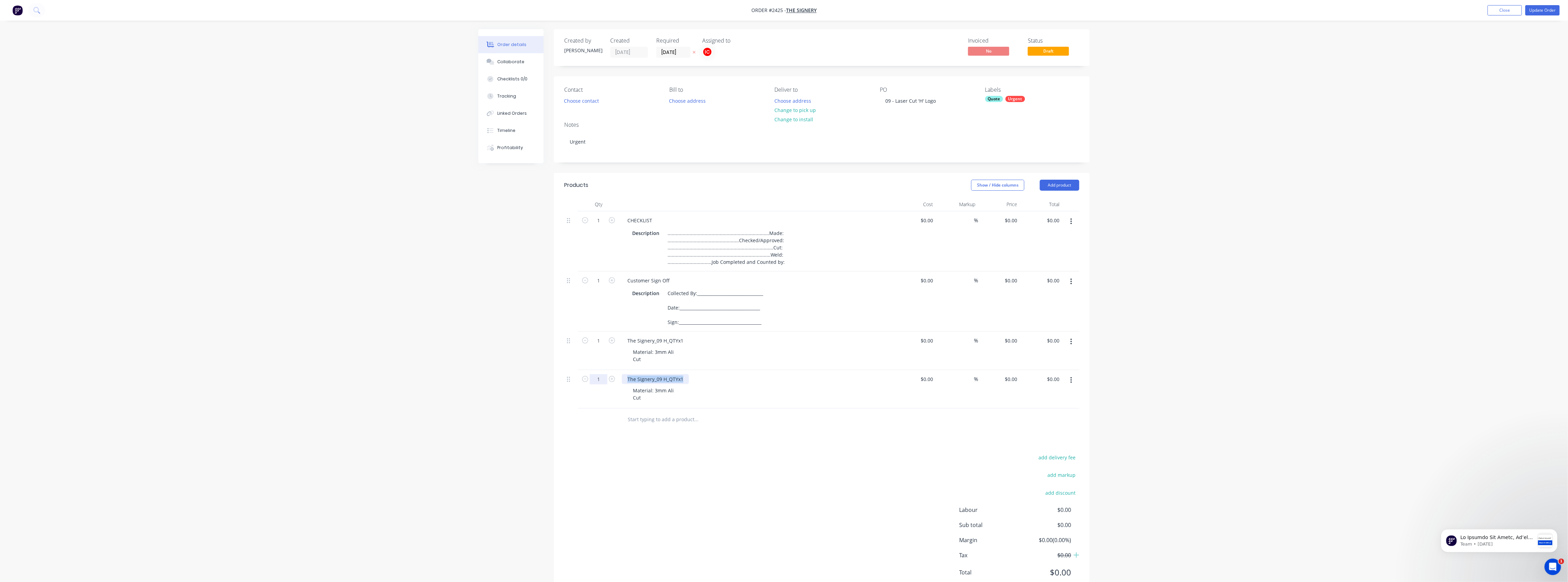
drag, startPoint x: 683, startPoint y: 381, endPoint x: 592, endPoint y: 380, distance: 91.0
click at [592, 311] on div "1 The Signery_09 H_QTYx1 Material: 3mm Ali Cut $0.00 $0.00 % $0.00 $0.00 $0.00 …" at bounding box center [822, 389] width 515 height 39
click at [611, 311] on icon "button" at bounding box center [612, 379] width 6 height 6
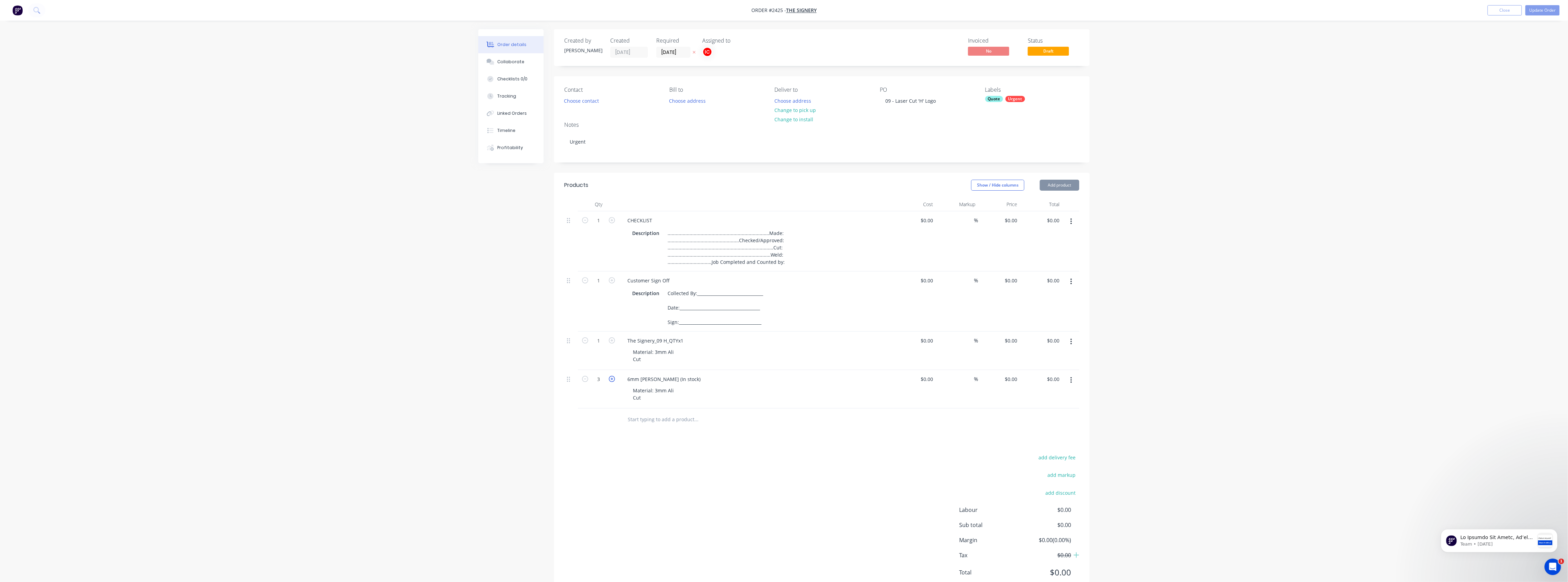
type input "4"
drag, startPoint x: 677, startPoint y: 394, endPoint x: 655, endPoint y: 394, distance: 22.0
click at [655, 311] on div "Material: 3mm Ali Cut" at bounding box center [653, 394] width 52 height 17
click at [652, 311] on div "Material: 6mm [PERSON_NAME] Cut" at bounding box center [669, 394] width 84 height 17
click at [696, 311] on div "Products Show / Hide columns Add product Qty Cost Markup Price Total 1 CHECKLIS…" at bounding box center [822, 384] width 536 height 422
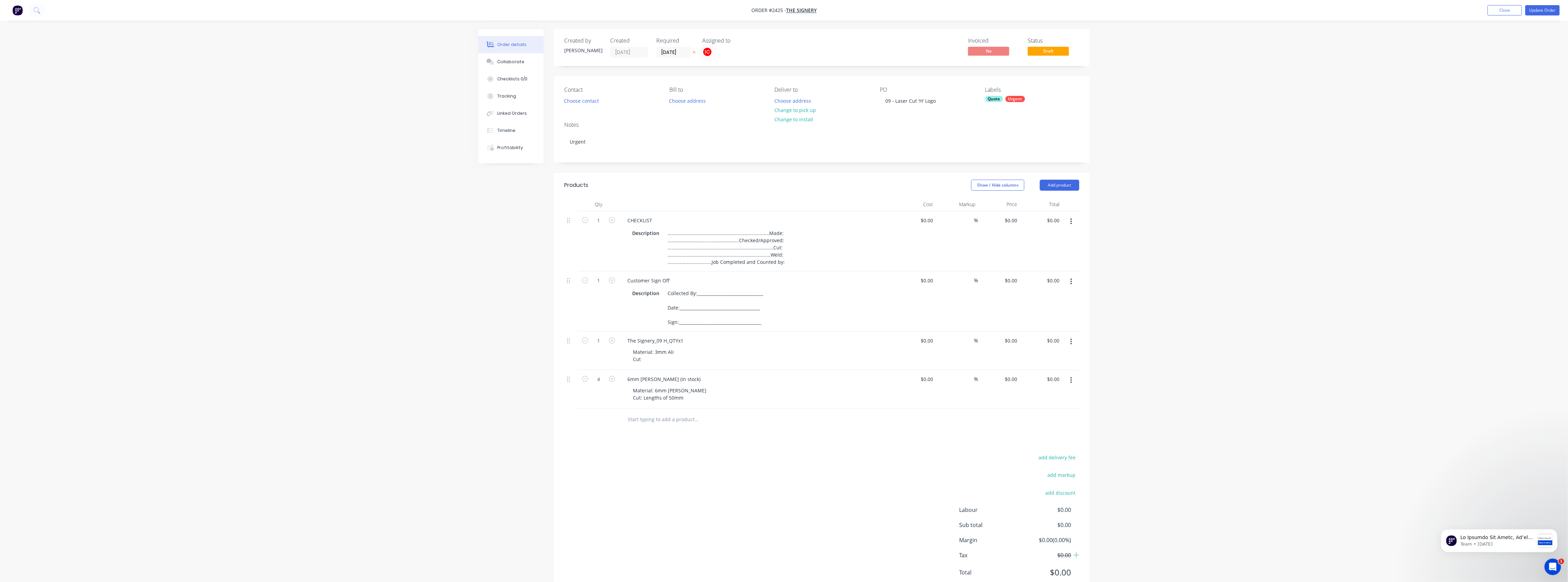
click at [696, 311] on div "add delivery fee add markup add discount Labour $0.00 Sub total $0.00 Margin $0…" at bounding box center [822, 518] width 515 height 133
click at [696, 99] on div "Urgent" at bounding box center [1015, 99] width 20 height 6
click at [696, 114] on input "text" at bounding box center [1042, 117] width 72 height 13
click at [696, 159] on div at bounding box center [998, 159] width 13 height 13
click at [696, 119] on input "text" at bounding box center [1042, 117] width 72 height 13
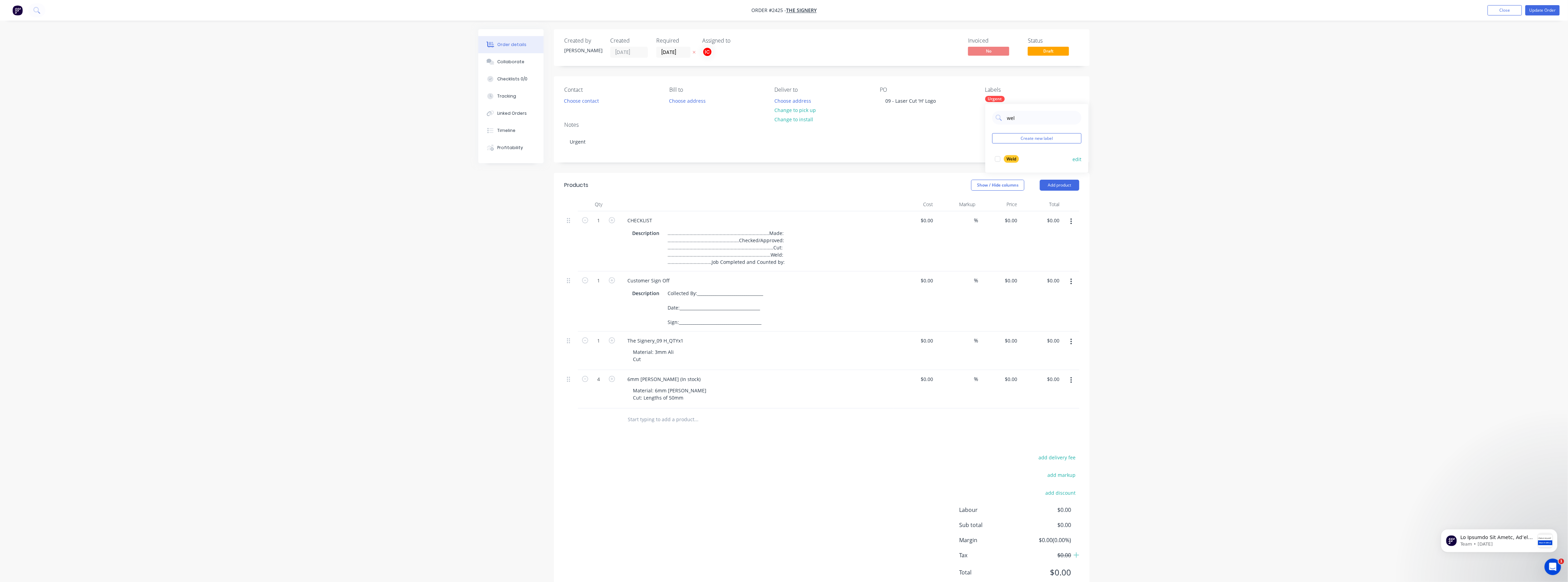
click at [696, 157] on div at bounding box center [998, 159] width 13 height 13
drag, startPoint x: 1025, startPoint y: 119, endPoint x: 995, endPoint y: 120, distance: 30.0
click at [696, 120] on div "wel" at bounding box center [1037, 117] width 89 height 13
type input "3mm al"
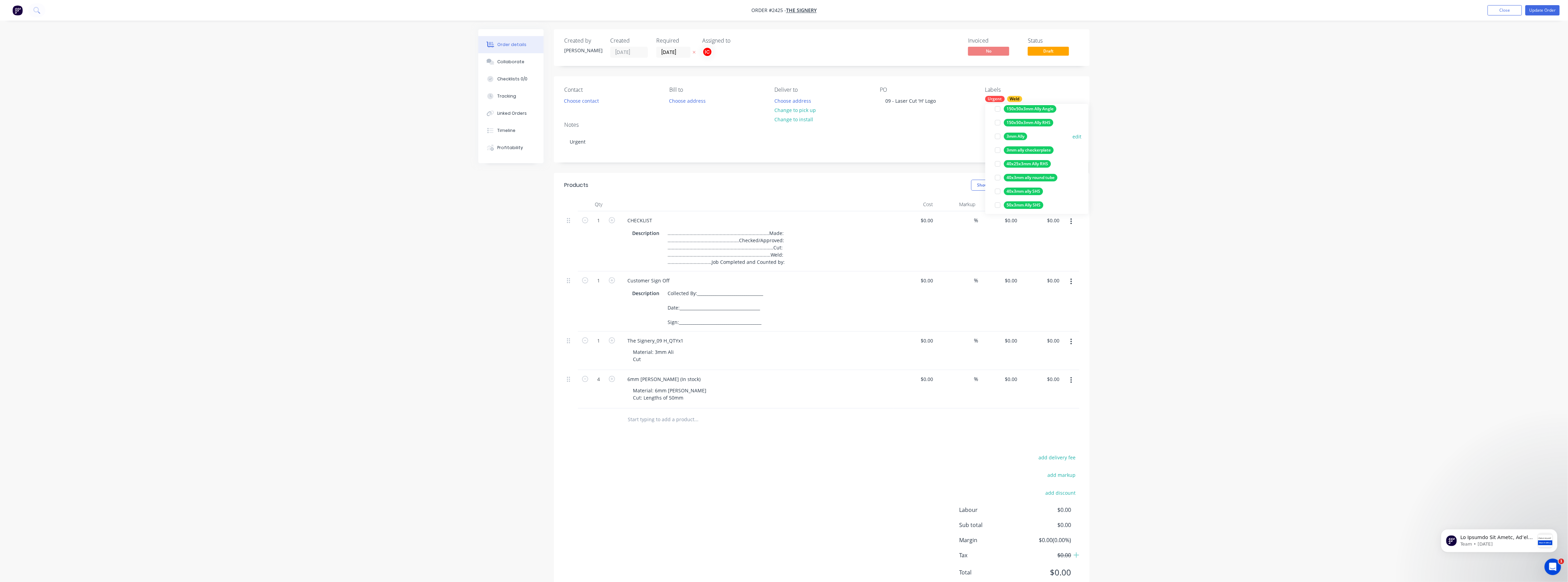
click at [696, 138] on div at bounding box center [998, 136] width 13 height 13
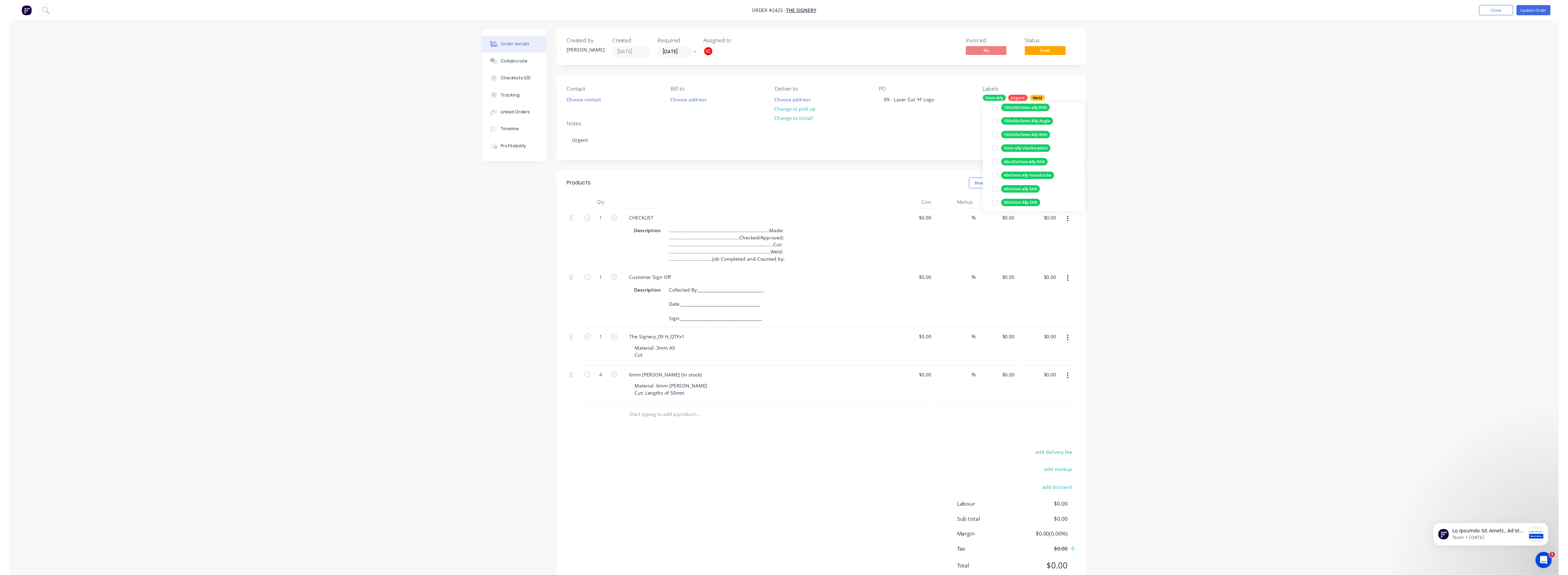
scroll to position [23, 0]
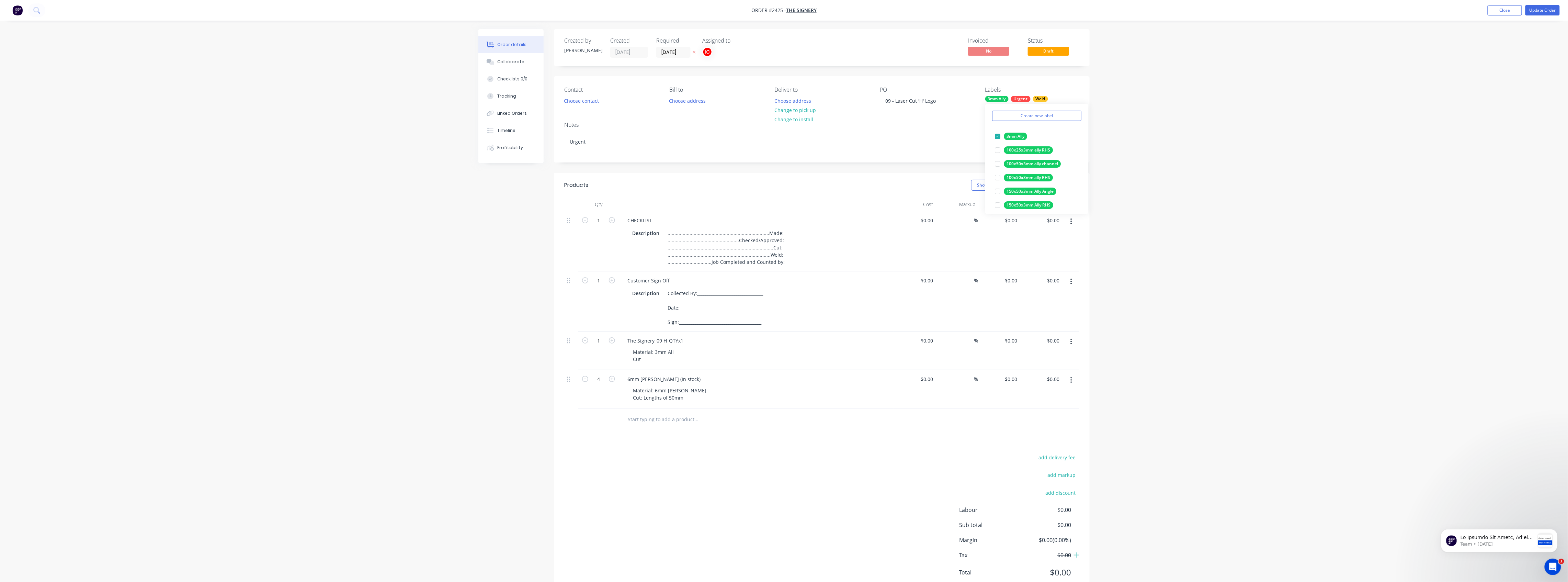
click at [696, 88] on div "Labels" at bounding box center [1032, 90] width 94 height 7
click at [696, 104] on div "Labels 3mm Ally Urgent Weld" at bounding box center [1032, 96] width 94 height 19
click at [696, 101] on div "Weld" at bounding box center [1040, 99] width 15 height 6
drag, startPoint x: 1043, startPoint y: 117, endPoint x: 969, endPoint y: 122, distance: 74.2
click at [696, 122] on body "Order #2425 - The Signery Add product Close Update Order Order details Collabor…" at bounding box center [784, 303] width 1568 height 606
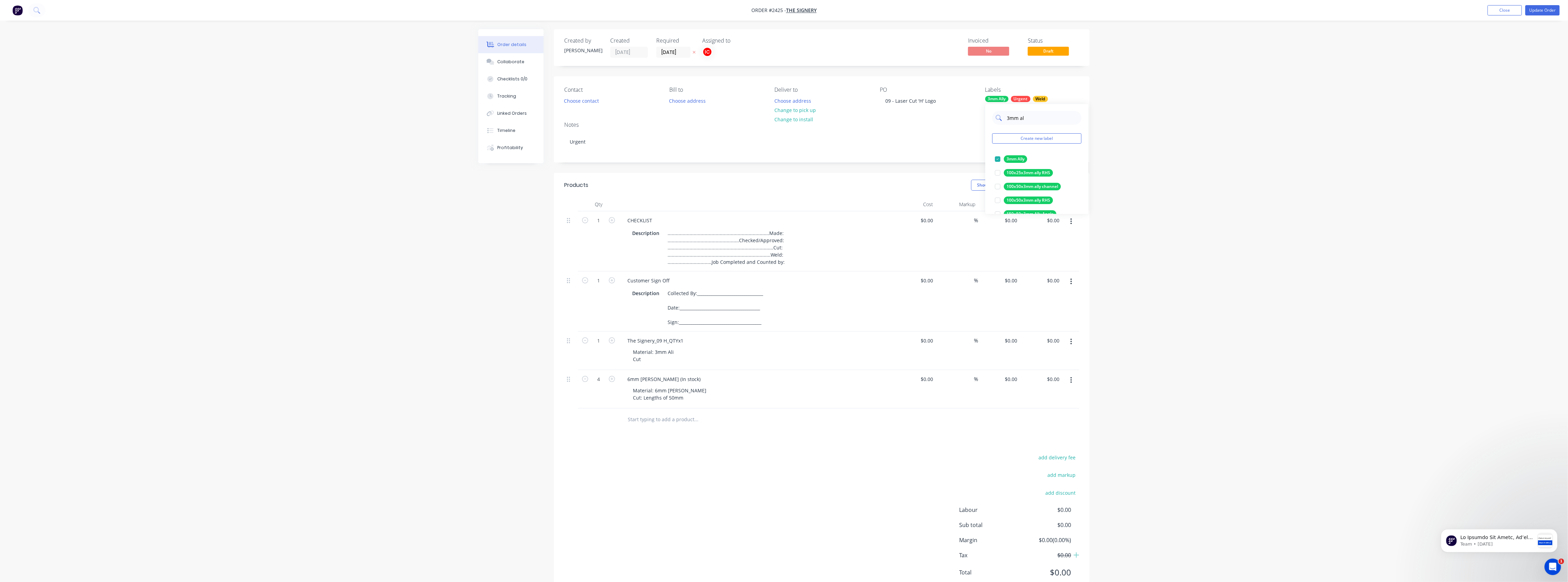
drag, startPoint x: 1028, startPoint y: 119, endPoint x: 999, endPoint y: 122, distance: 29.2
click at [696, 122] on div "3mm al" at bounding box center [1037, 117] width 89 height 13
type input "cut"
click at [696, 159] on div at bounding box center [998, 159] width 13 height 13
click at [696, 147] on div "Urgent" at bounding box center [822, 142] width 515 height 21
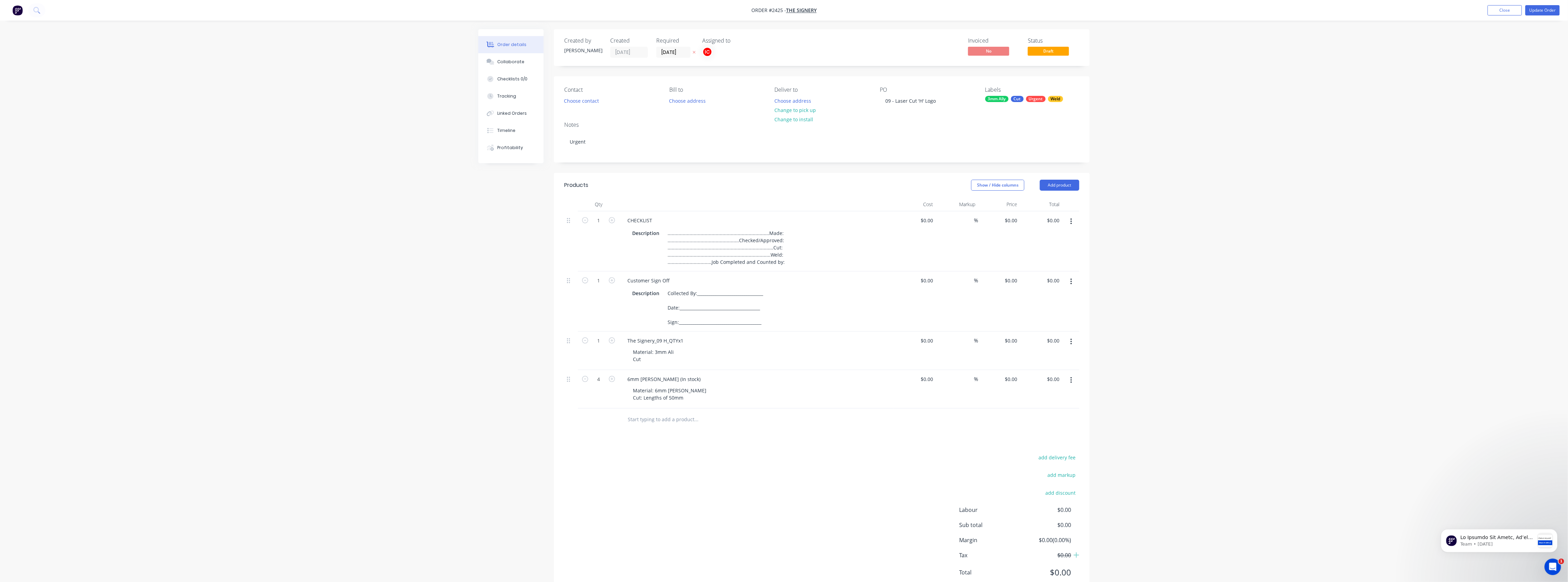
drag, startPoint x: 375, startPoint y: 235, endPoint x: 400, endPoint y: 209, distance: 36.1
click at [375, 235] on div "Order details Collaborate Checklists 0/0 Tracking Linked Orders Timeline Profit…" at bounding box center [784, 303] width 1568 height 606
click at [522, 73] on button "Checklists 0/0" at bounding box center [510, 79] width 65 height 17
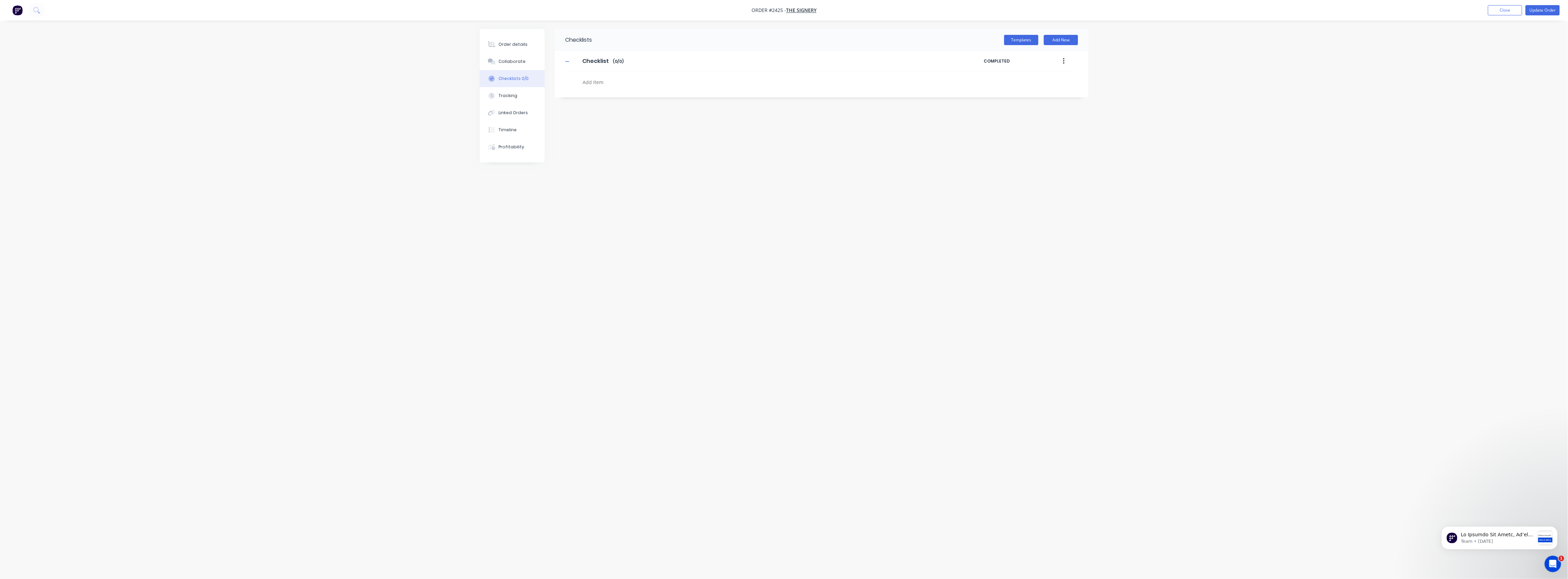
click at [598, 81] on textarea at bounding box center [744, 82] width 329 height 10
type textarea "x"
type textarea "C"
type textarea "x"
type textarea "CU"
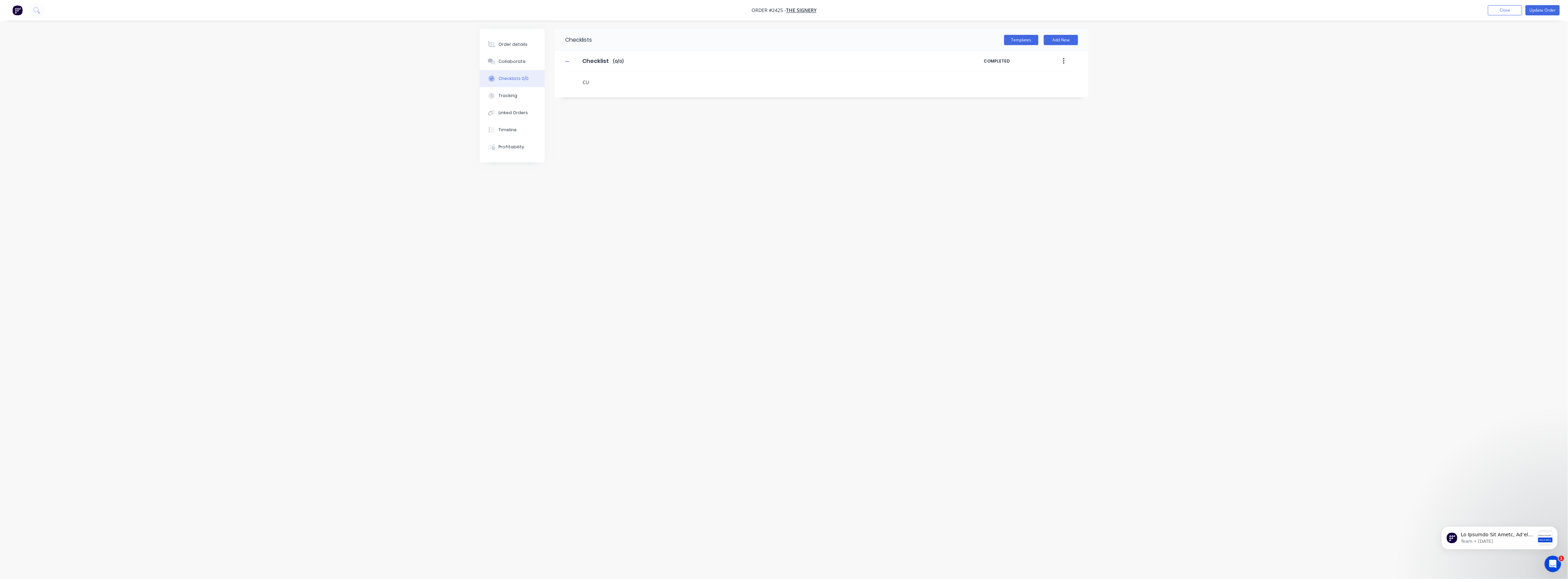
type textarea "x"
type textarea "CUT"
type textarea "x"
type textarea "F"
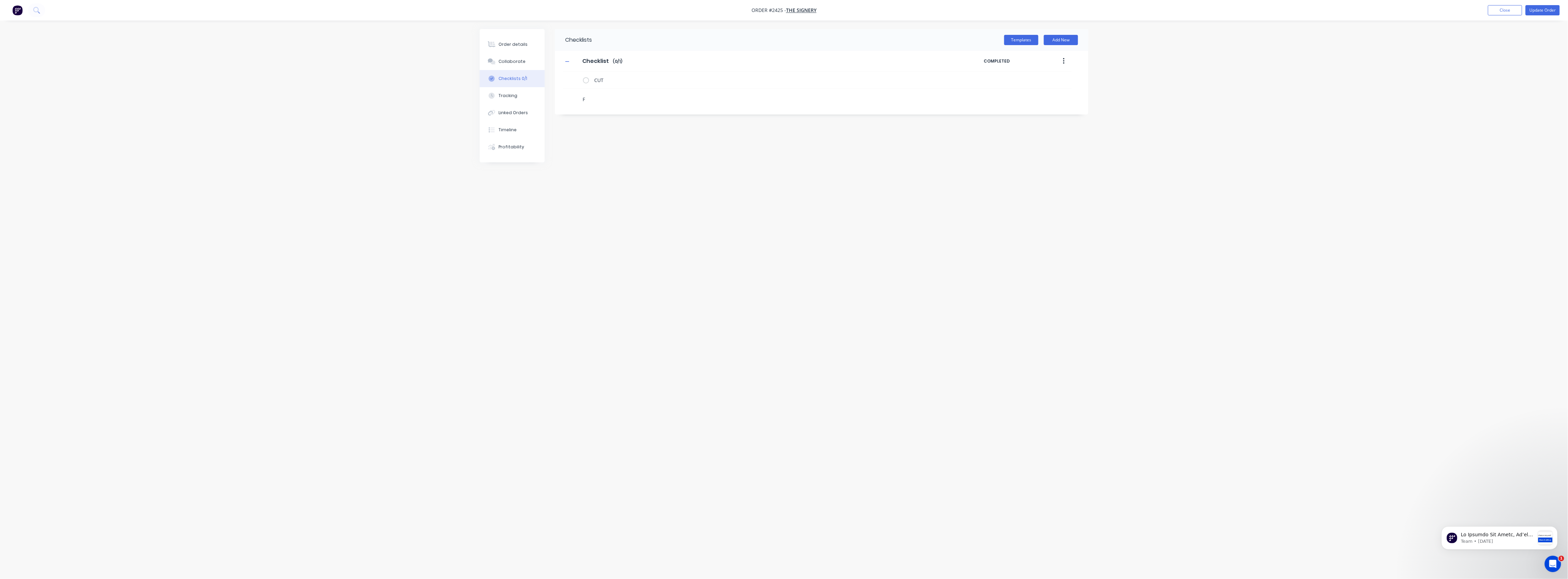
type textarea "x"
type textarea "FA"
type textarea "x"
type textarea "FAB"
type textarea "x"
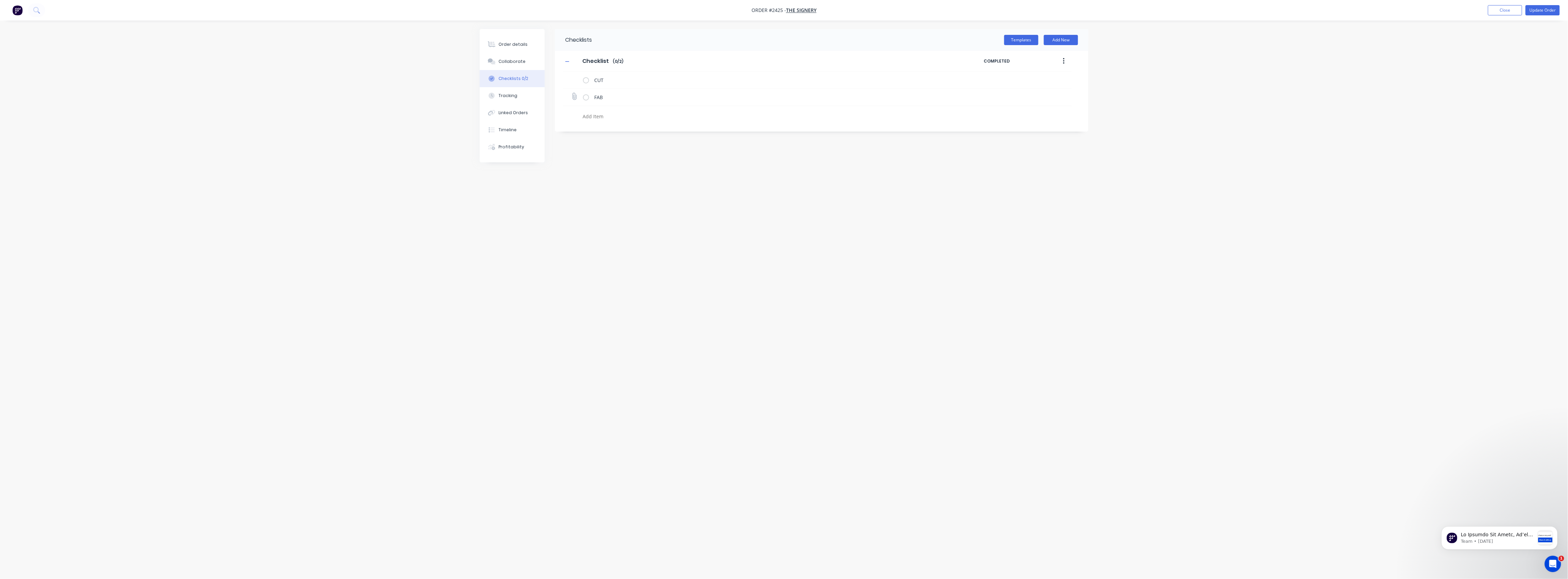
type textarea "x"
click at [576, 99] on icon at bounding box center [574, 96] width 9 height 9
click at [572, 93] on input "file" at bounding box center [572, 93] width 0 height 0
type input "C:\fakepath\The Signery_09 H_Welding Information.pdf"
type textarea "x"
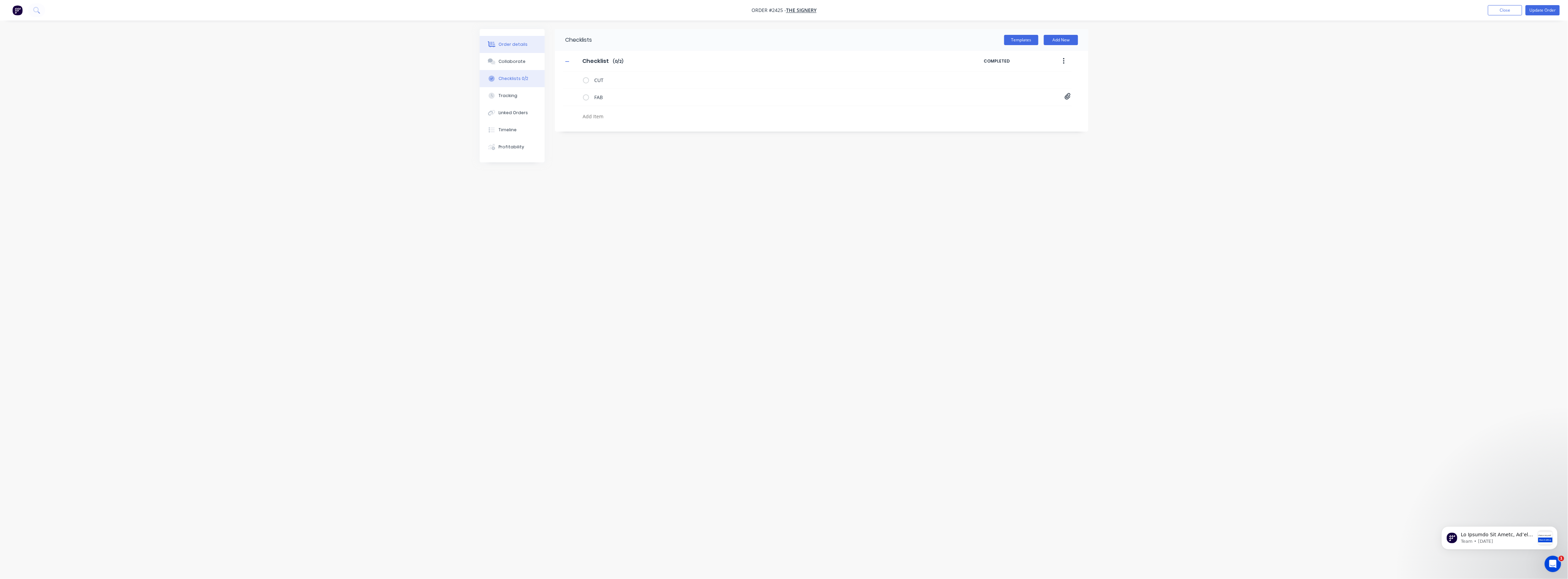
click at [519, 44] on div "Order details" at bounding box center [514, 44] width 29 height 6
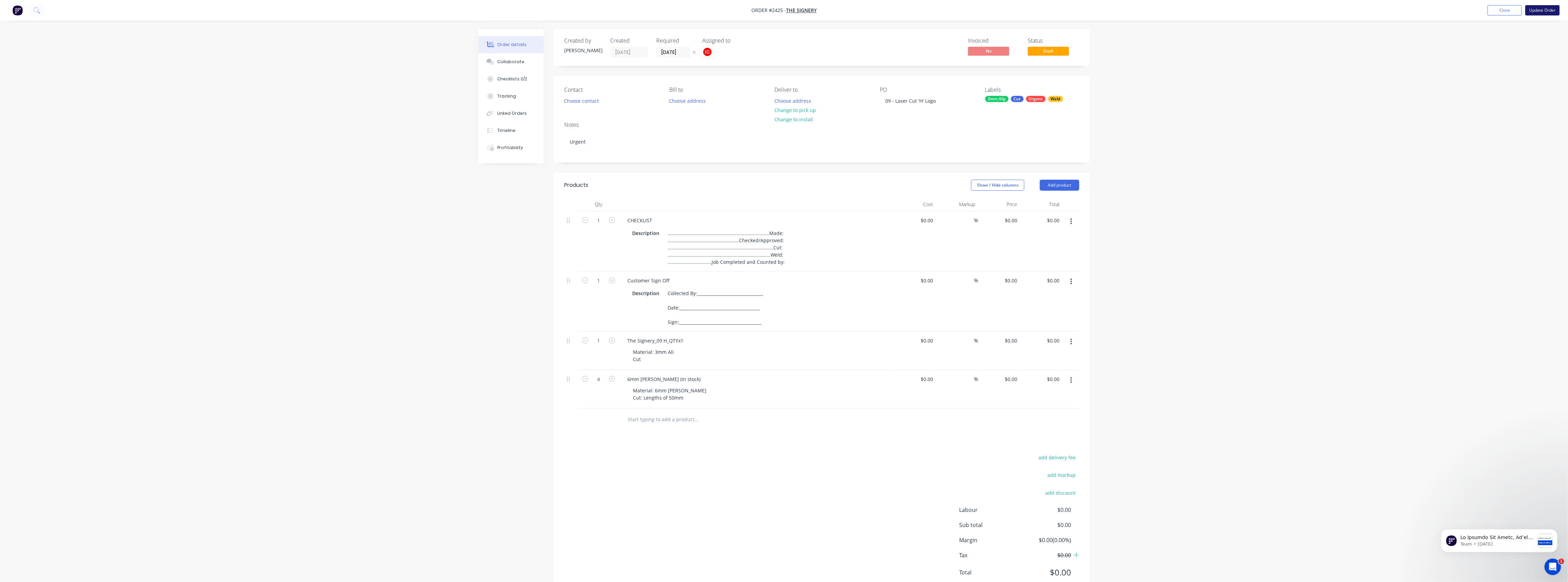
click at [696, 6] on button "Update Order" at bounding box center [1542, 10] width 34 height 10
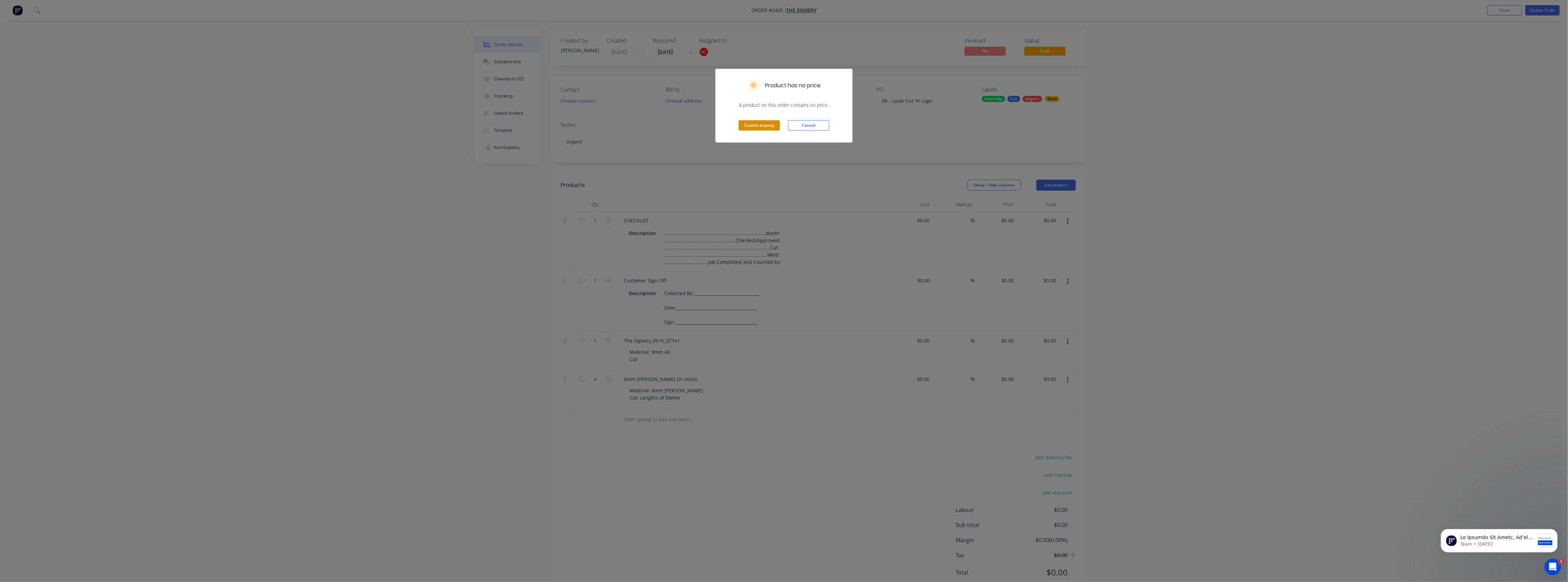
click at [696, 127] on button "Submit anyway" at bounding box center [759, 125] width 41 height 10
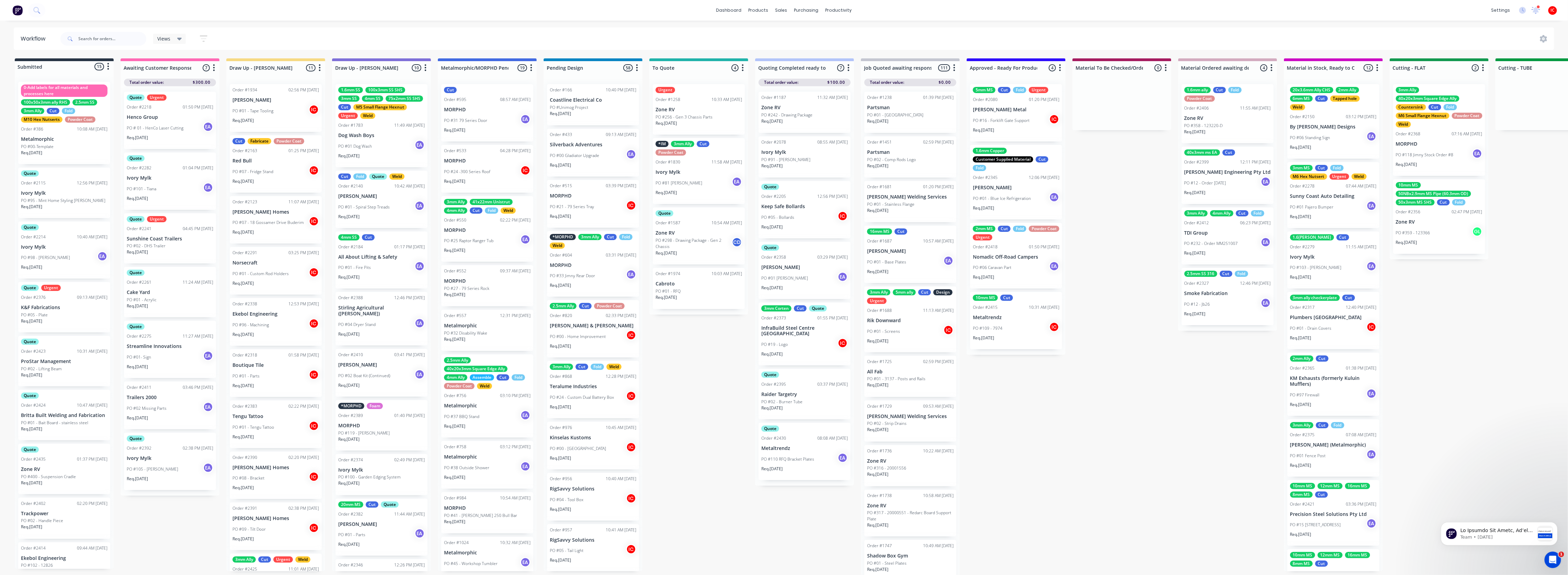
click at [696, 311] on div "Submitted 15 Status colour #273444 hex #273444 Save Cancel Summaries Total orde…" at bounding box center [1414, 318] width 2838 height 521
click at [160, 311] on div "Submitted 15 Status colour #273444 hex #273444 Save Cancel Summaries Total orde…" at bounding box center [1414, 318] width 2838 height 521
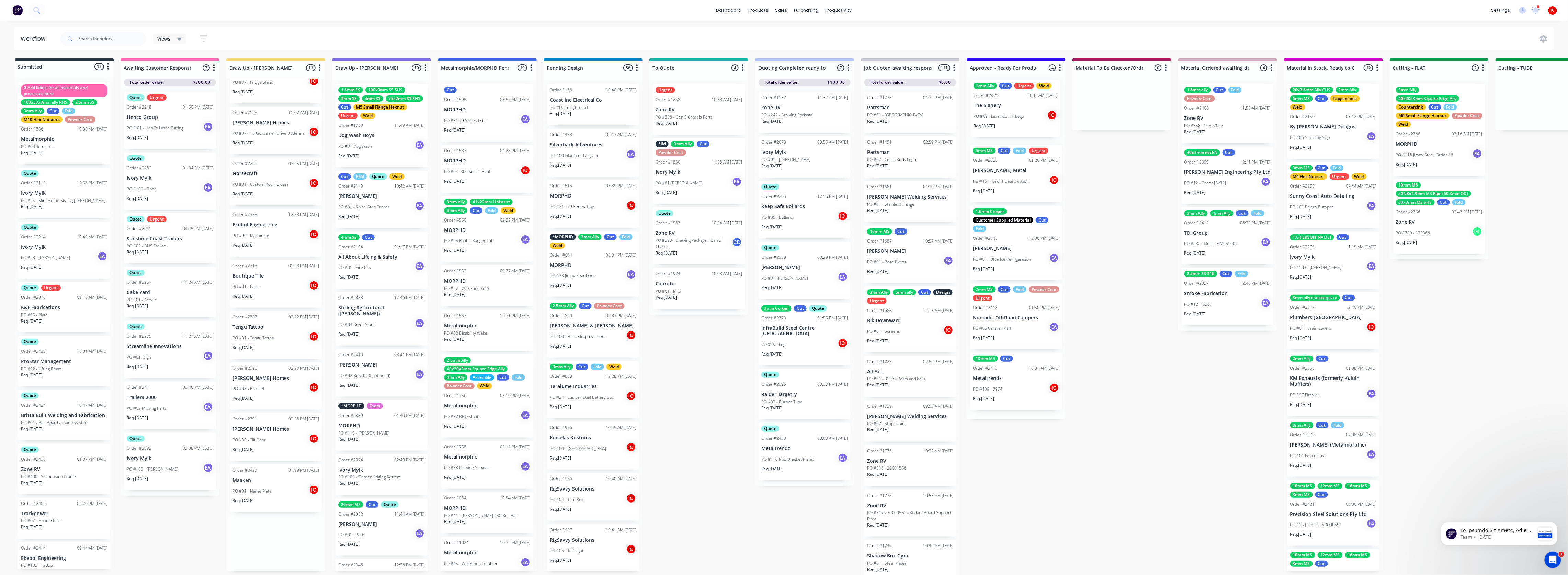
drag, startPoint x: 276, startPoint y: 481, endPoint x: 1022, endPoint y: 103, distance: 836.3
click at [696, 103] on div "Submitted 15 Status colour #273444 hex #273444 Save Cancel Summaries Total orde…" at bounding box center [1414, 318] width 2838 height 521
click at [172, 311] on div "Quote Urgent Order #2218 01:50 PM [DATE] Henco Group PO # 01 - HenCo Laser Cutt…" at bounding box center [170, 291] width 99 height 410
click at [180, 311] on div "Submitted 15 Status colour #273444 hex #273444 Save Cancel Summaries Total orde…" at bounding box center [1414, 318] width 2838 height 521
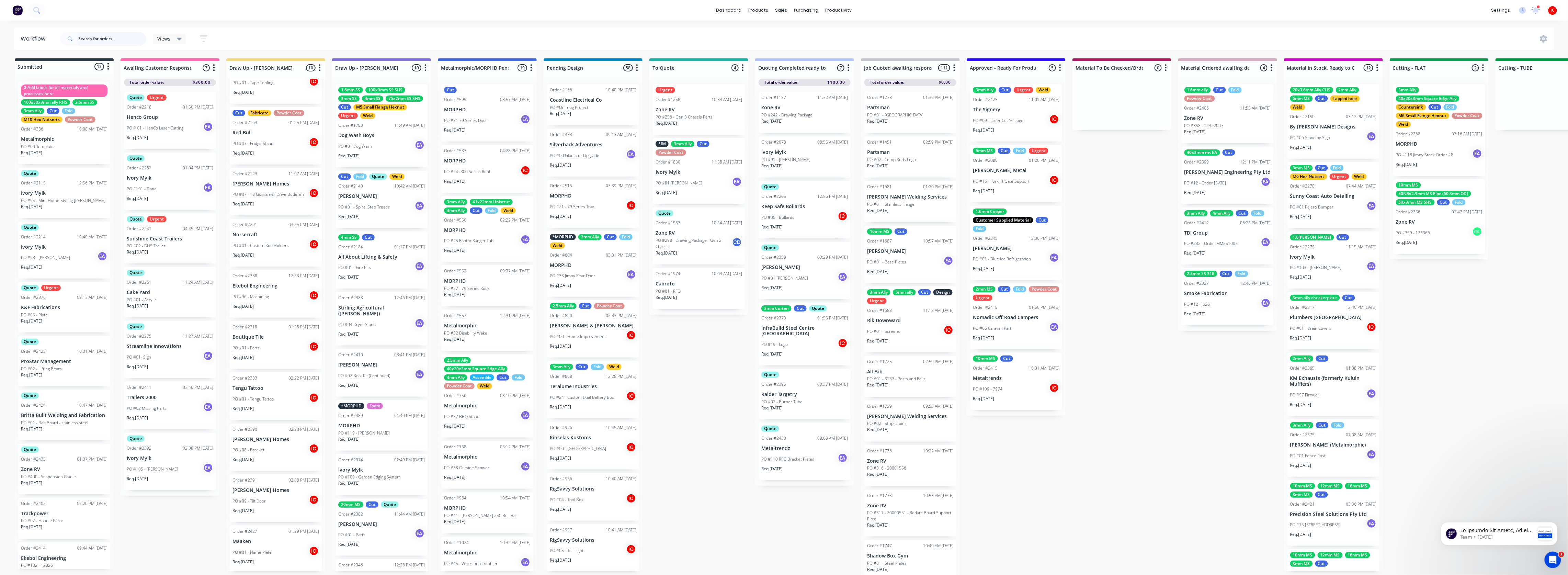
click at [109, 40] on input "text" at bounding box center [112, 39] width 68 height 13
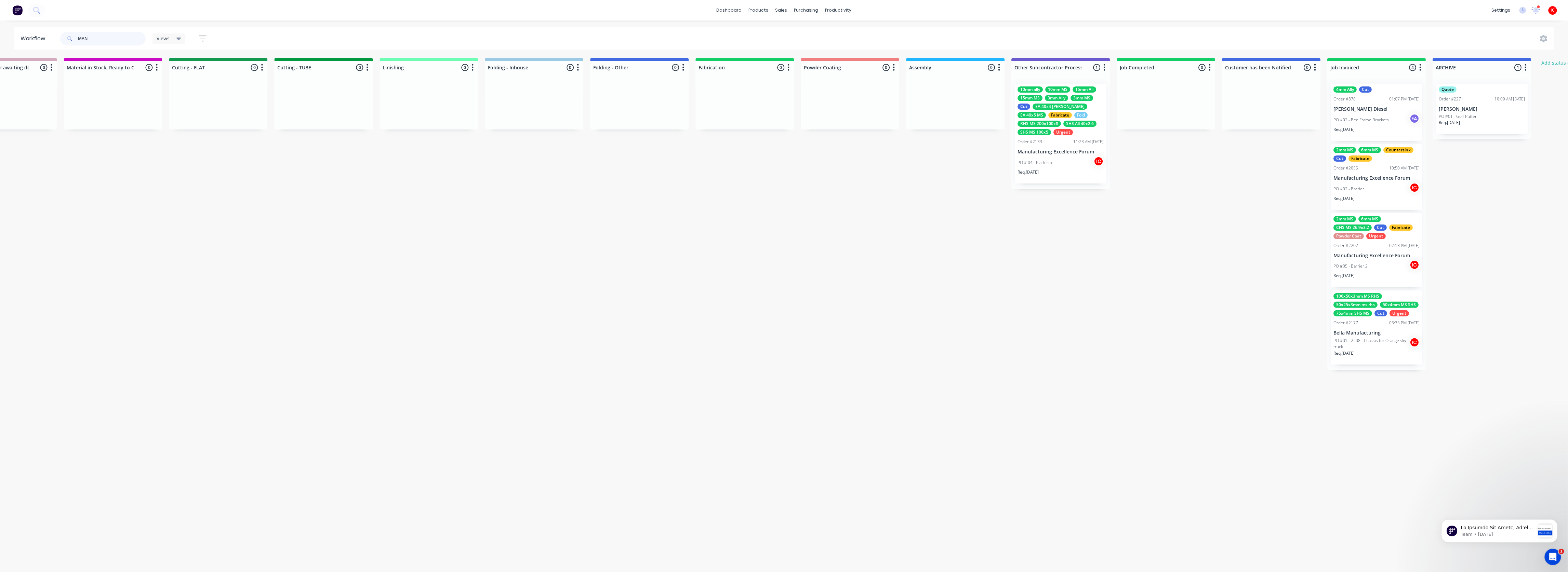
scroll to position [0, 1226]
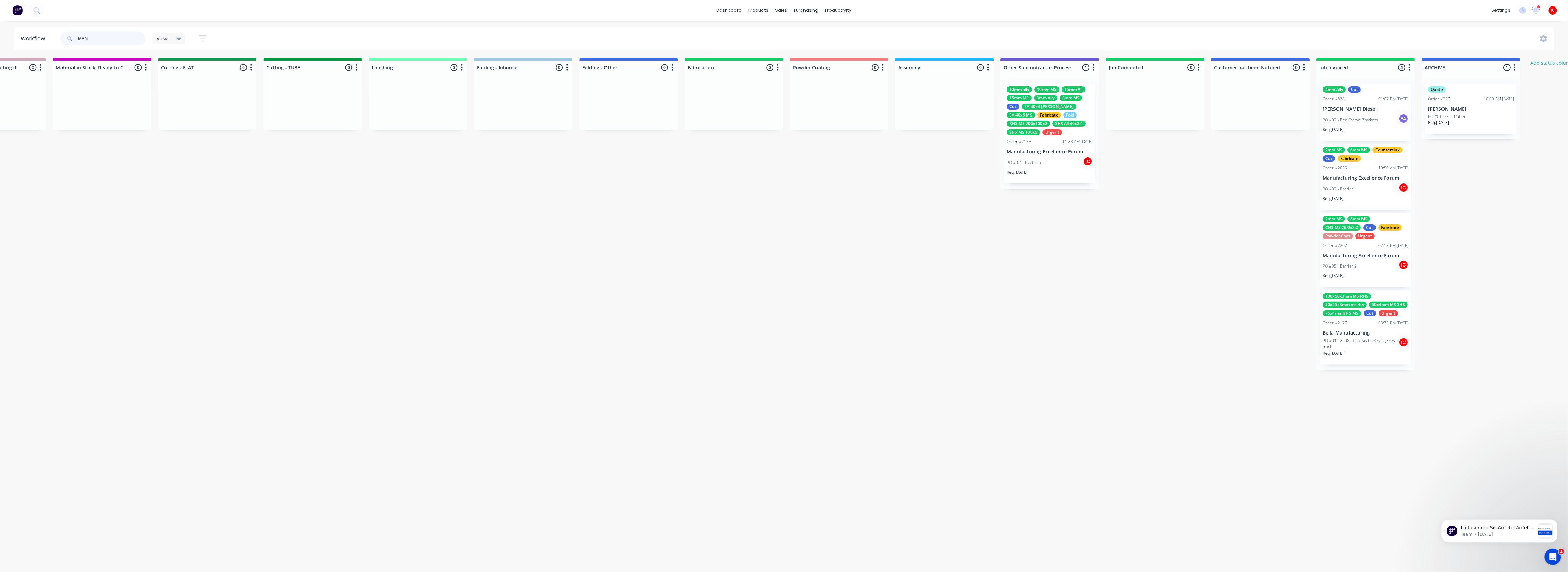
type input "MAN"
click at [693, 164] on div "PO # 04 - Platform IC" at bounding box center [1050, 162] width 86 height 13
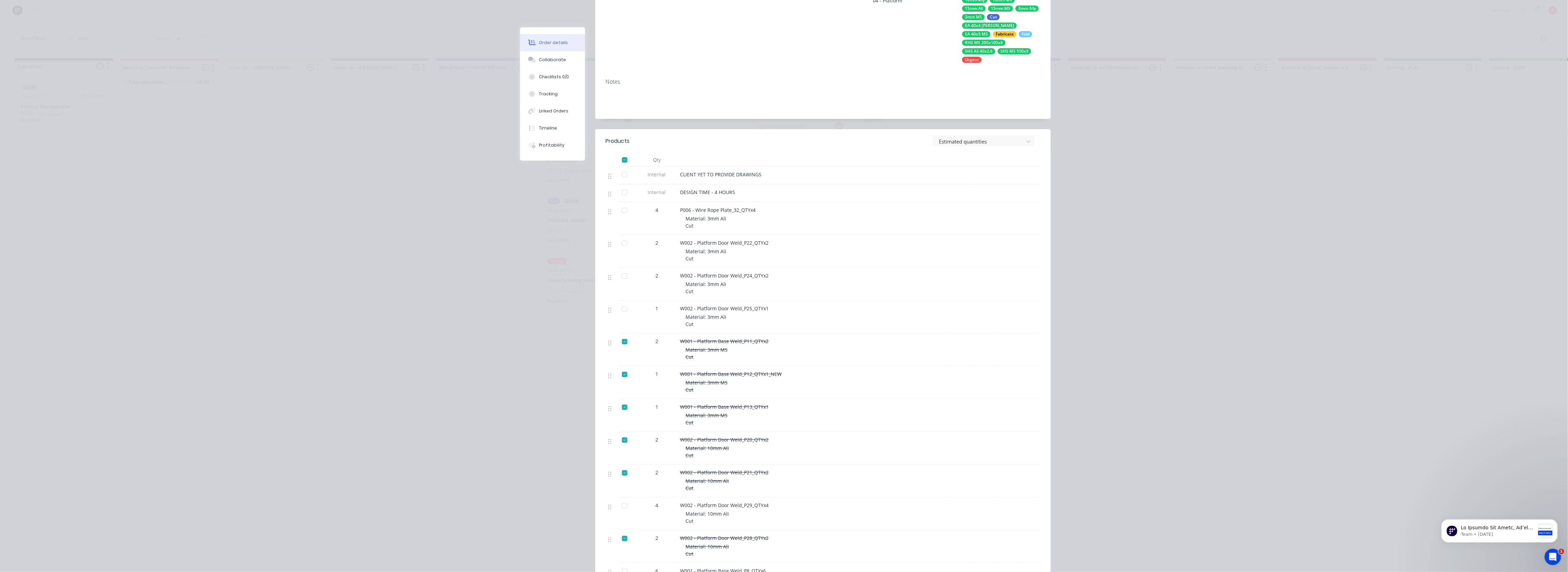
scroll to position [0, 0]
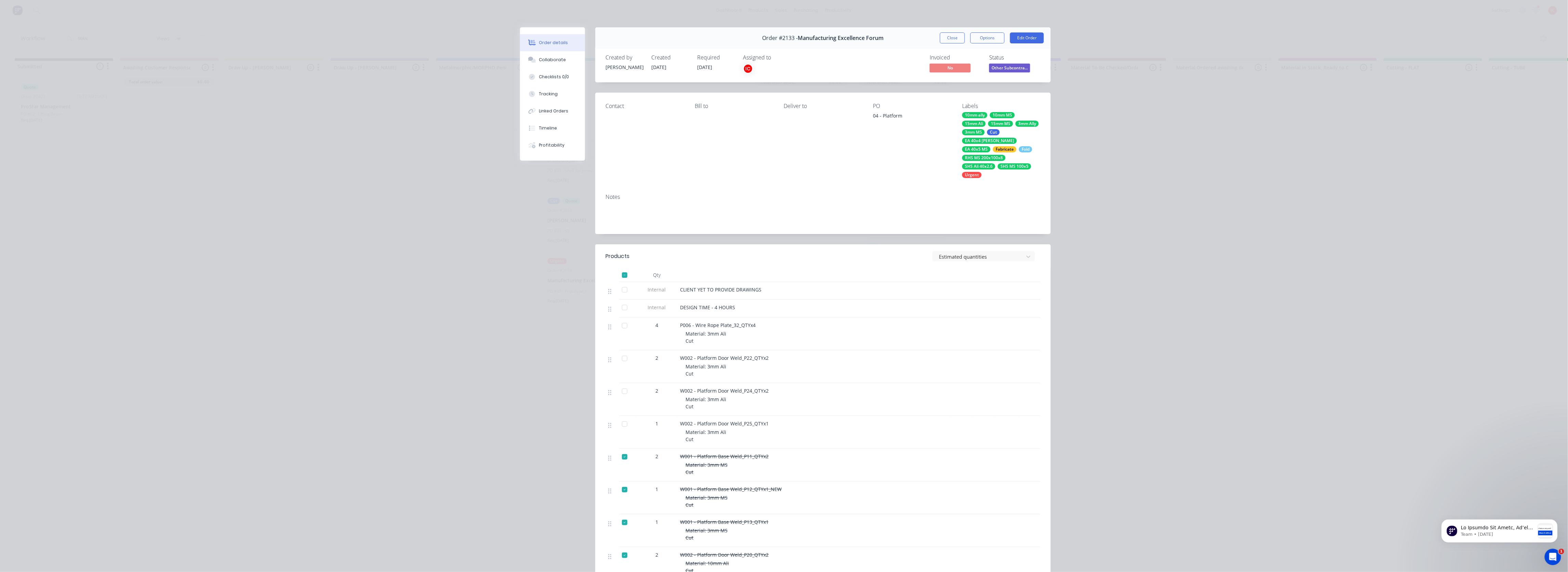
click at [465, 309] on div "Order details Collaborate Checklists 0/0 Tracking Linked Orders Timeline Profit…" at bounding box center [784, 286] width 1568 height 572
drag, startPoint x: 300, startPoint y: 174, endPoint x: 663, endPoint y: 60, distance: 380.5
click at [301, 174] on div "Order details Collaborate Checklists 0/0 Tracking Linked Orders Timeline Profit…" at bounding box center [784, 286] width 1568 height 572
click at [693, 37] on button "Close" at bounding box center [952, 38] width 25 height 11
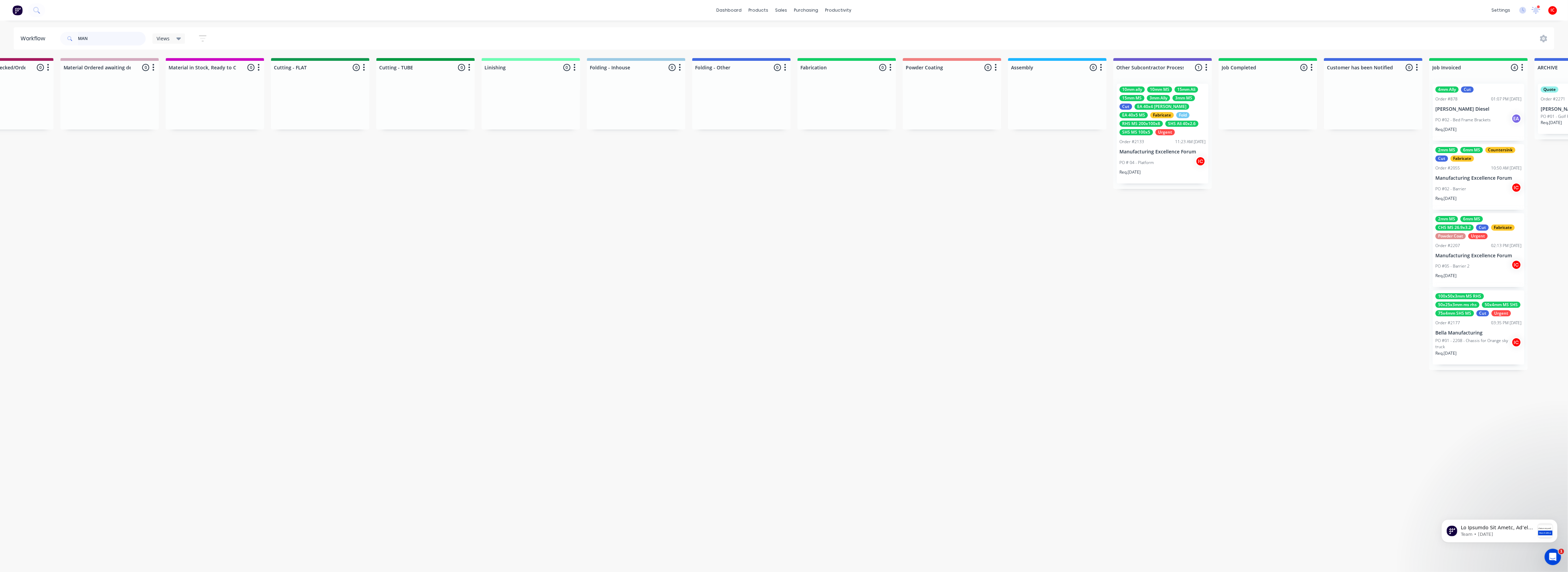
scroll to position [0, 1126]
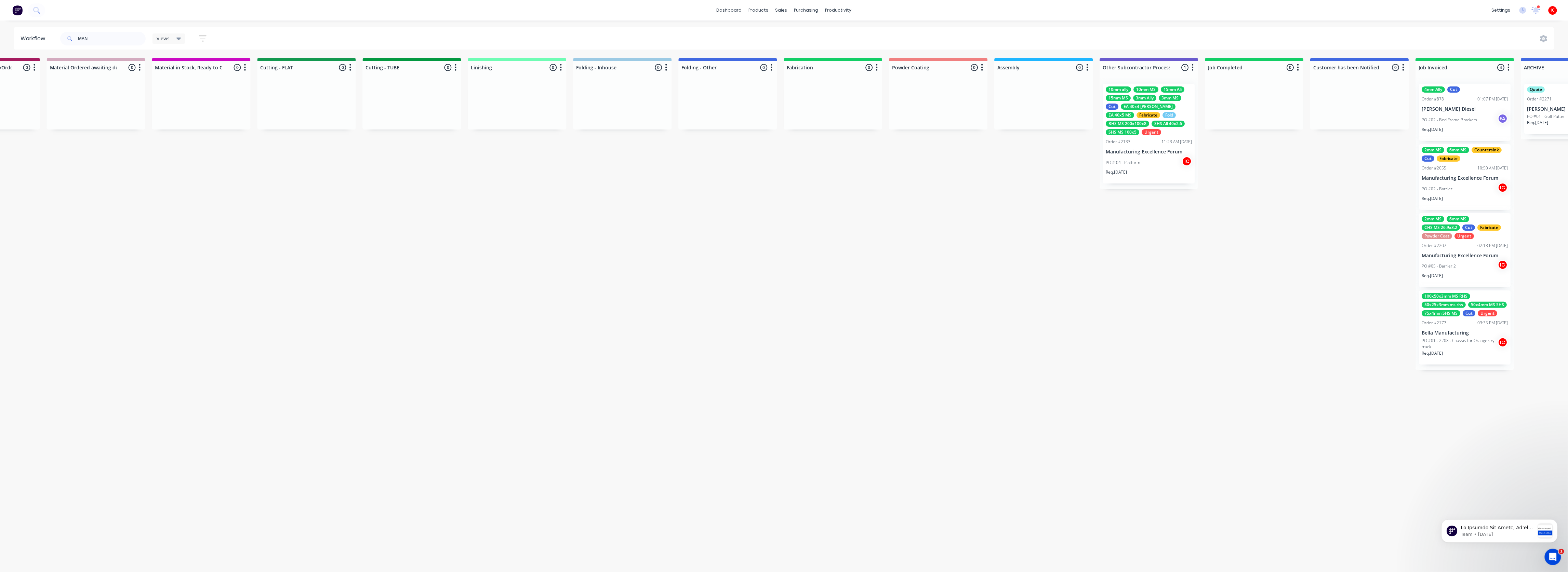
click at [693, 172] on div "Req. [DATE]" at bounding box center [1149, 175] width 86 height 12
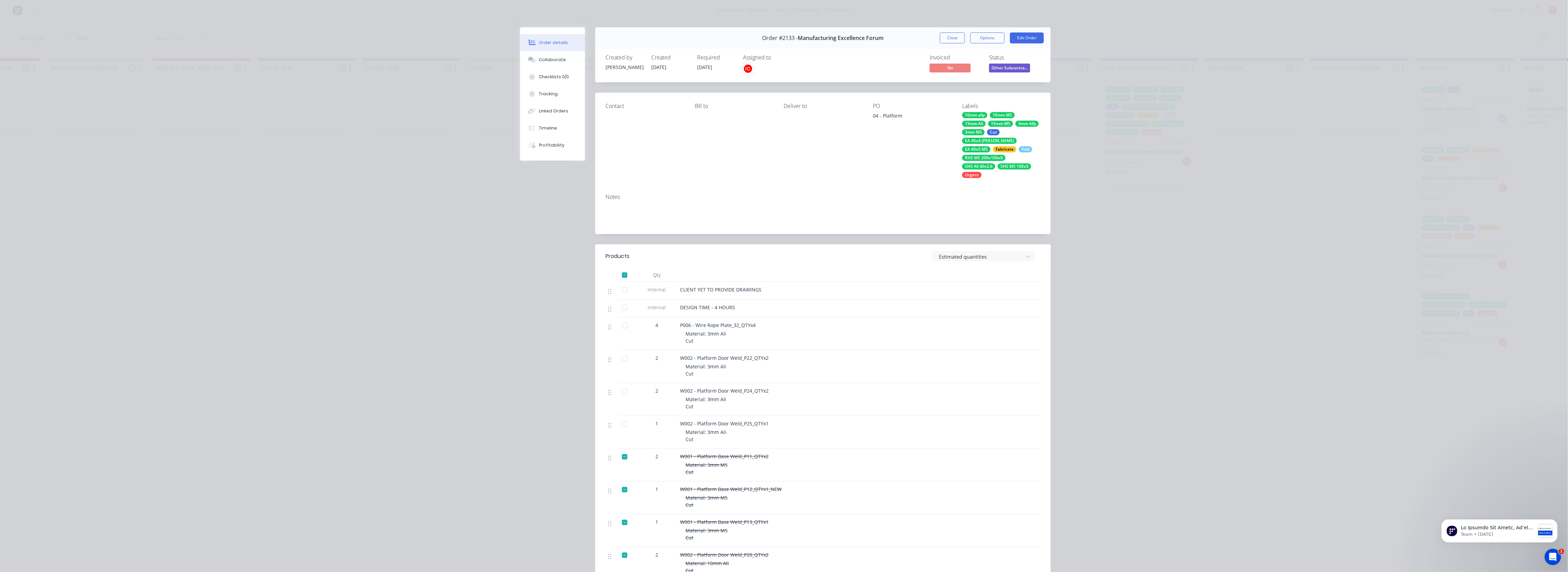
click at [693, 307] on div "Order details Collaborate Checklists 0/0 Tracking Linked Orders Timeline Profit…" at bounding box center [784, 286] width 1568 height 572
drag, startPoint x: 182, startPoint y: 293, endPoint x: 604, endPoint y: 255, distance: 423.7
click at [184, 291] on div "Order details Collaborate Checklists 0/0 Tracking Linked Orders Timeline Profit…" at bounding box center [784, 286] width 1568 height 572
drag, startPoint x: 251, startPoint y: 245, endPoint x: 410, endPoint y: 190, distance: 168.2
click at [251, 244] on div "Order details Collaborate Checklists 0/0 Tracking Linked Orders Timeline Profit…" at bounding box center [784, 286] width 1568 height 572
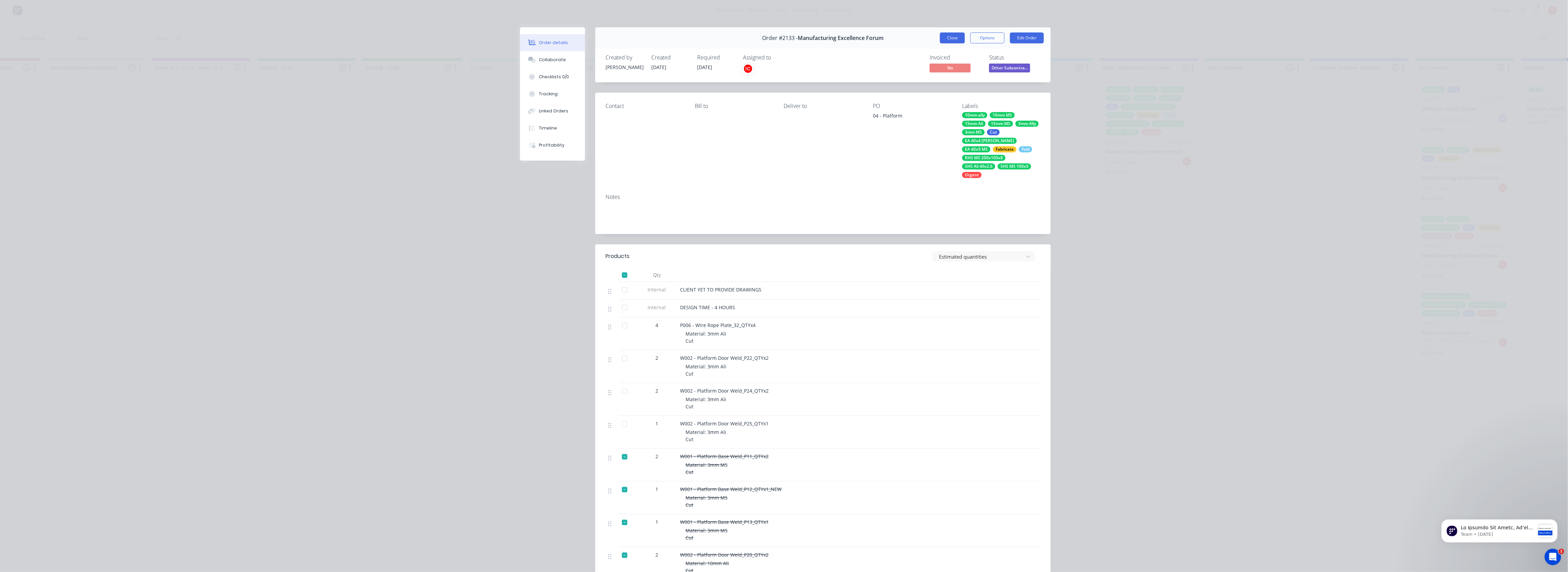
click at [693, 37] on button "Close" at bounding box center [952, 38] width 25 height 11
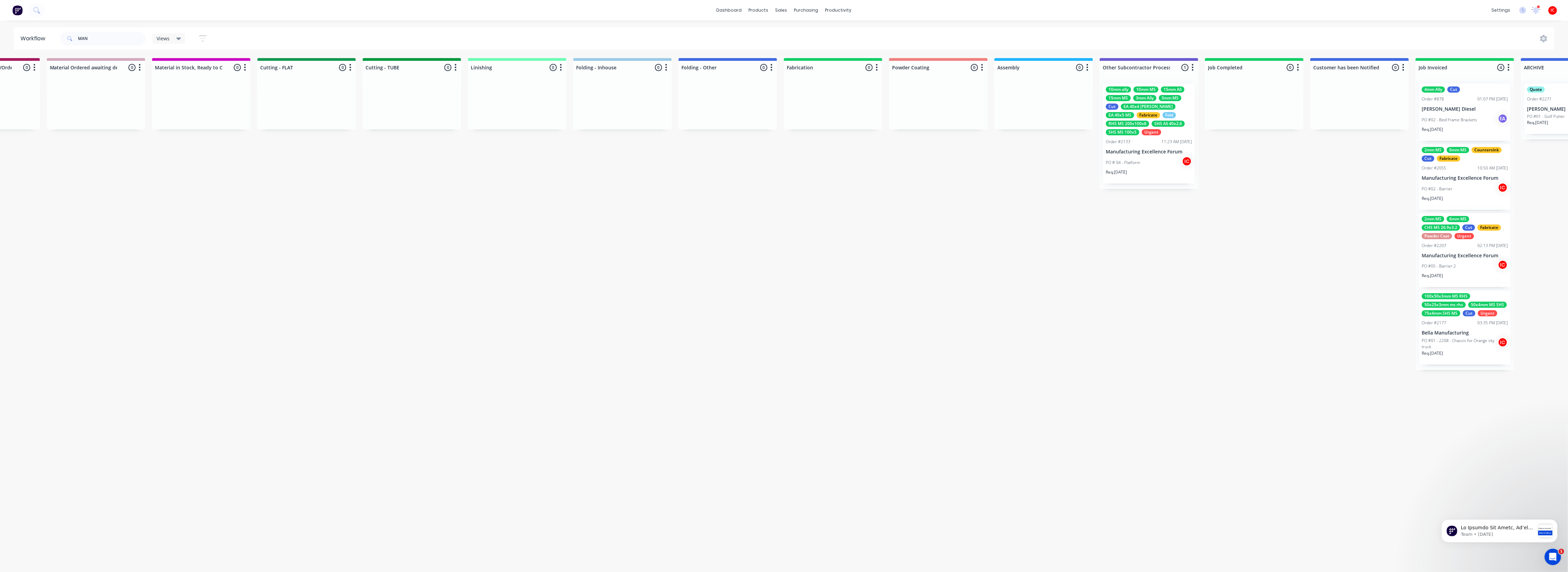
click at [499, 308] on div "Submitted 1 Status colour #273444 hex #273444 Save Cancel Summaries Total order…" at bounding box center [281, 271] width 2826 height 426
click at [693, 309] on div "Submitted 1 Status colour #273444 hex #273444 Save Cancel Summaries Total order…" at bounding box center [281, 271] width 2826 height 426
drag, startPoint x: 106, startPoint y: 37, endPoint x: 66, endPoint y: 38, distance: 40.0
click at [66, 38] on div "MAN" at bounding box center [103, 38] width 85 height 13
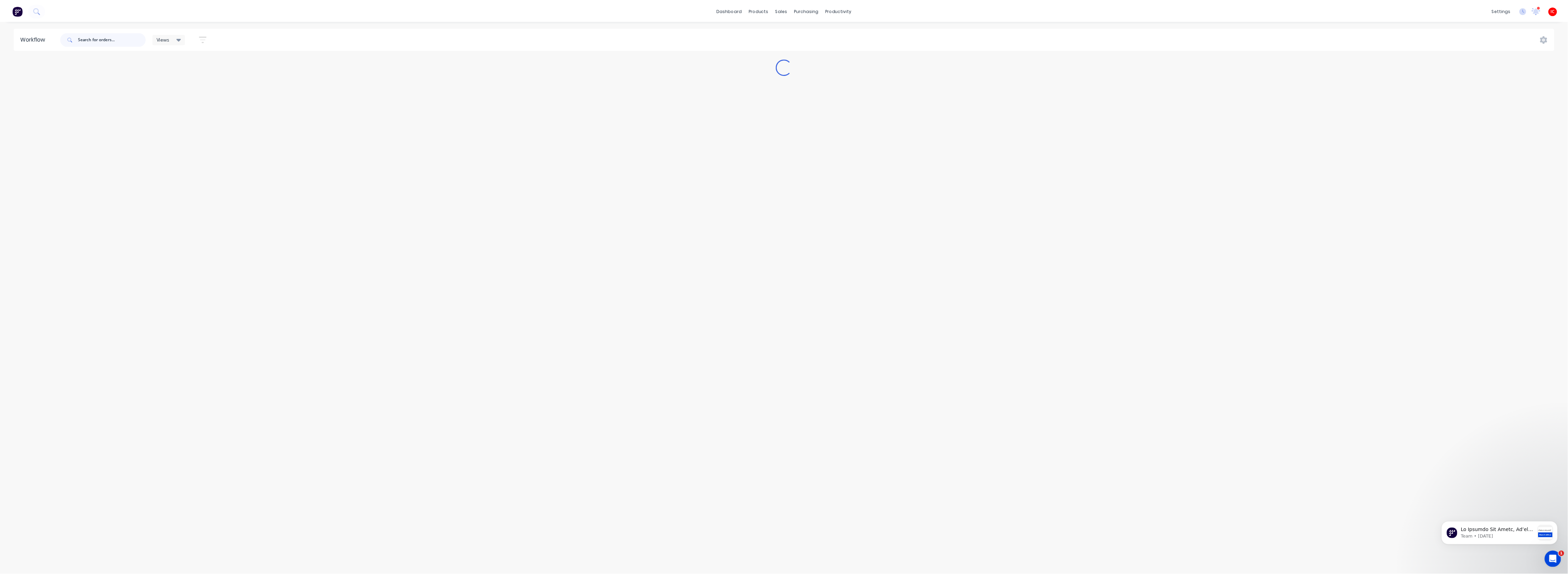
scroll to position [0, 0]
click at [346, 26] on div "dashboard products sales purchasing productivity dashboard products Product Cat…" at bounding box center [787, 270] width 1575 height 541
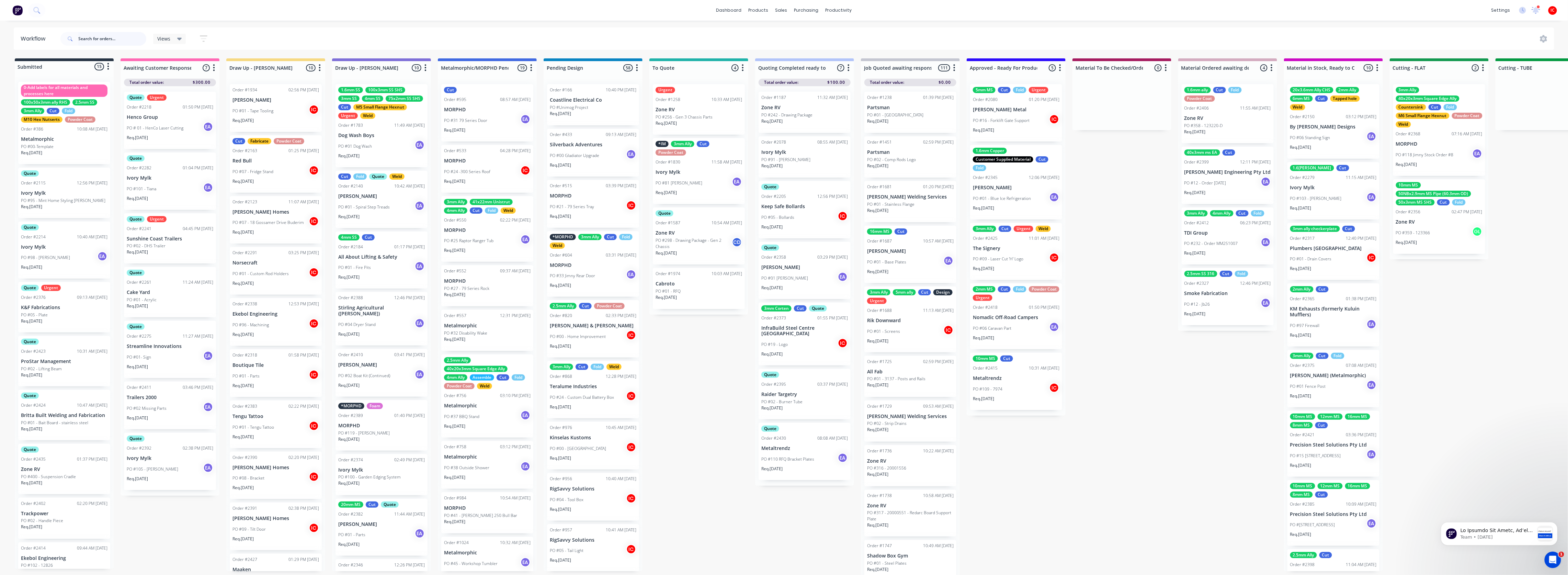
click at [122, 39] on input "text" at bounding box center [112, 39] width 68 height 13
type input "manuf"
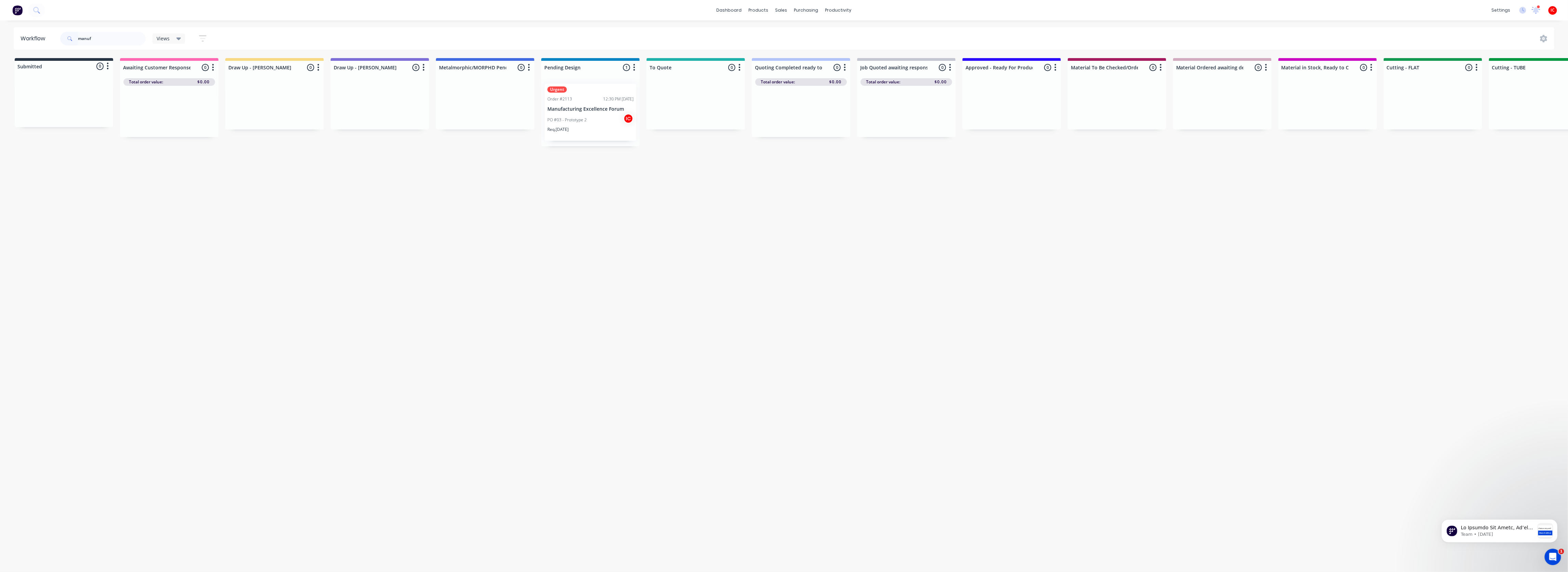
click at [503, 246] on div "Submitted 0 Status colour #273444 hex #273444 Save Cancel Summaries Total order…" at bounding box center [1408, 183] width 2826 height 251
drag, startPoint x: 104, startPoint y: 36, endPoint x: 10, endPoint y: 21, distance: 95.2
click at [10, 21] on div "dashboard products sales purchasing productivity dashboard products Product Cat…" at bounding box center [784, 265] width 1568 height 531
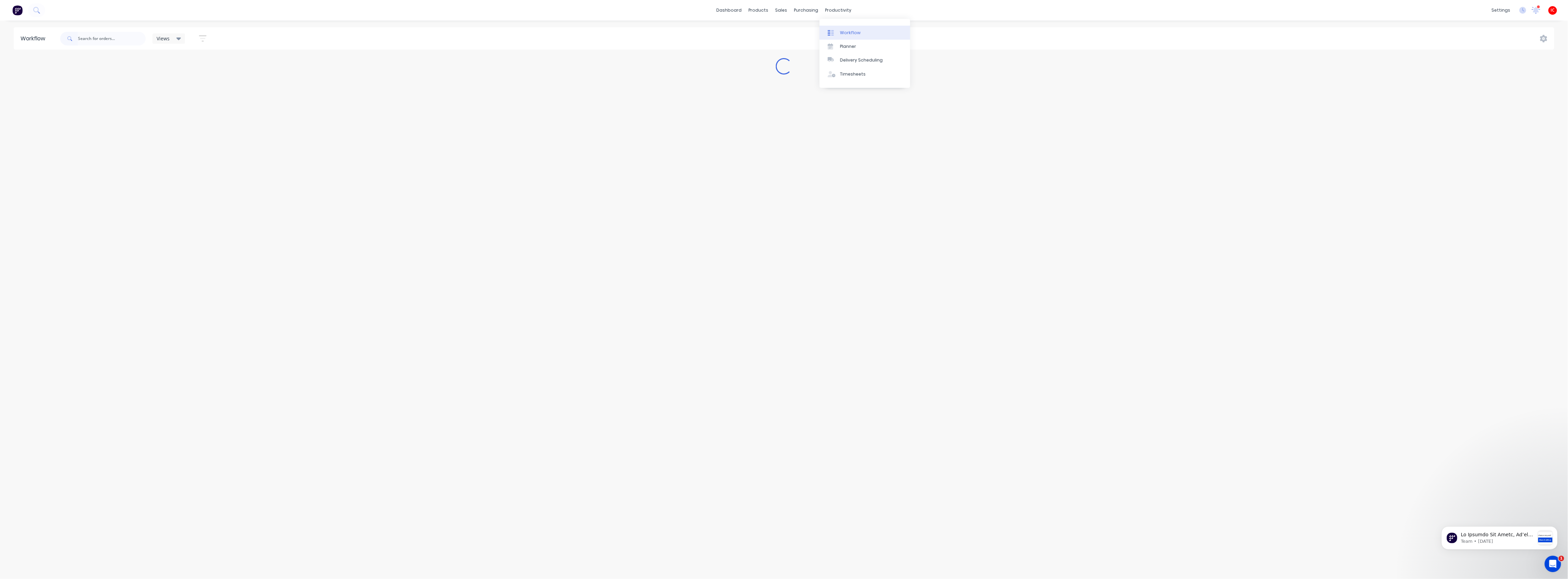
click at [693, 37] on link "Workflow" at bounding box center [864, 32] width 91 height 13
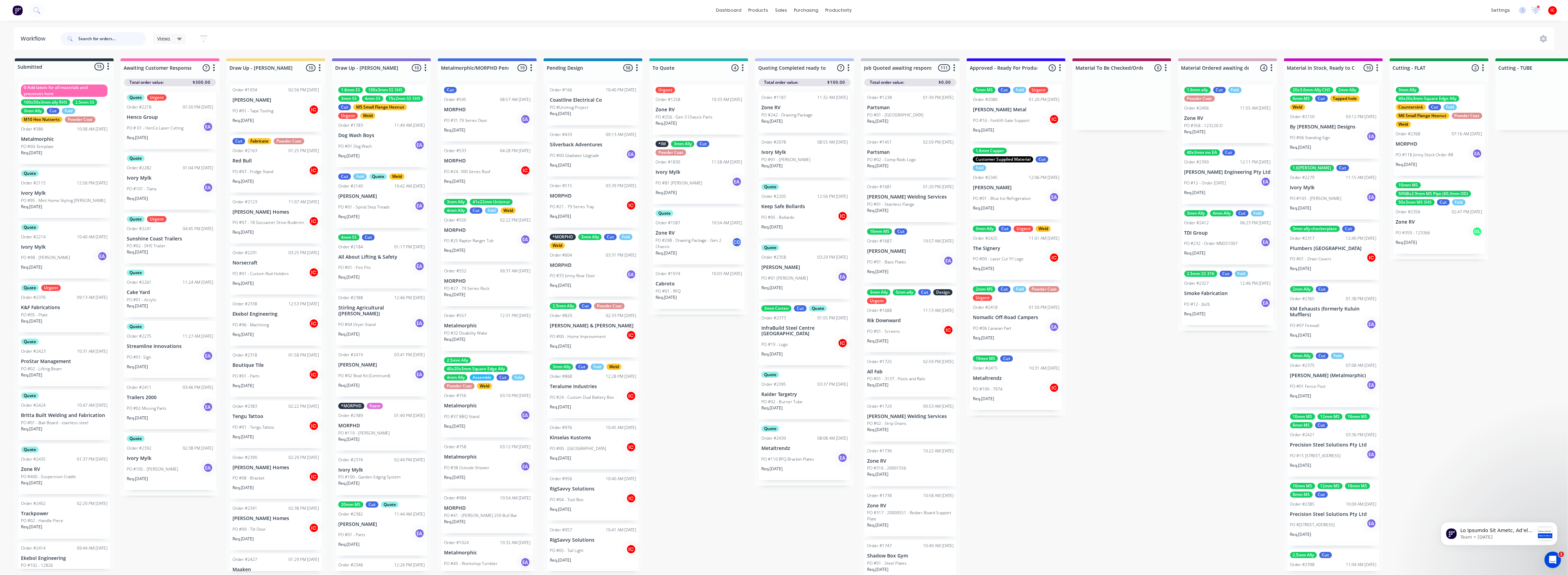
click at [111, 35] on input "text" at bounding box center [112, 39] width 68 height 13
type input "manuf"
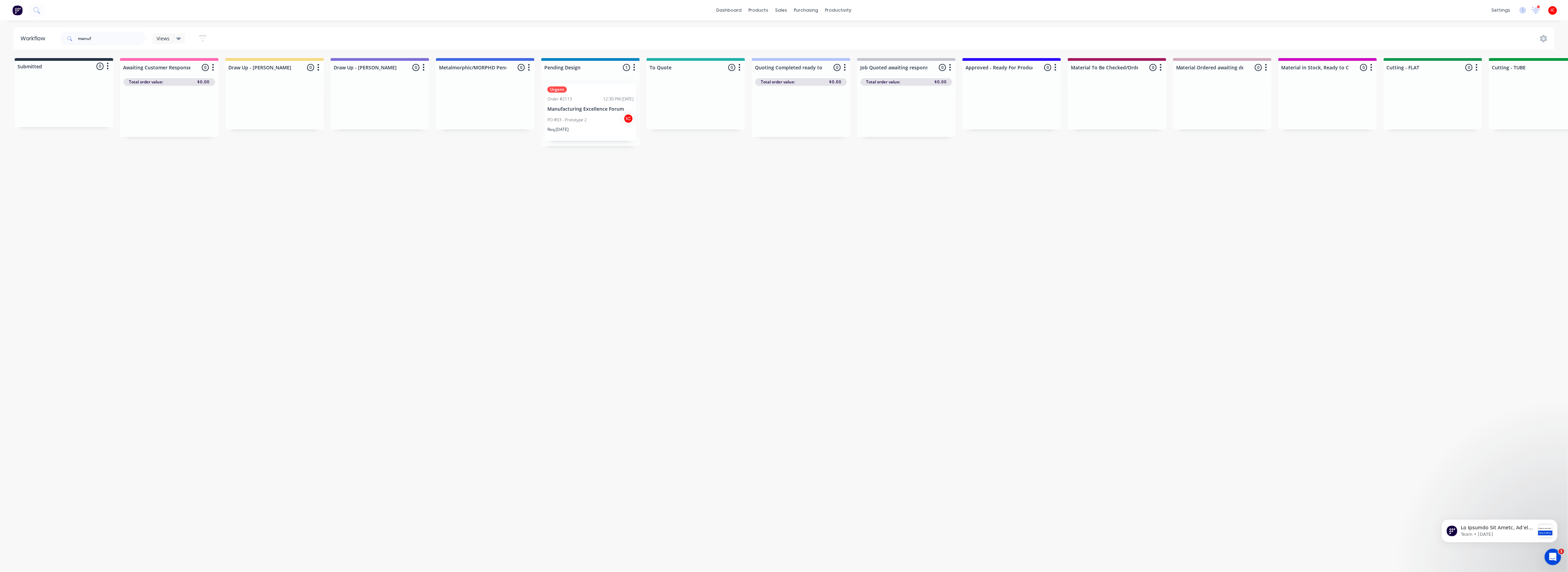
click at [603, 268] on div "Submitted 0 Status colour #273444 hex #273444 Save Cancel Summaries Total order…" at bounding box center [1408, 183] width 2826 height 251
drag, startPoint x: 772, startPoint y: 265, endPoint x: 770, endPoint y: 268, distance: 3.6
click at [693, 268] on div "Submitted 0 Status colour #273444 hex #273444 Save Cancel Summaries Total order…" at bounding box center [1408, 183] width 2826 height 251
drag, startPoint x: 16, startPoint y: 35, endPoint x: -10, endPoint y: 40, distance: 26.5
click at [0, 40] on html "dashboard products sales purchasing productivity dashboard products Product Cat…" at bounding box center [784, 265] width 1568 height 531
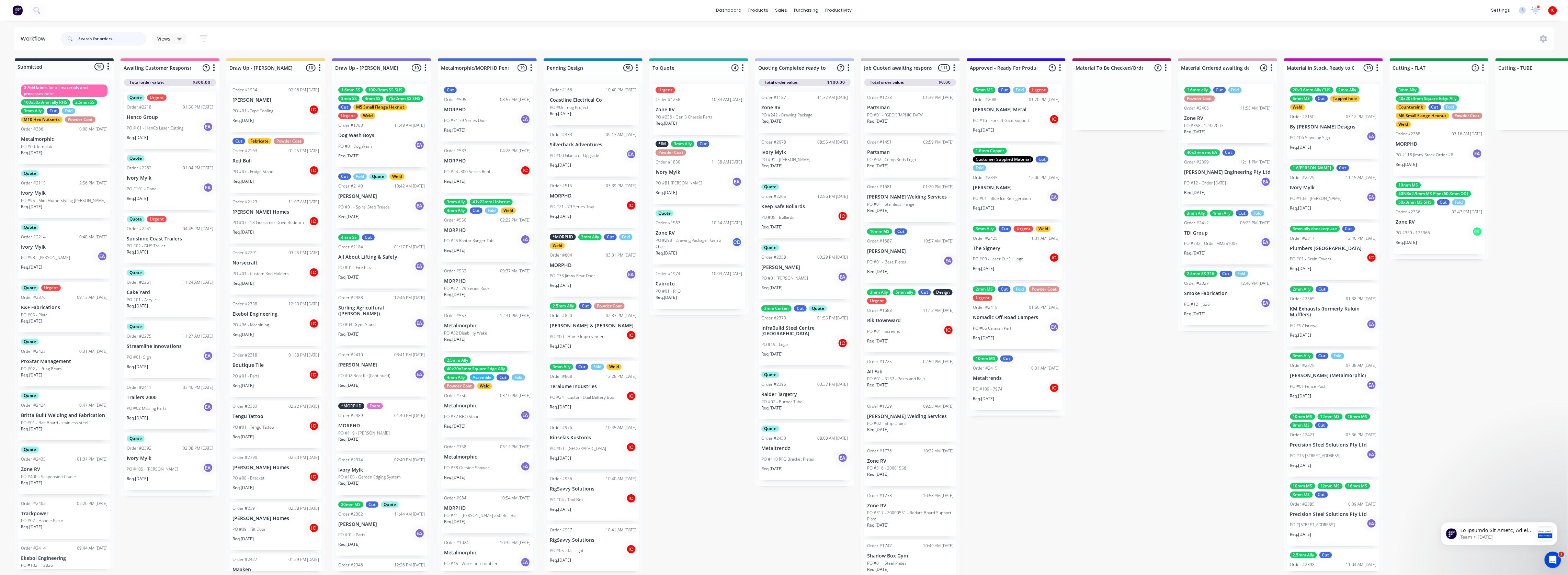
scroll to position [28, 0]
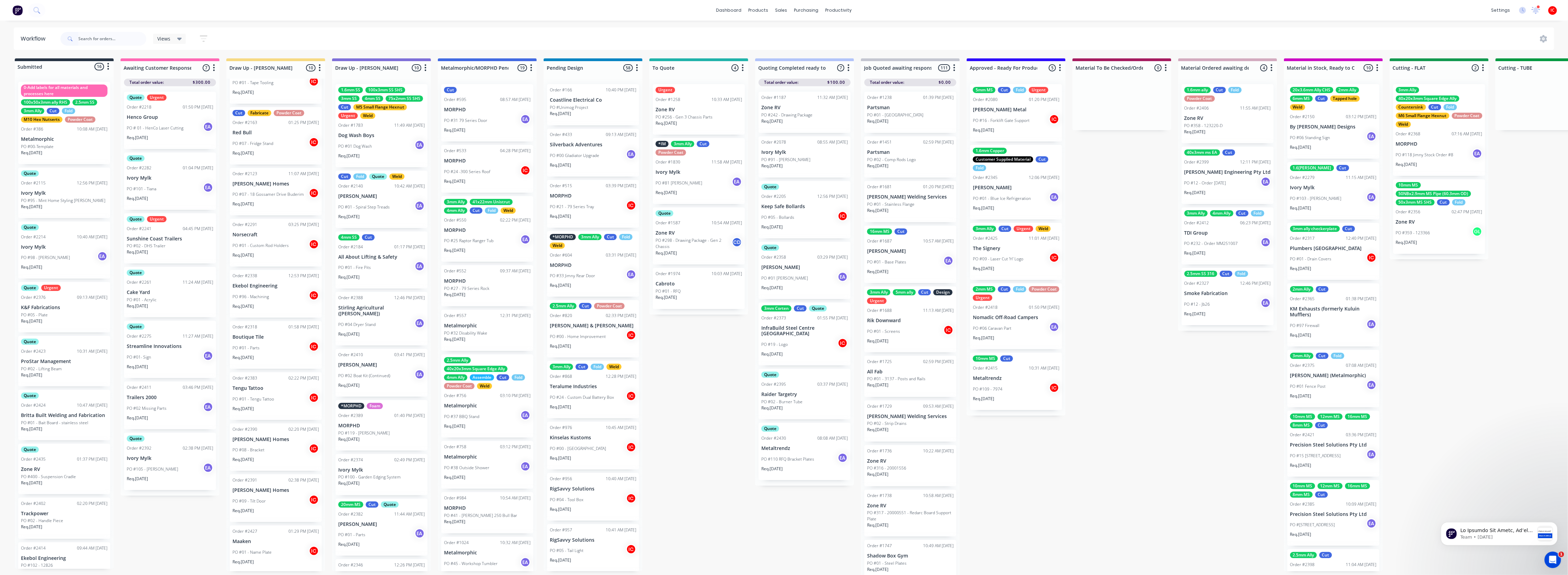
click at [679, 311] on div "Submitted 16 Status colour #273444 hex #273444 Save Cancel Summaries Total orde…" at bounding box center [1414, 318] width 2838 height 521
